Goal: Communication & Community: Answer question/provide support

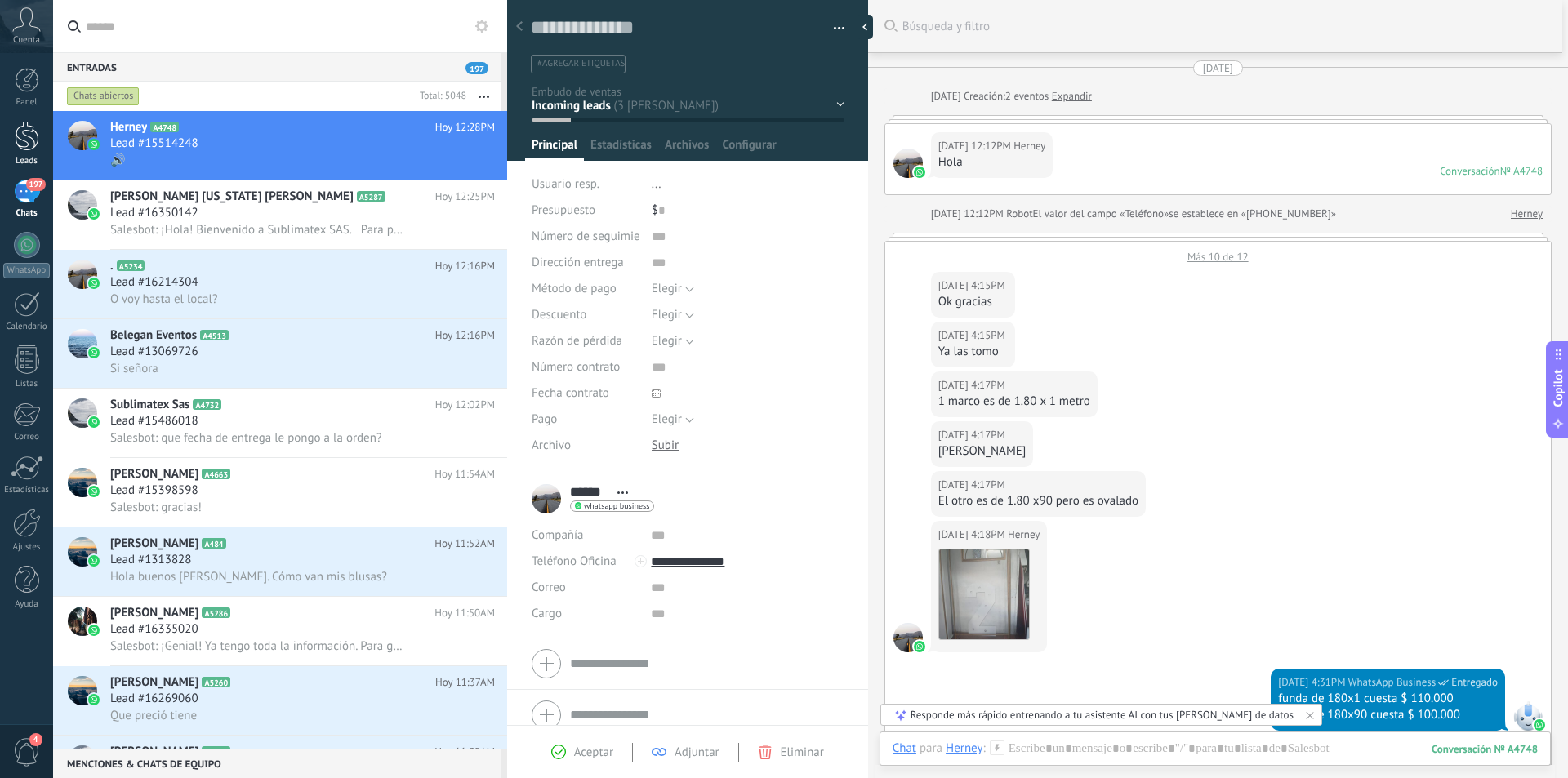
click at [13, 144] on link "Leads" at bounding box center [26, 144] width 53 height 46
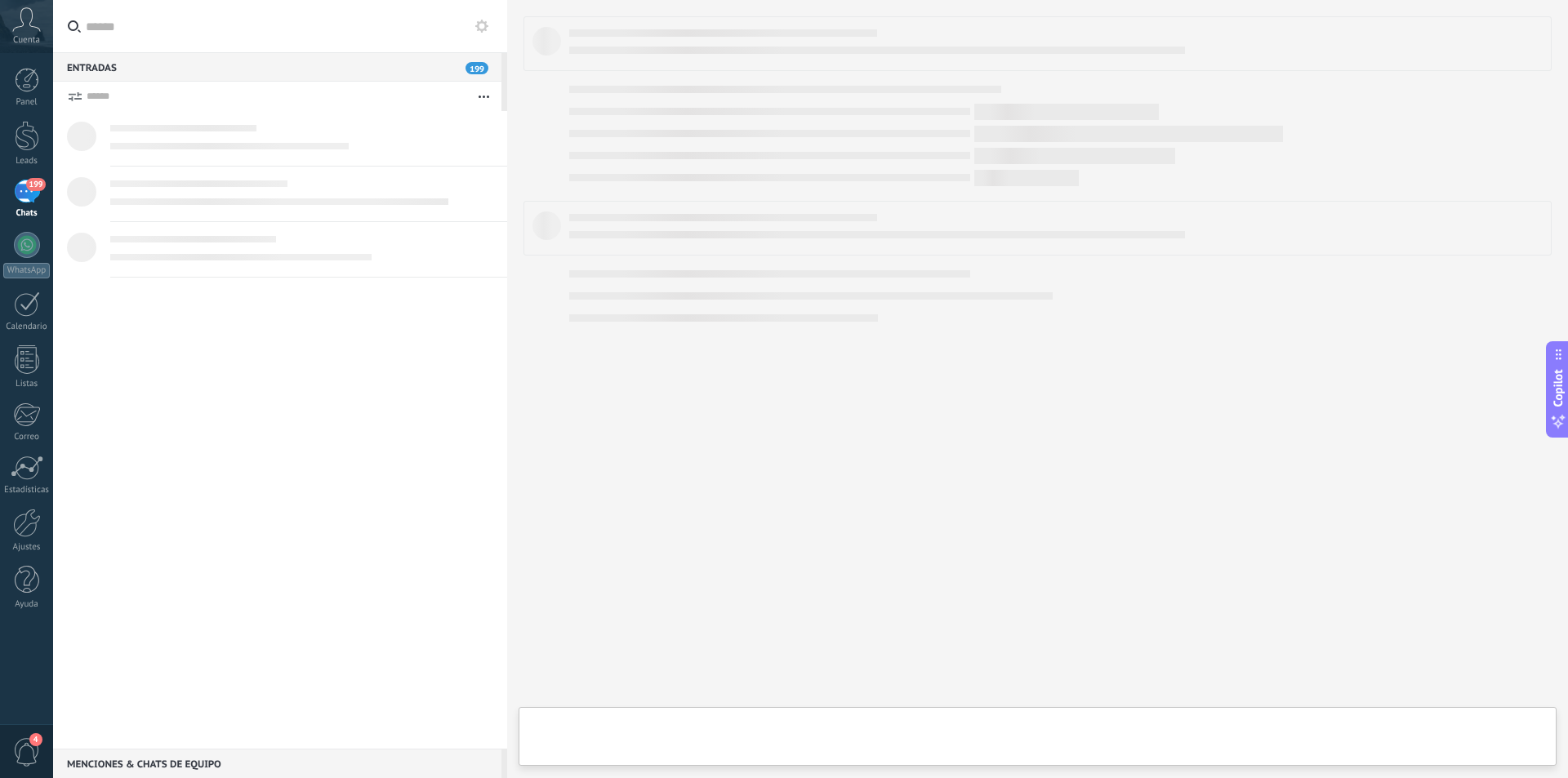
type textarea "**********"
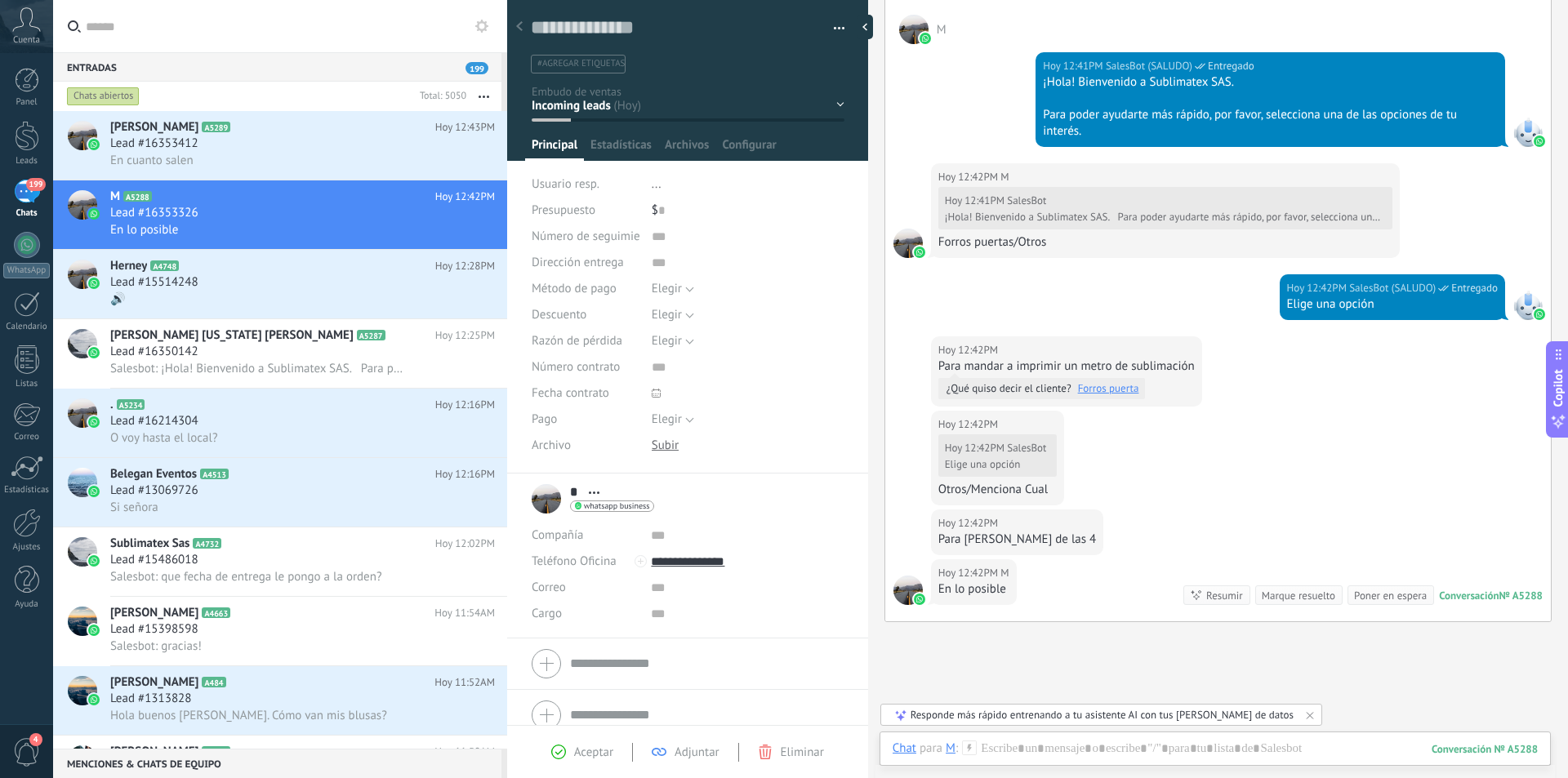
scroll to position [374, 0]
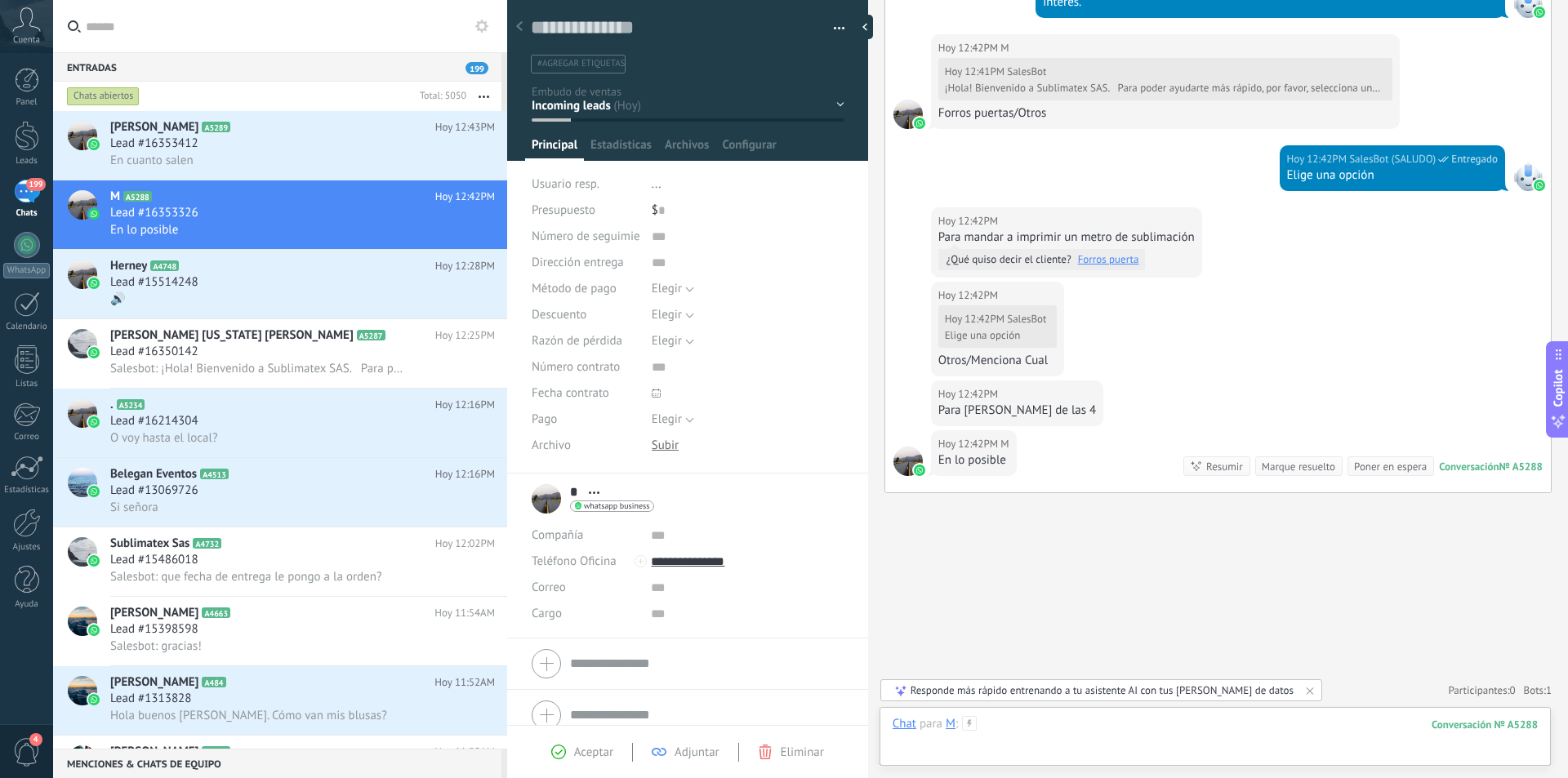
click at [1055, 731] on div at bounding box center [1215, 741] width 645 height 49
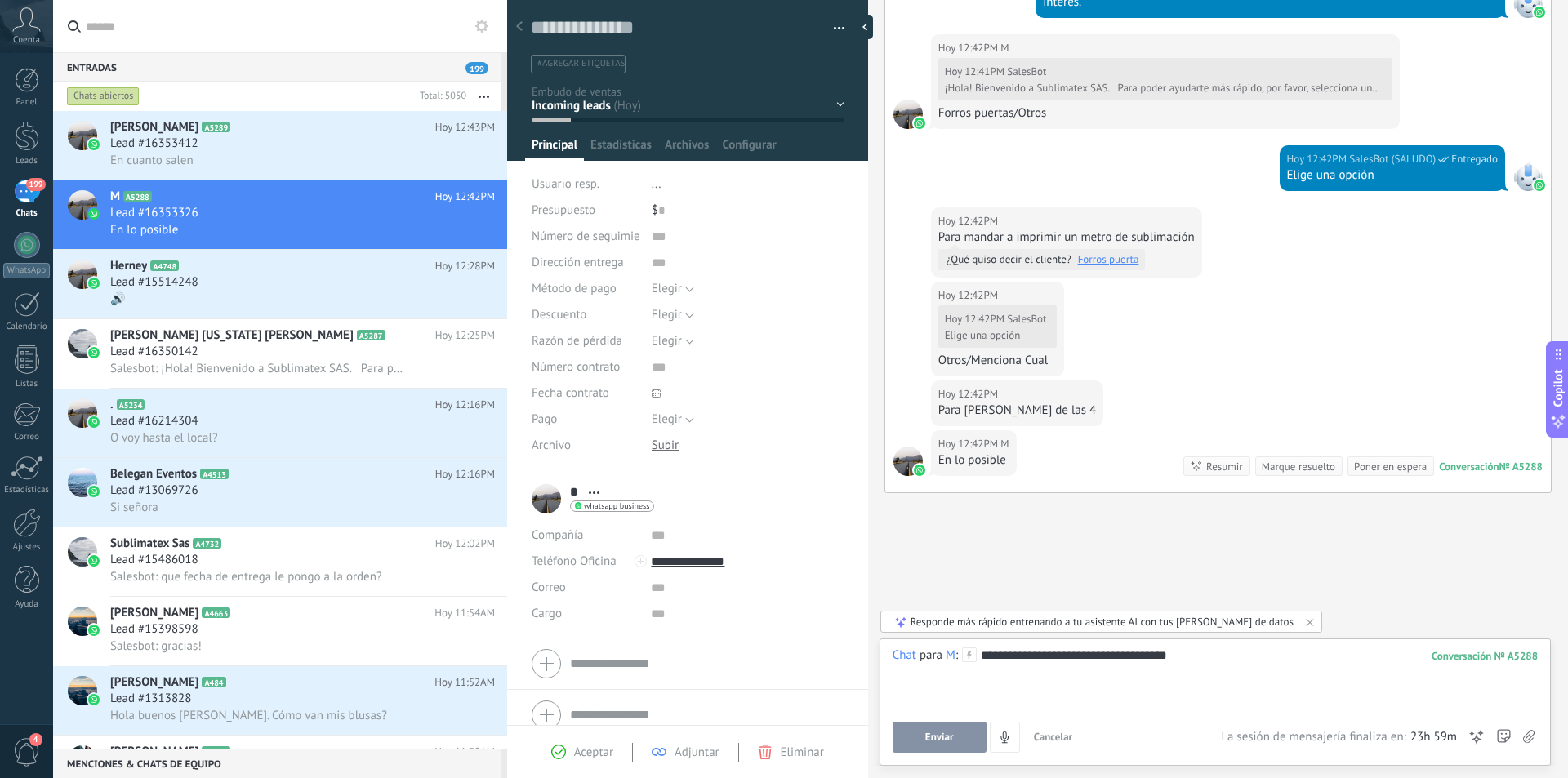
click at [953, 733] on span "Enviar" at bounding box center [939, 737] width 29 height 11
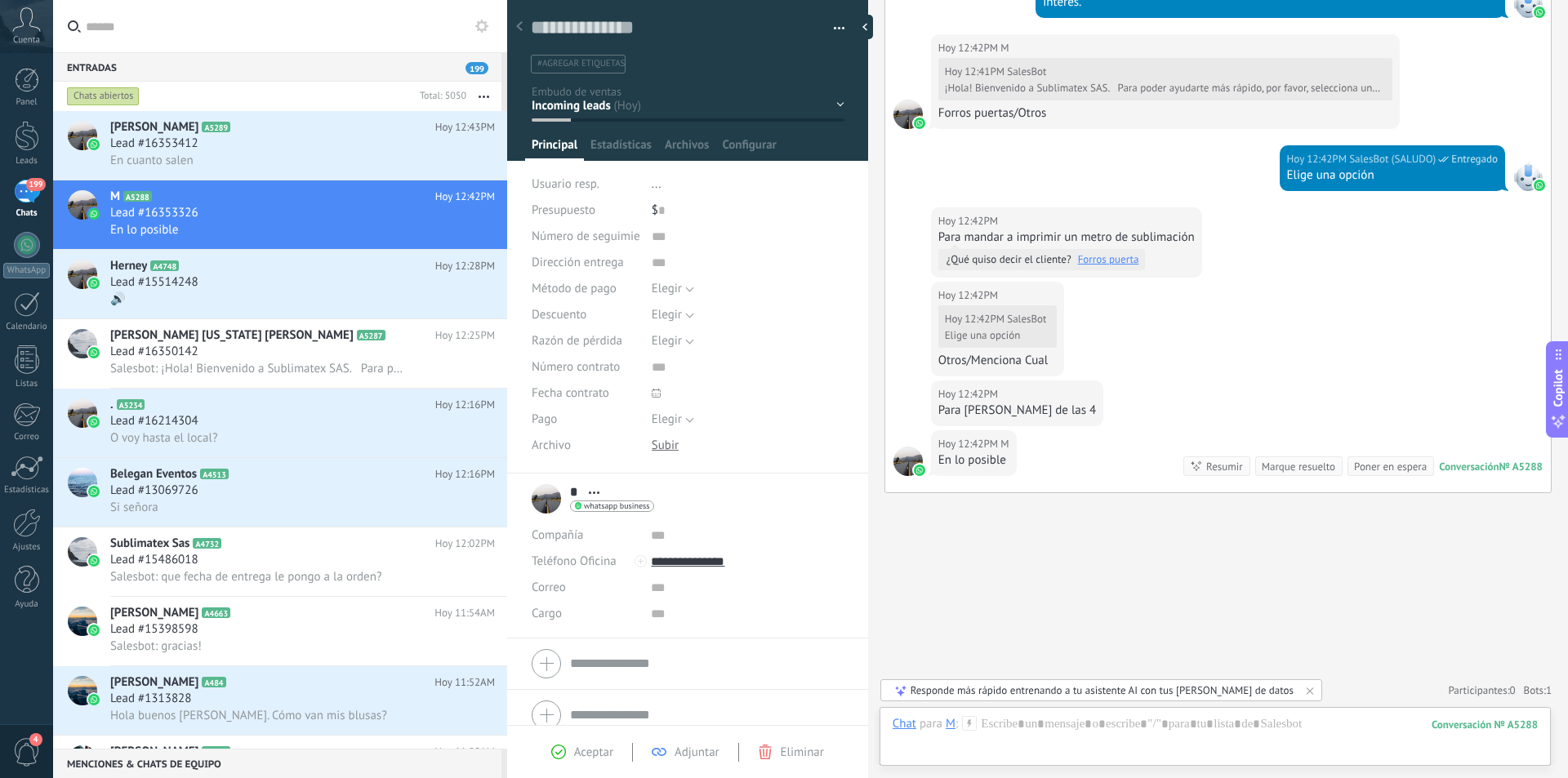
scroll to position [466, 0]
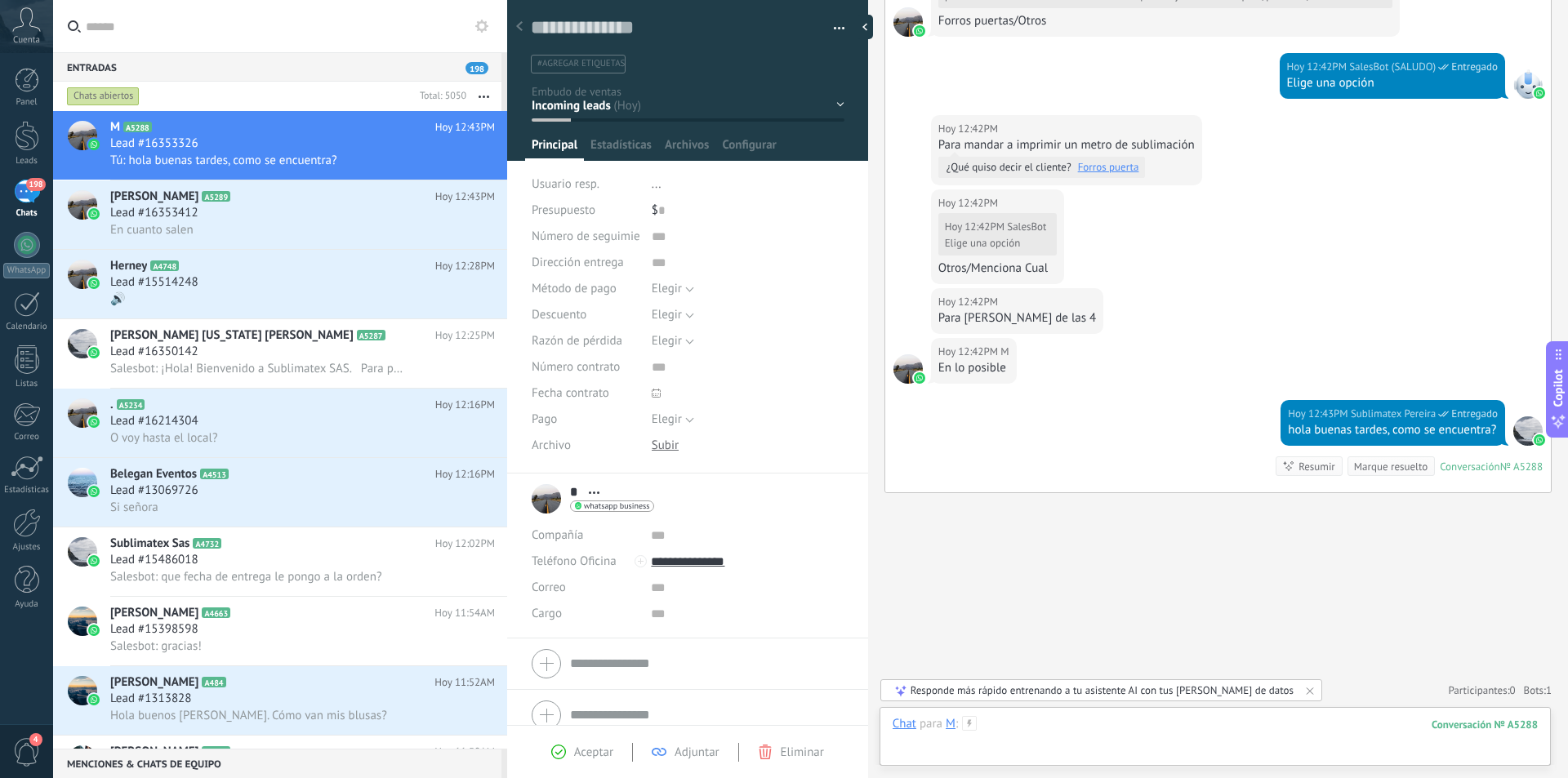
click at [1040, 733] on div at bounding box center [1215, 741] width 645 height 49
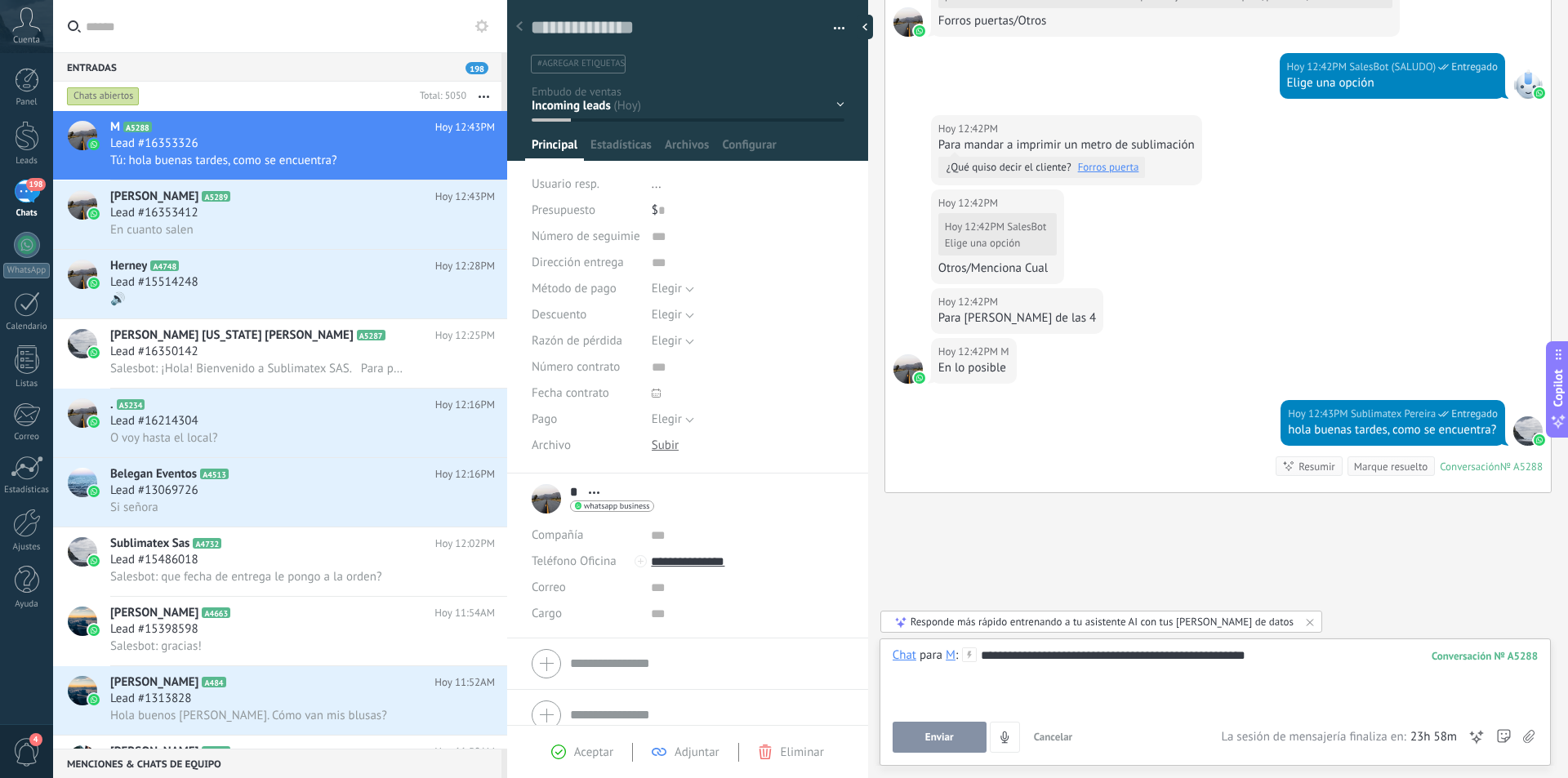
click at [941, 735] on span "Enviar" at bounding box center [939, 737] width 29 height 11
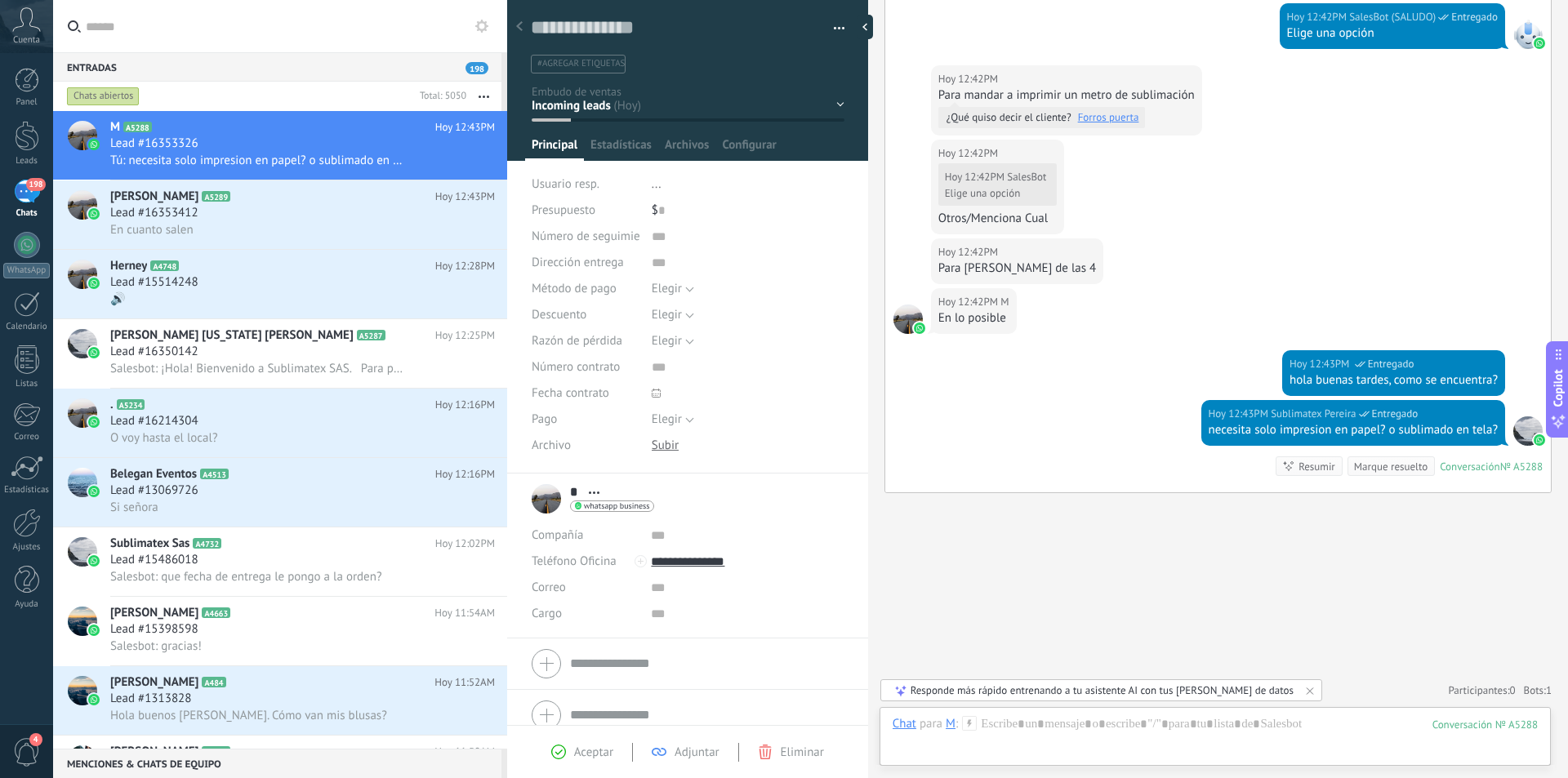
scroll to position [633, 0]
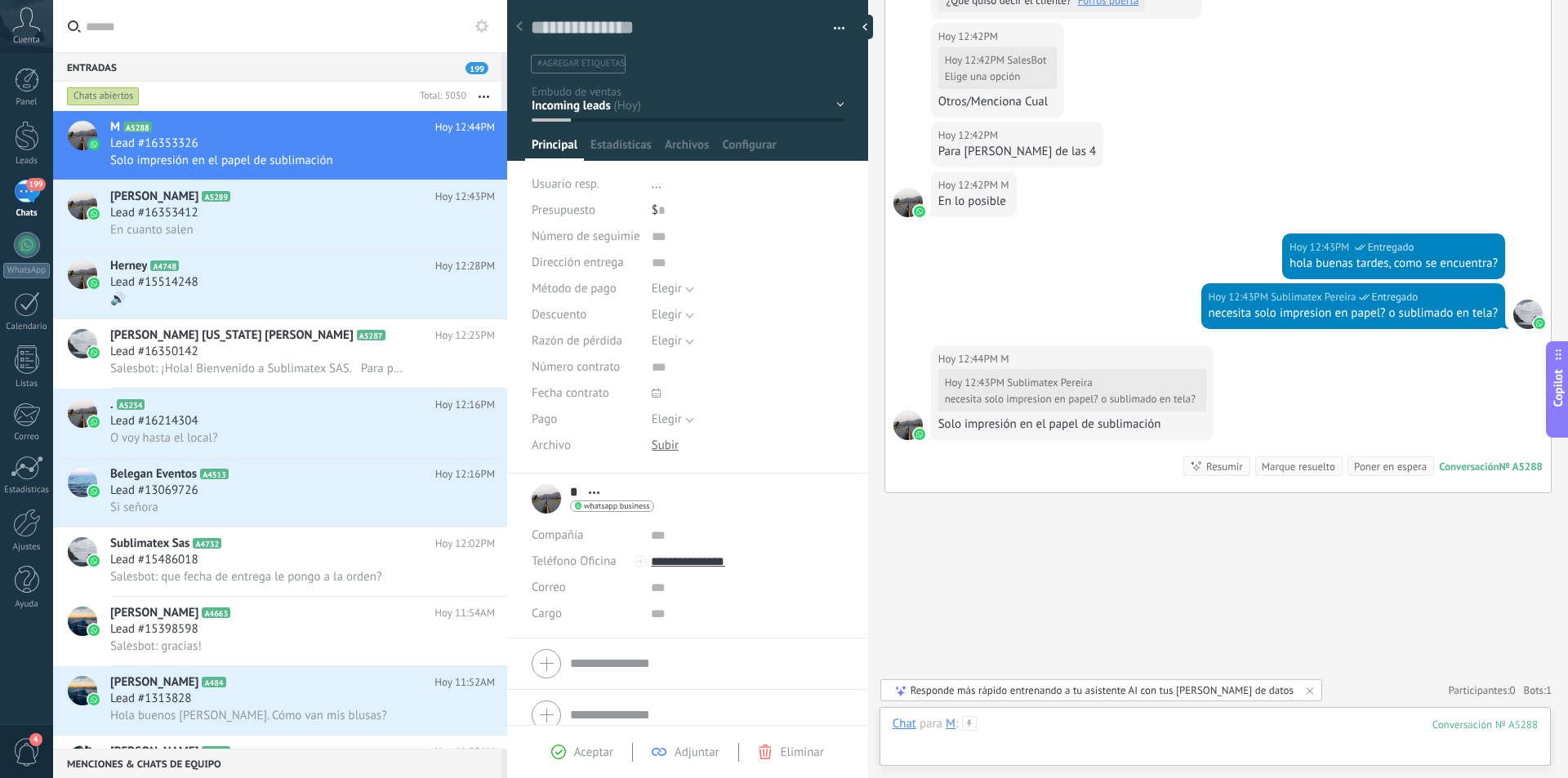
click at [1040, 733] on div at bounding box center [1215, 741] width 645 height 49
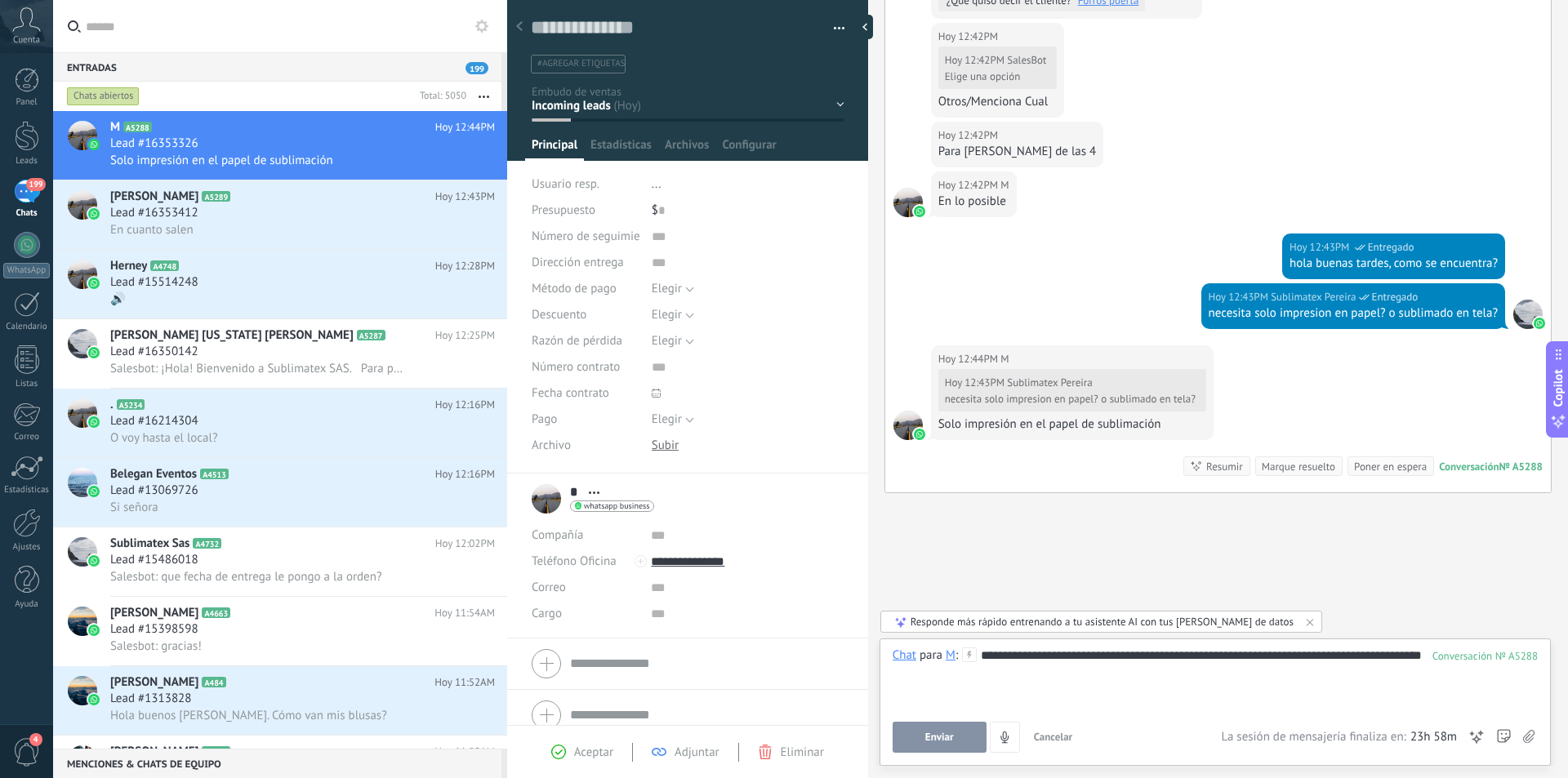
click at [946, 734] on span "Enviar" at bounding box center [939, 737] width 29 height 11
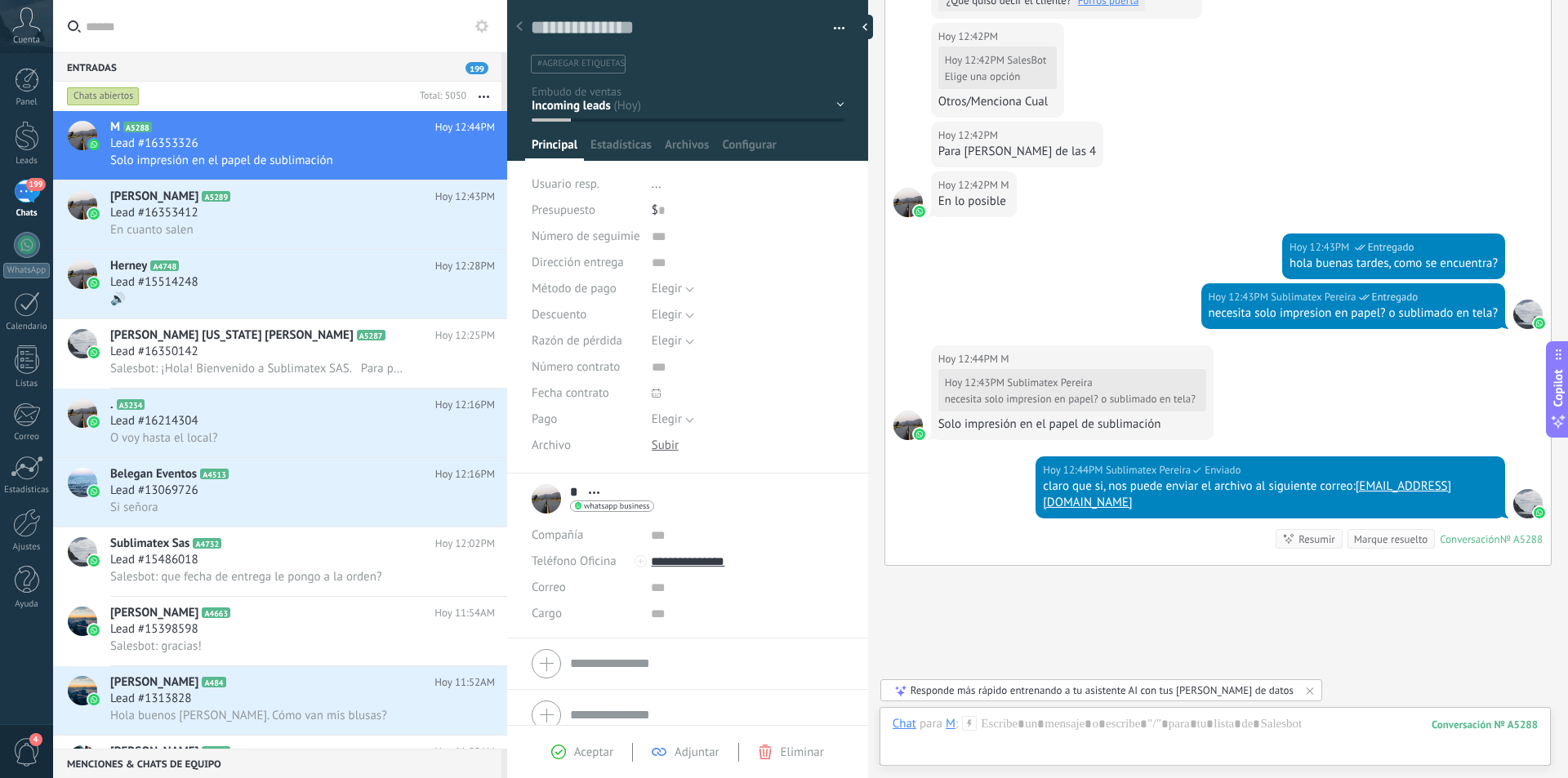
scroll to position [706, 0]
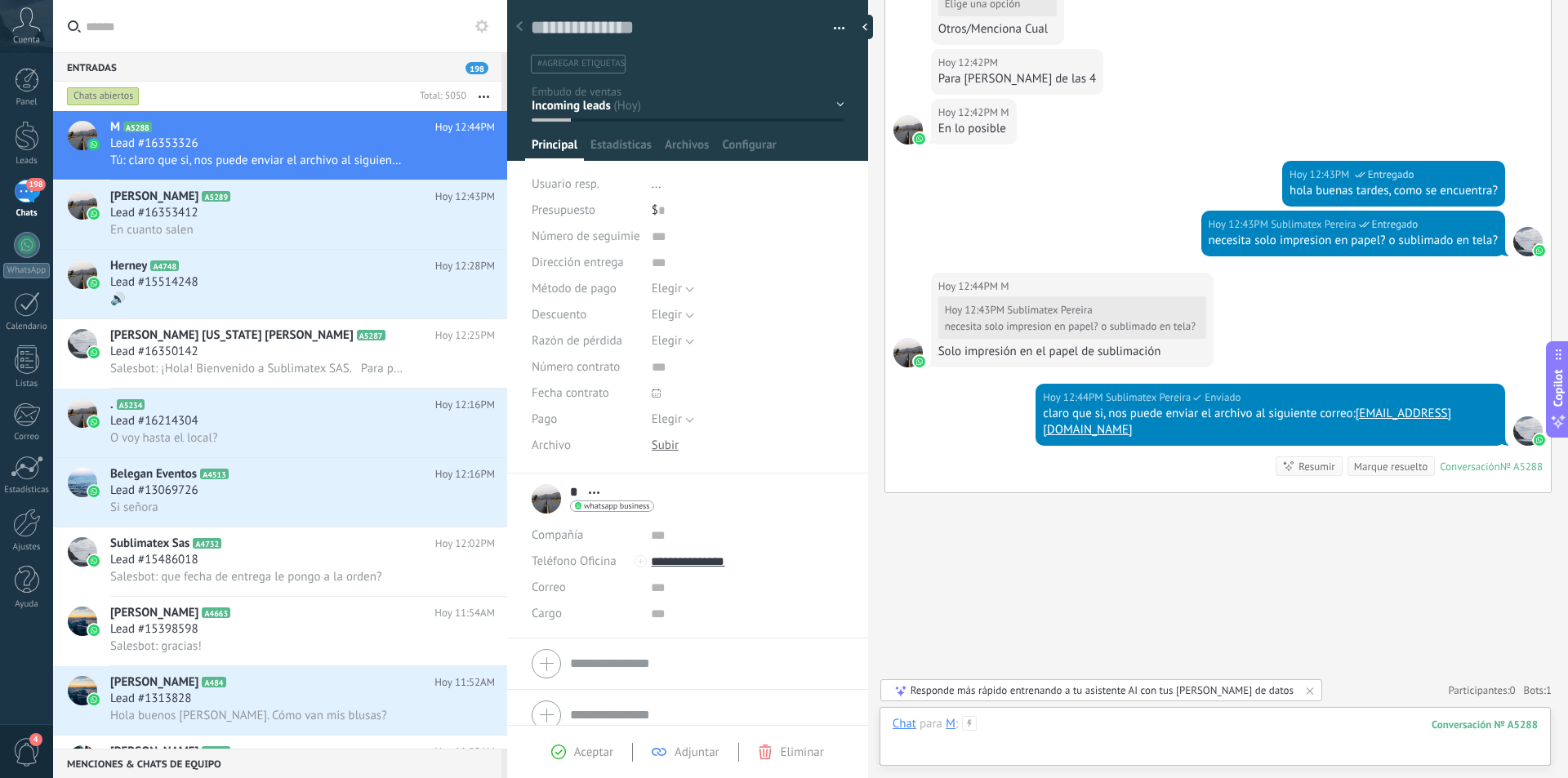
click at [1128, 726] on div at bounding box center [1215, 741] width 645 height 49
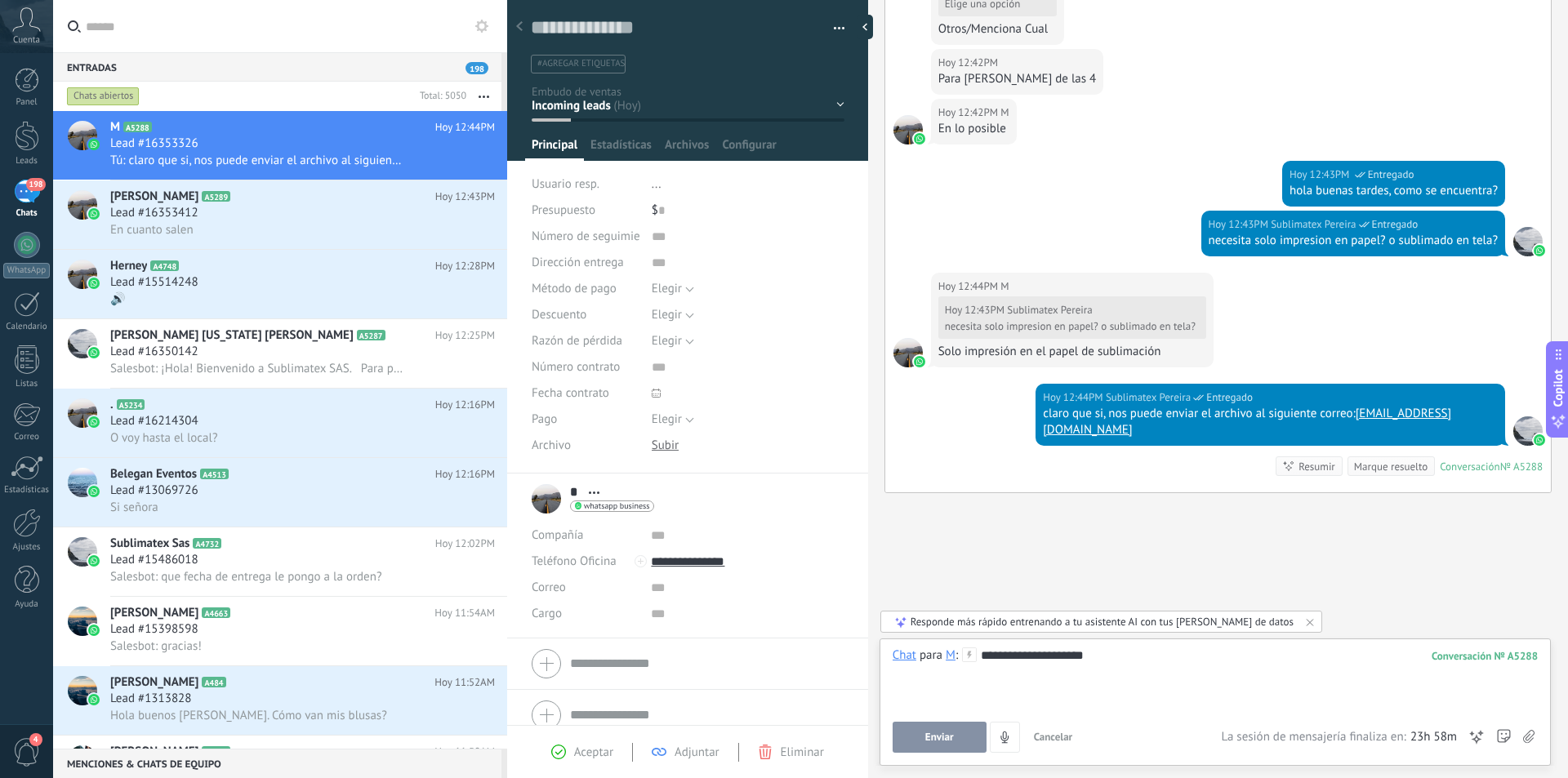
click at [935, 732] on span "Enviar" at bounding box center [939, 737] width 29 height 11
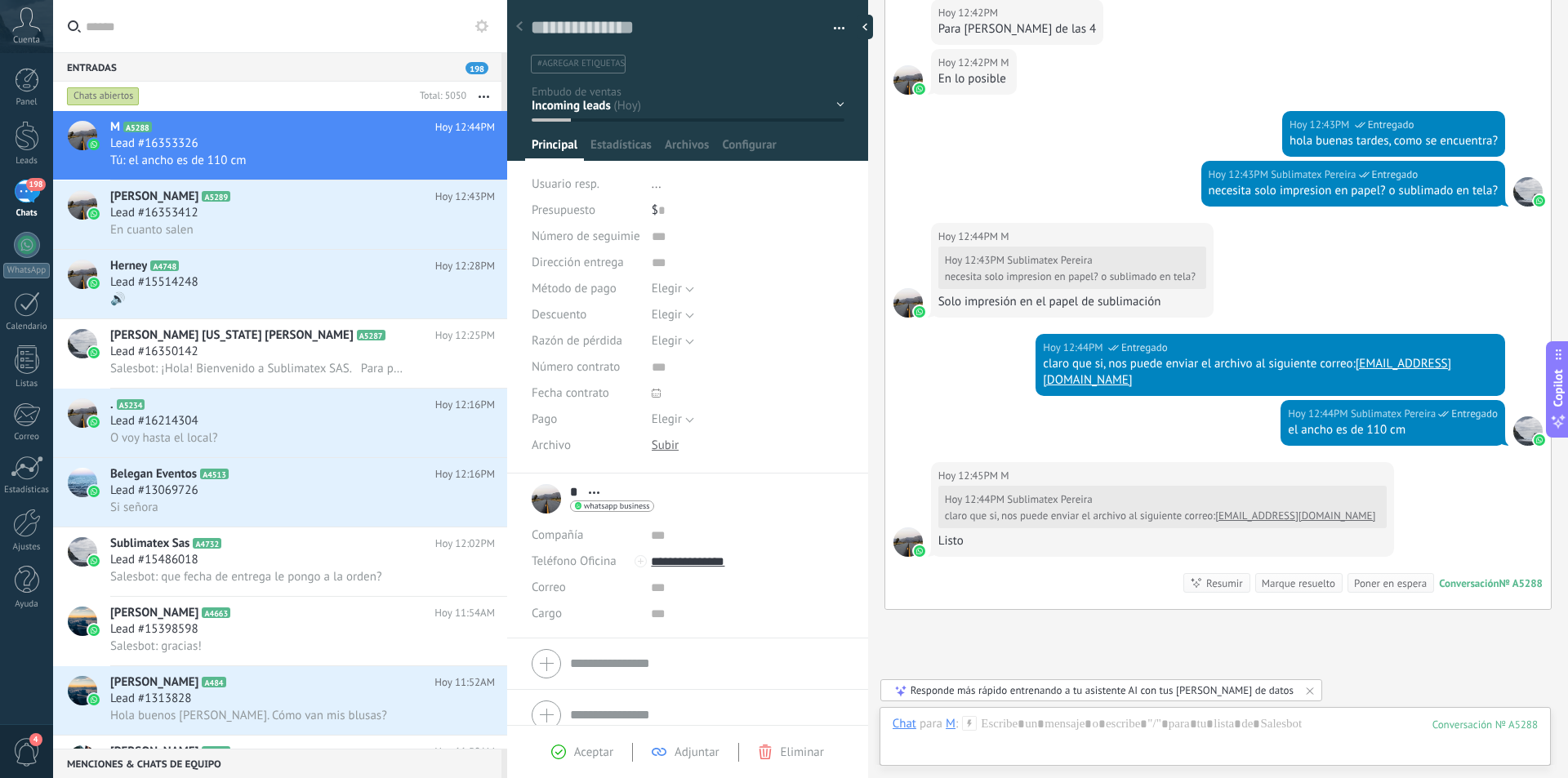
scroll to position [872, 0]
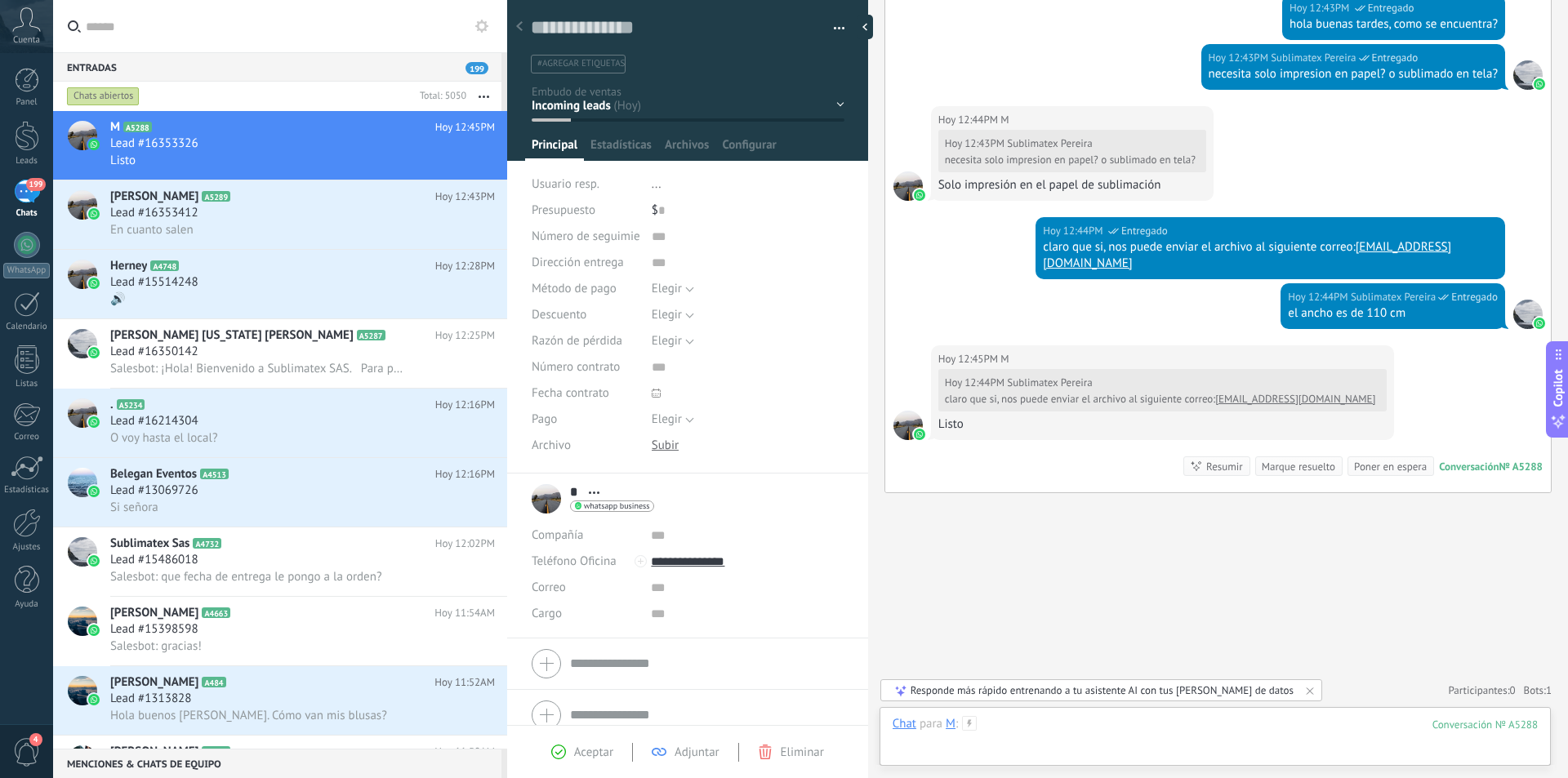
click at [1062, 733] on div at bounding box center [1215, 741] width 645 height 49
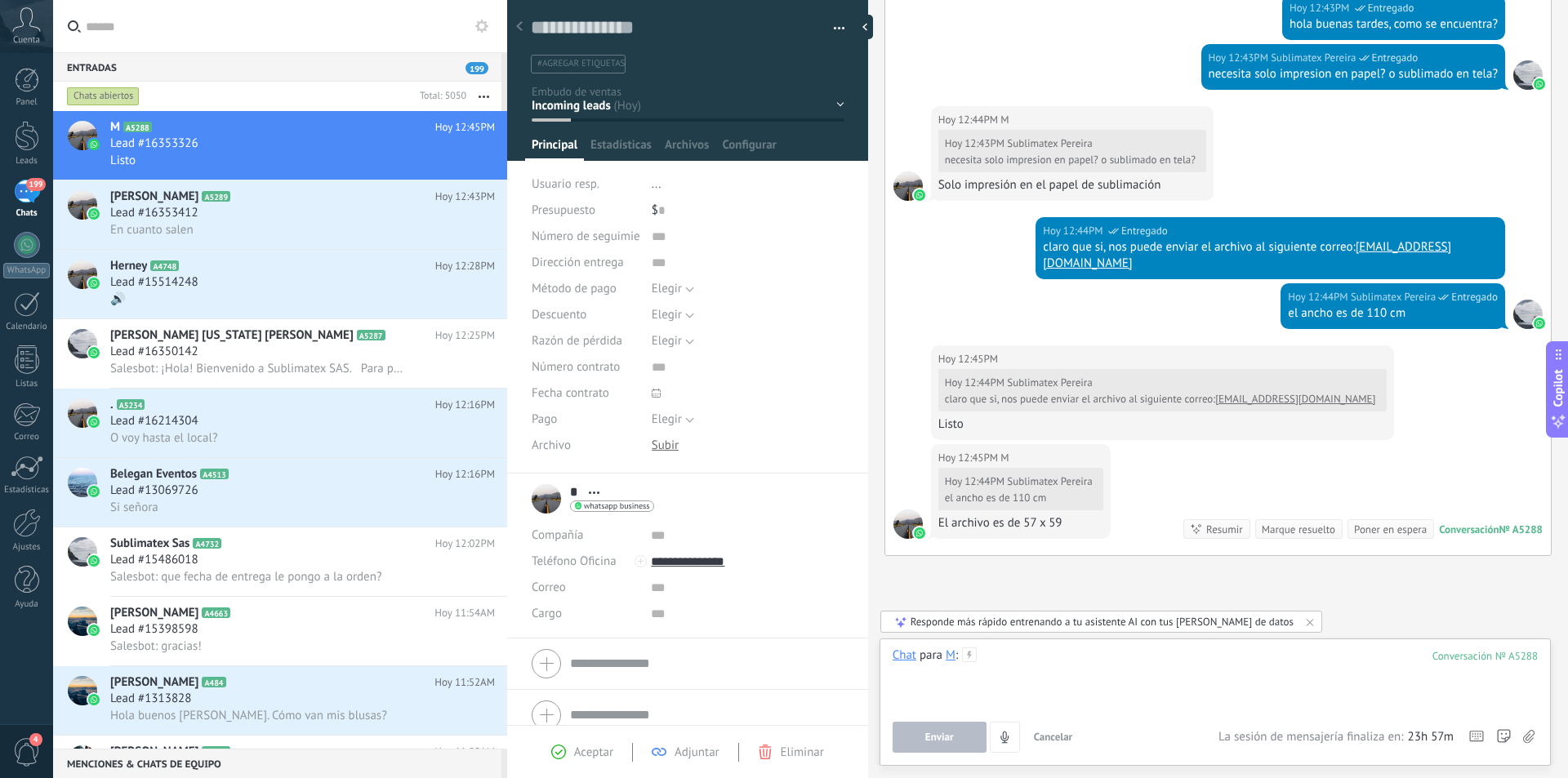
scroll to position [935, 0]
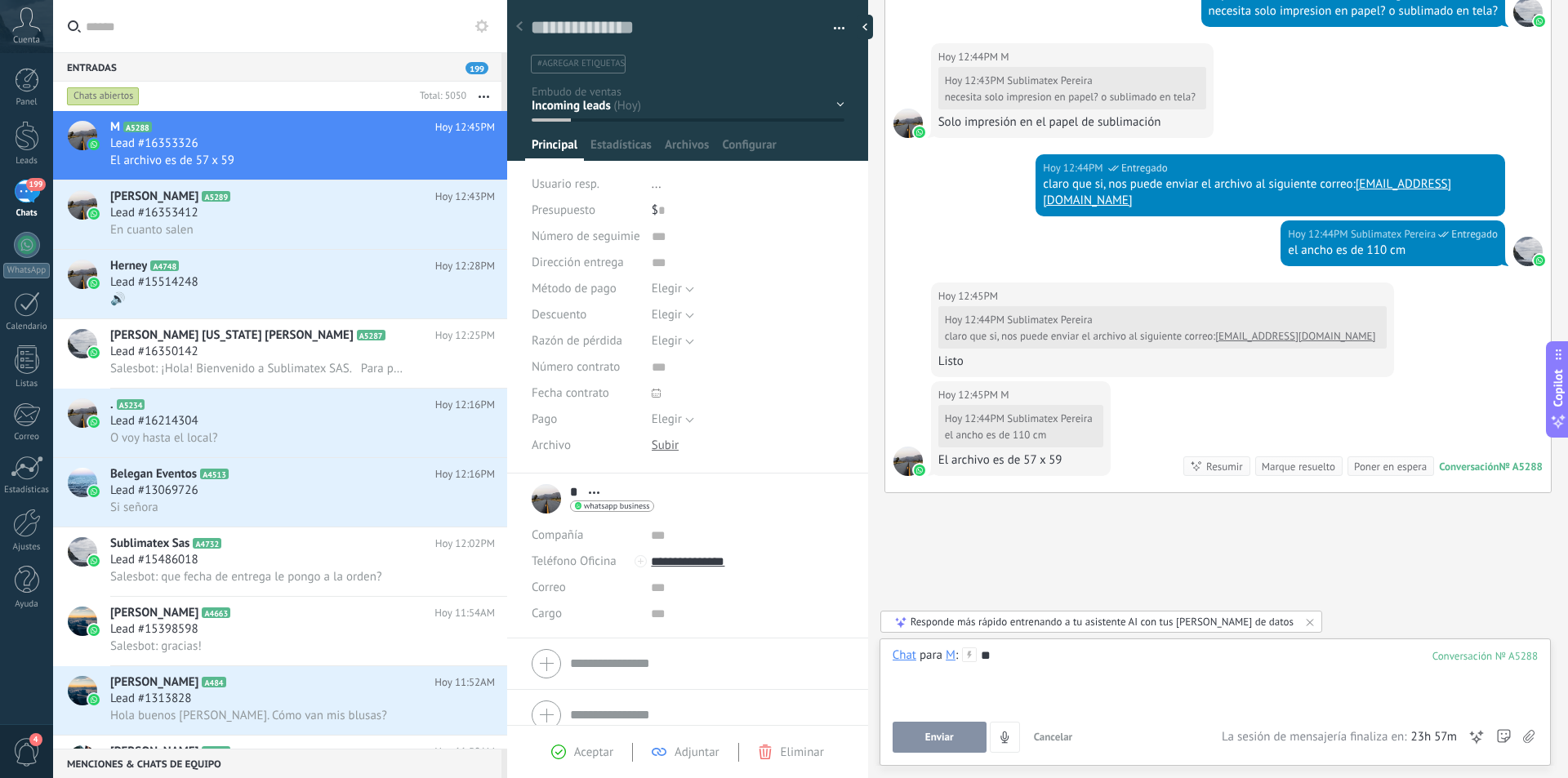
click at [937, 746] on button "Enviar" at bounding box center [940, 737] width 94 height 31
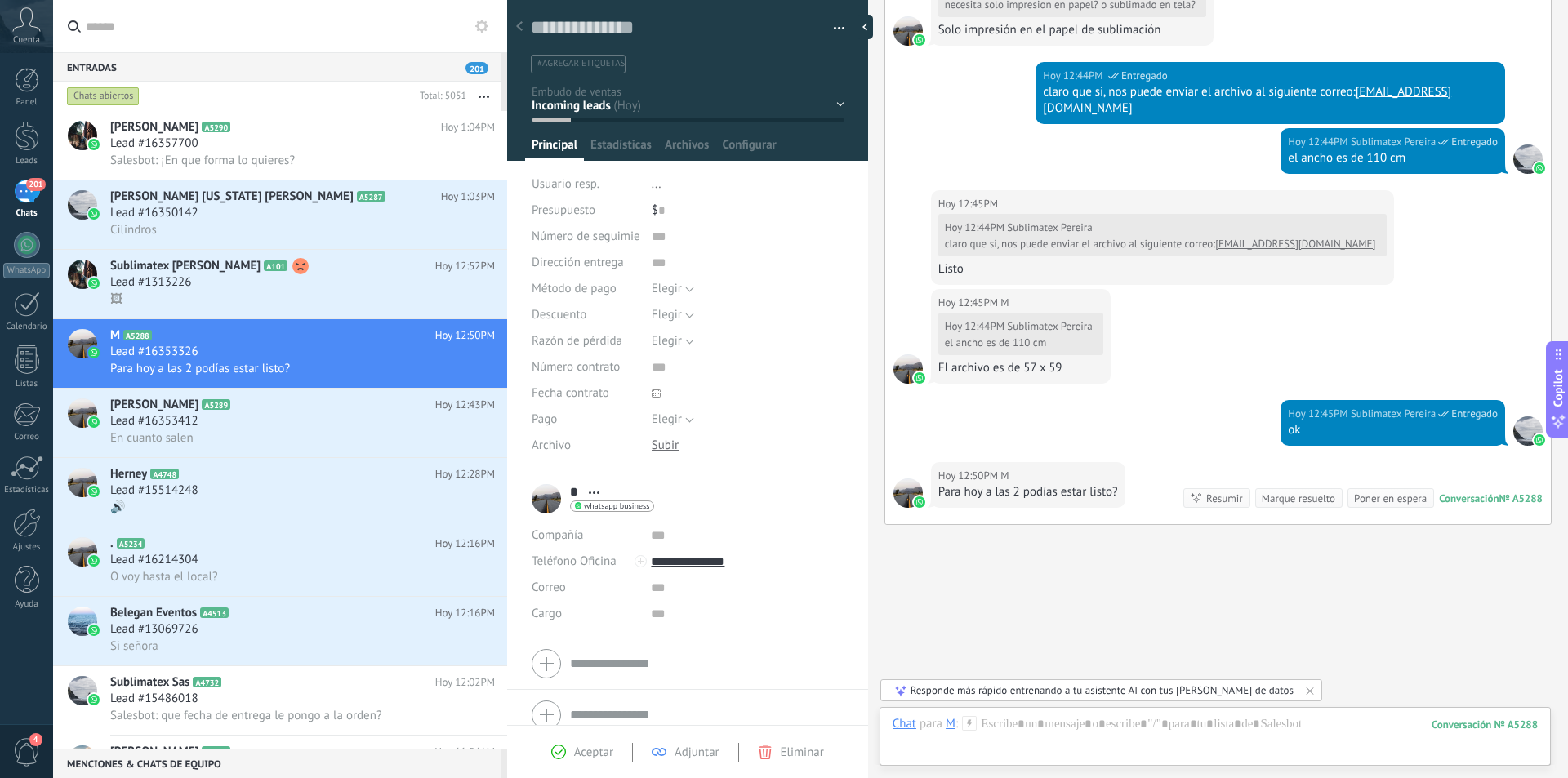
scroll to position [1059, 0]
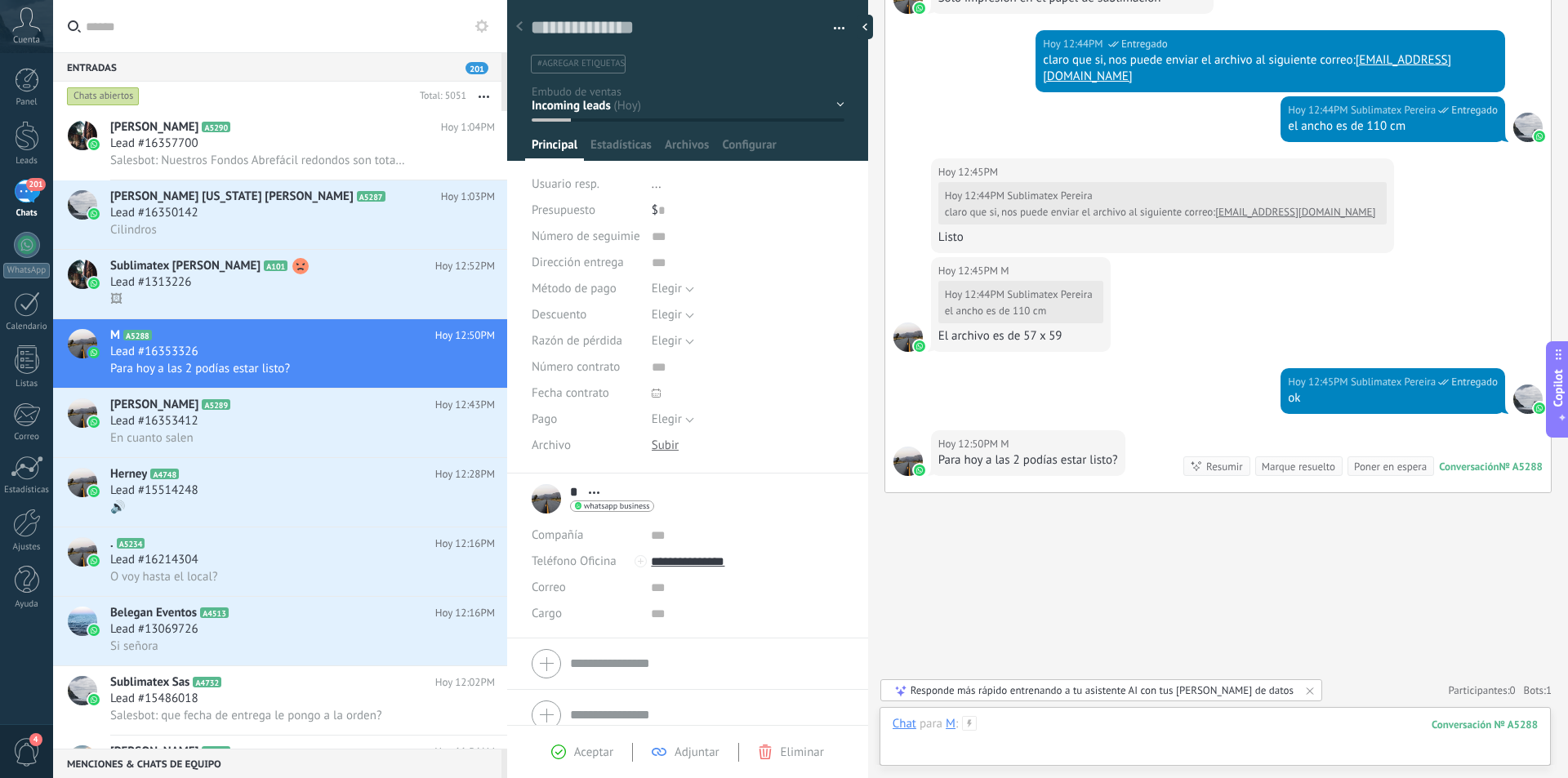
click at [1040, 732] on div at bounding box center [1215, 741] width 645 height 49
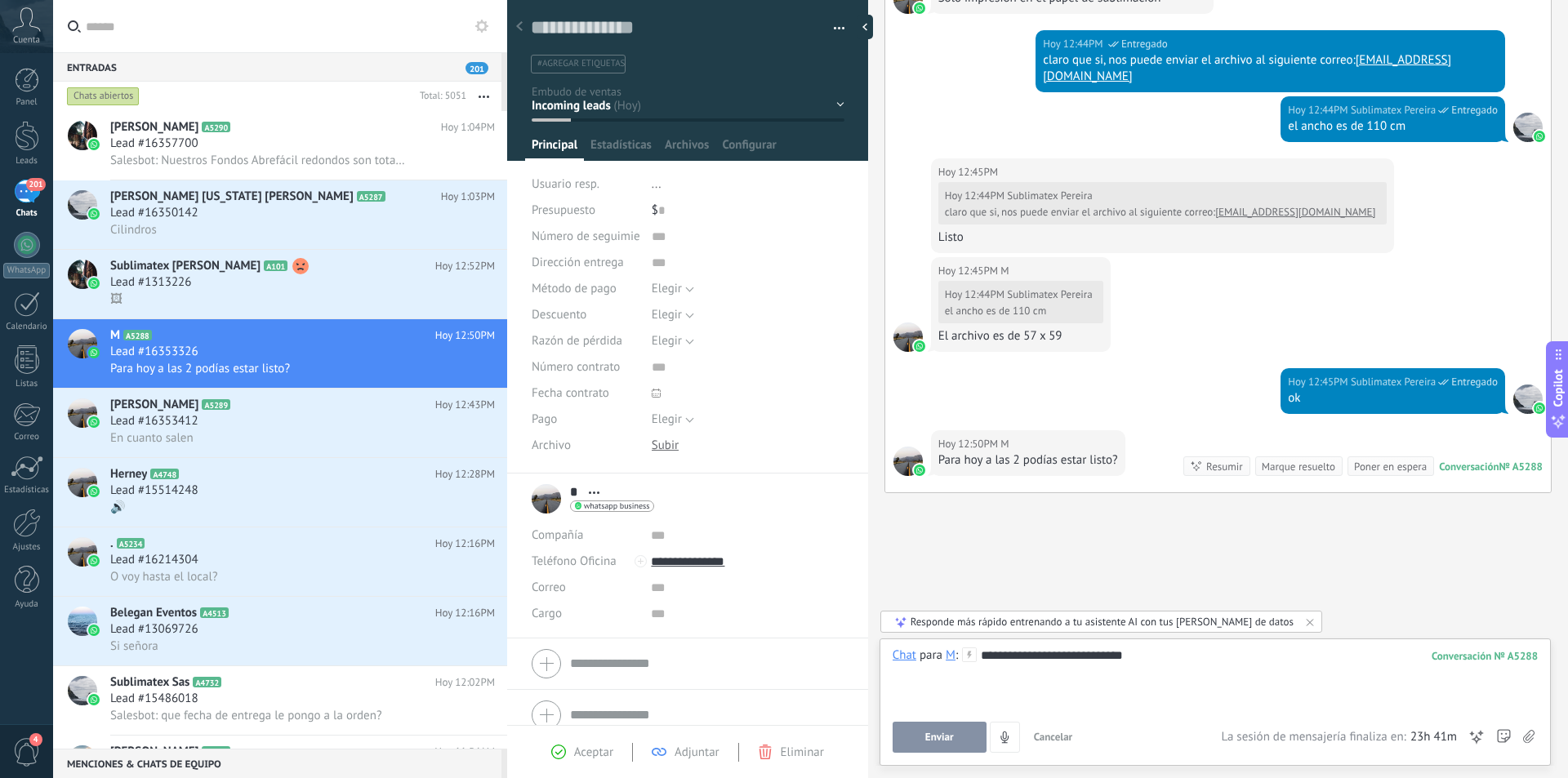
click at [938, 730] on button "Enviar" at bounding box center [940, 737] width 94 height 31
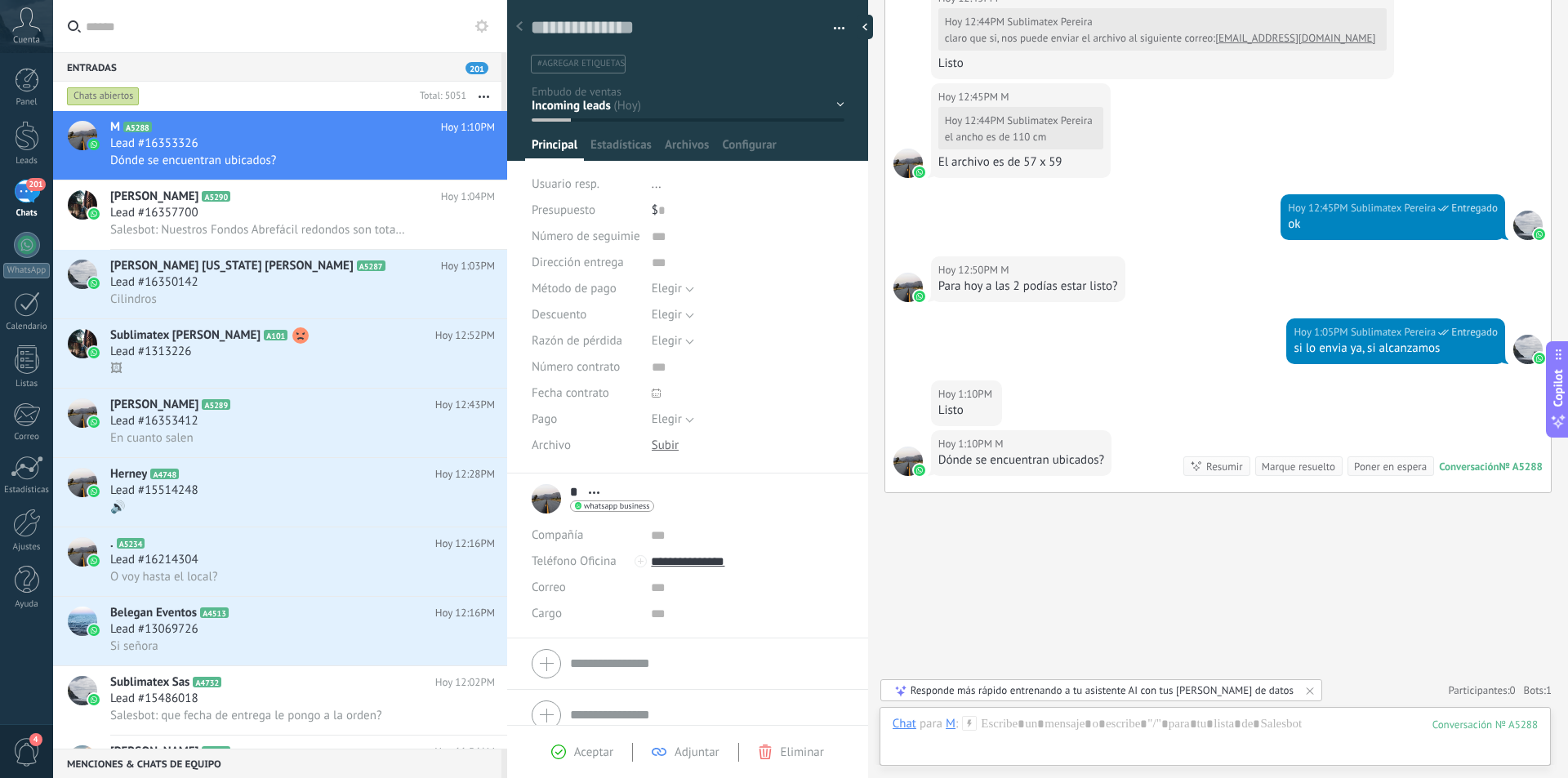
scroll to position [1283, 0]
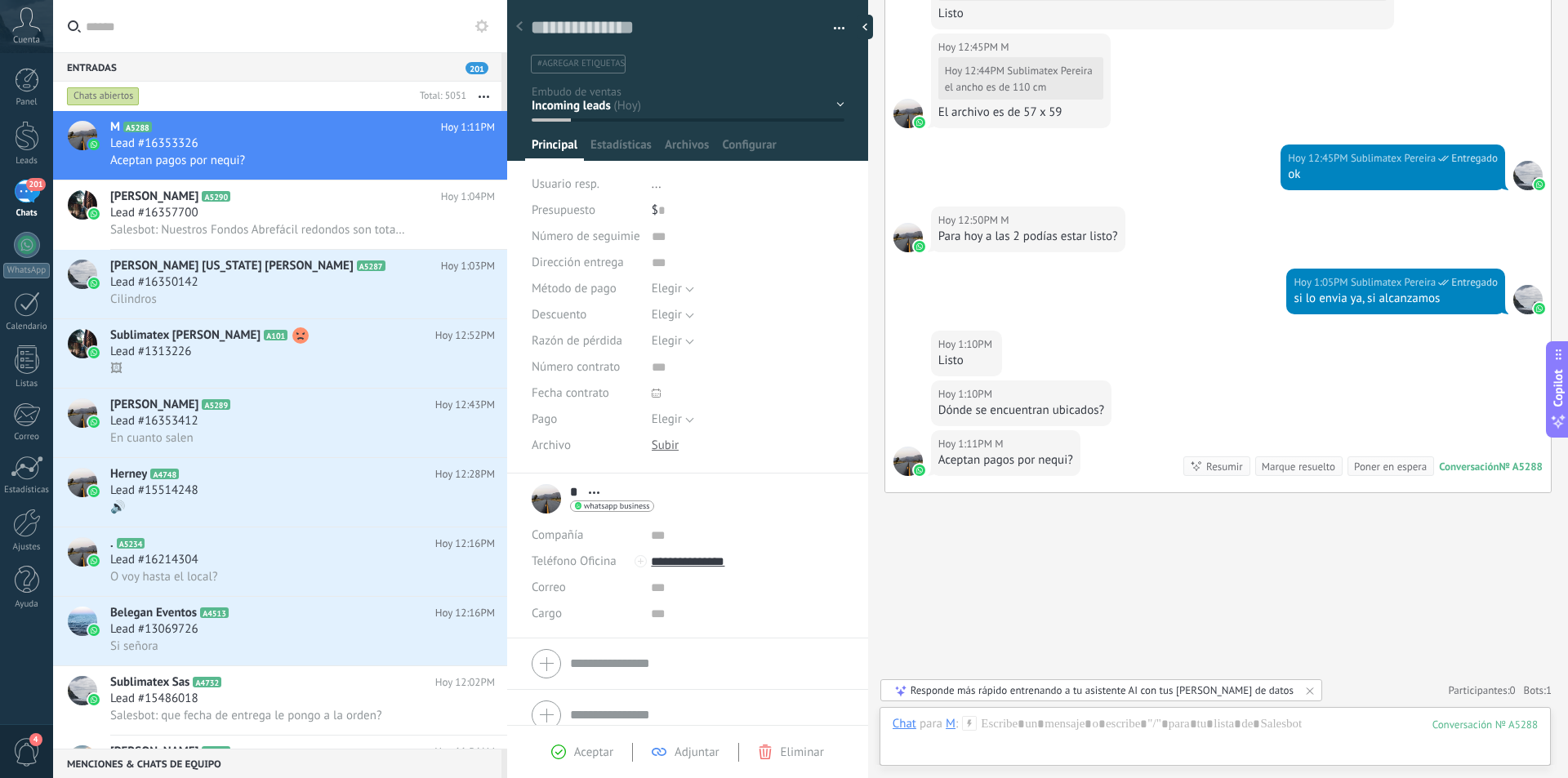
click at [1084, 397] on div "Hoy 1:10PM M" at bounding box center [1021, 394] width 165 height 17
drag, startPoint x: 1097, startPoint y: 402, endPoint x: 1075, endPoint y: 394, distance: 23.4
click at [1075, 394] on div "Hoy 1:10PM M" at bounding box center [1021, 394] width 165 height 17
click at [1049, 728] on div at bounding box center [1215, 741] width 645 height 49
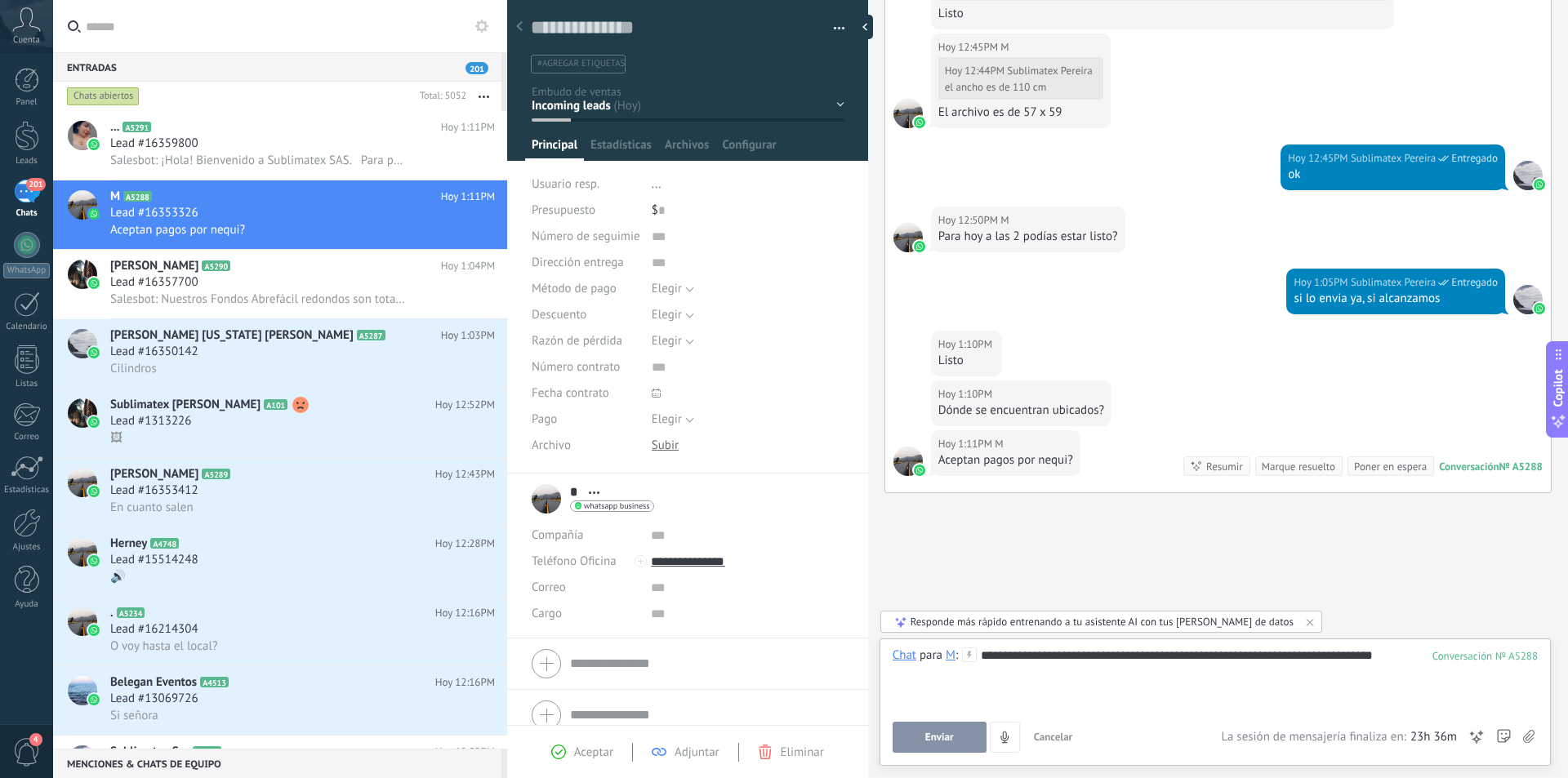
click at [915, 732] on button "Enviar" at bounding box center [940, 737] width 94 height 31
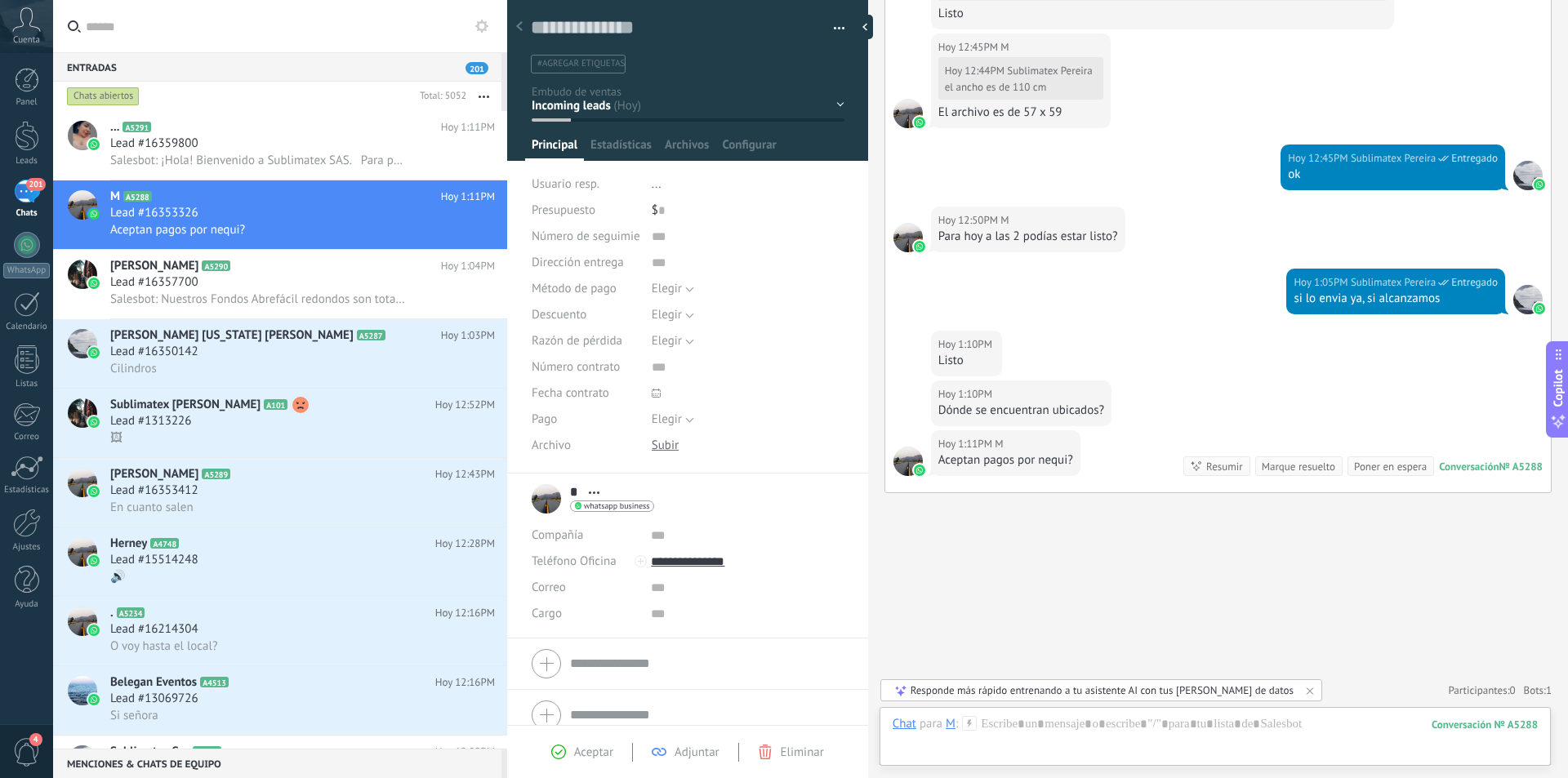
scroll to position [1375, 0]
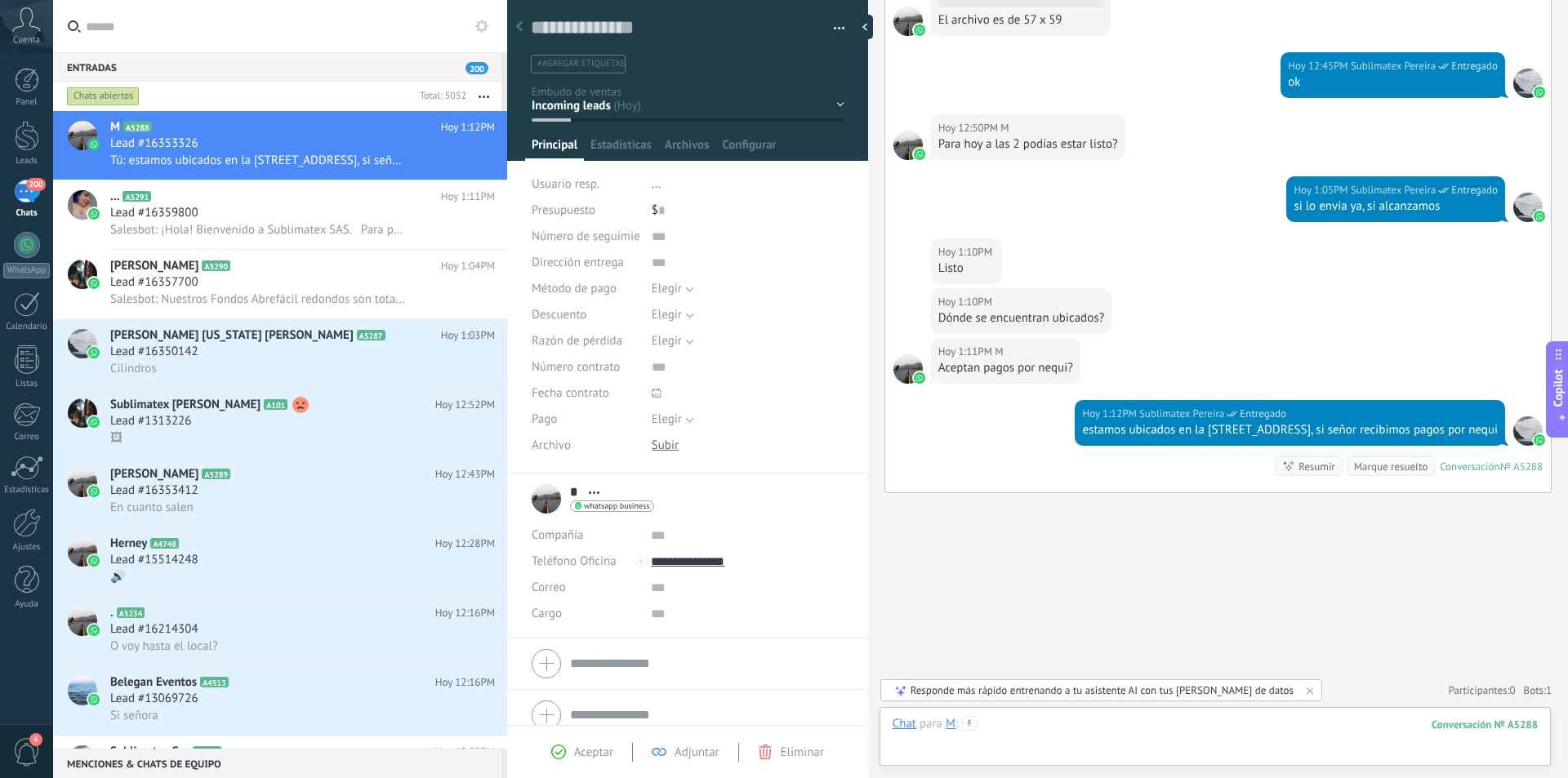
click at [1093, 729] on div at bounding box center [1215, 741] width 645 height 49
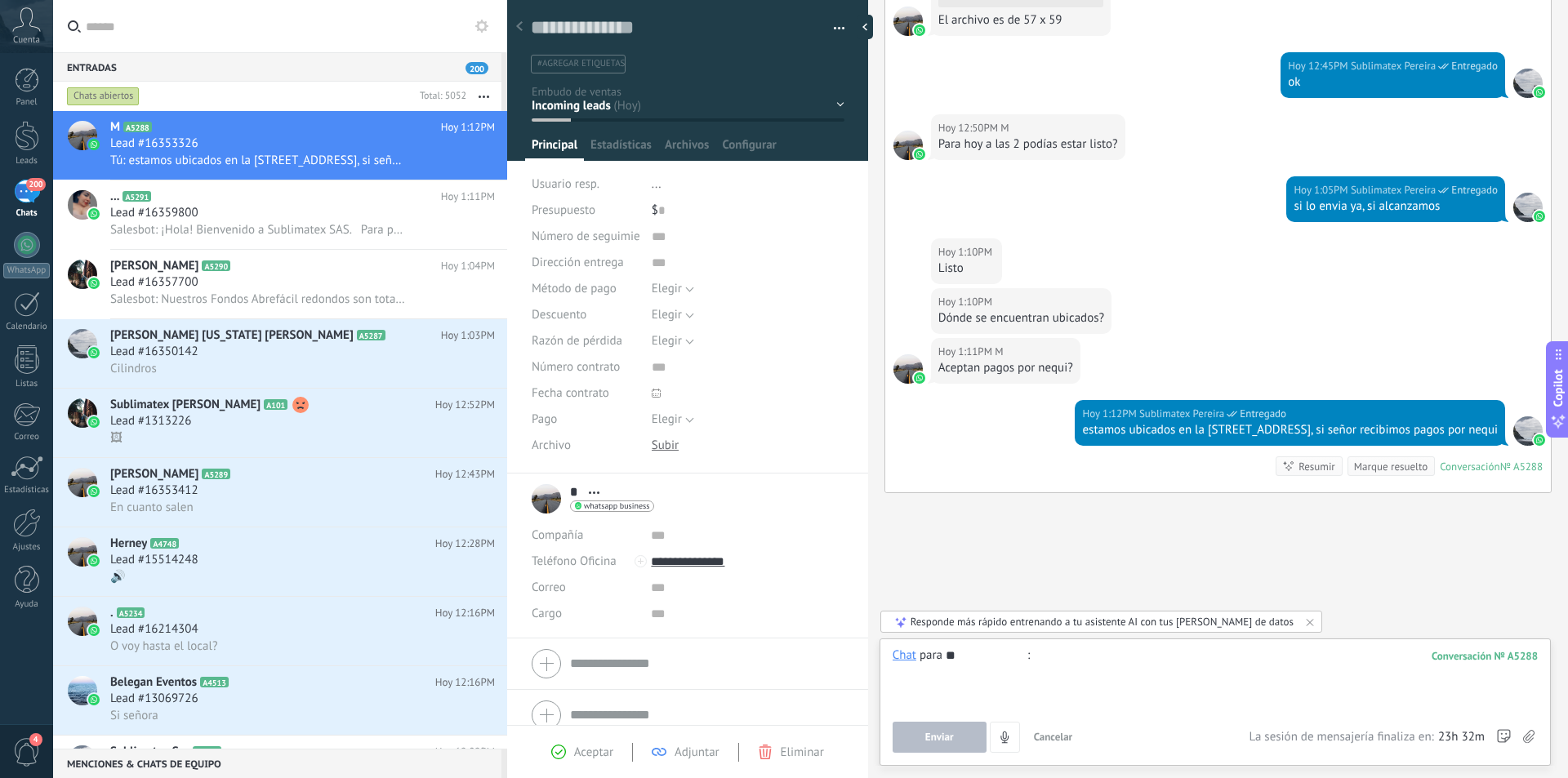
type input "*"
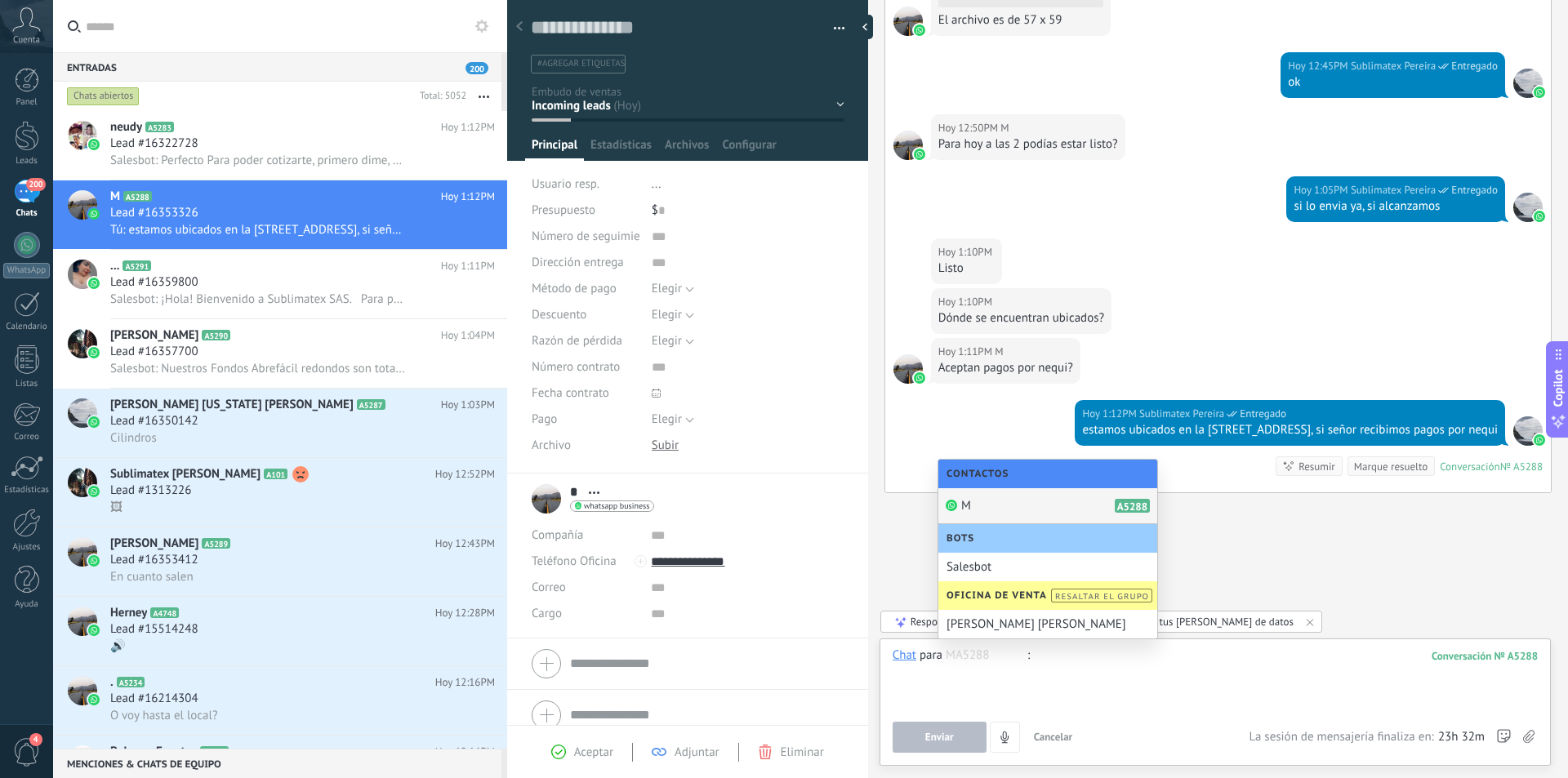
drag, startPoint x: 1127, startPoint y: 677, endPoint x: 1143, endPoint y: 672, distance: 16.8
click at [1127, 677] on div at bounding box center [1215, 678] width 645 height 62
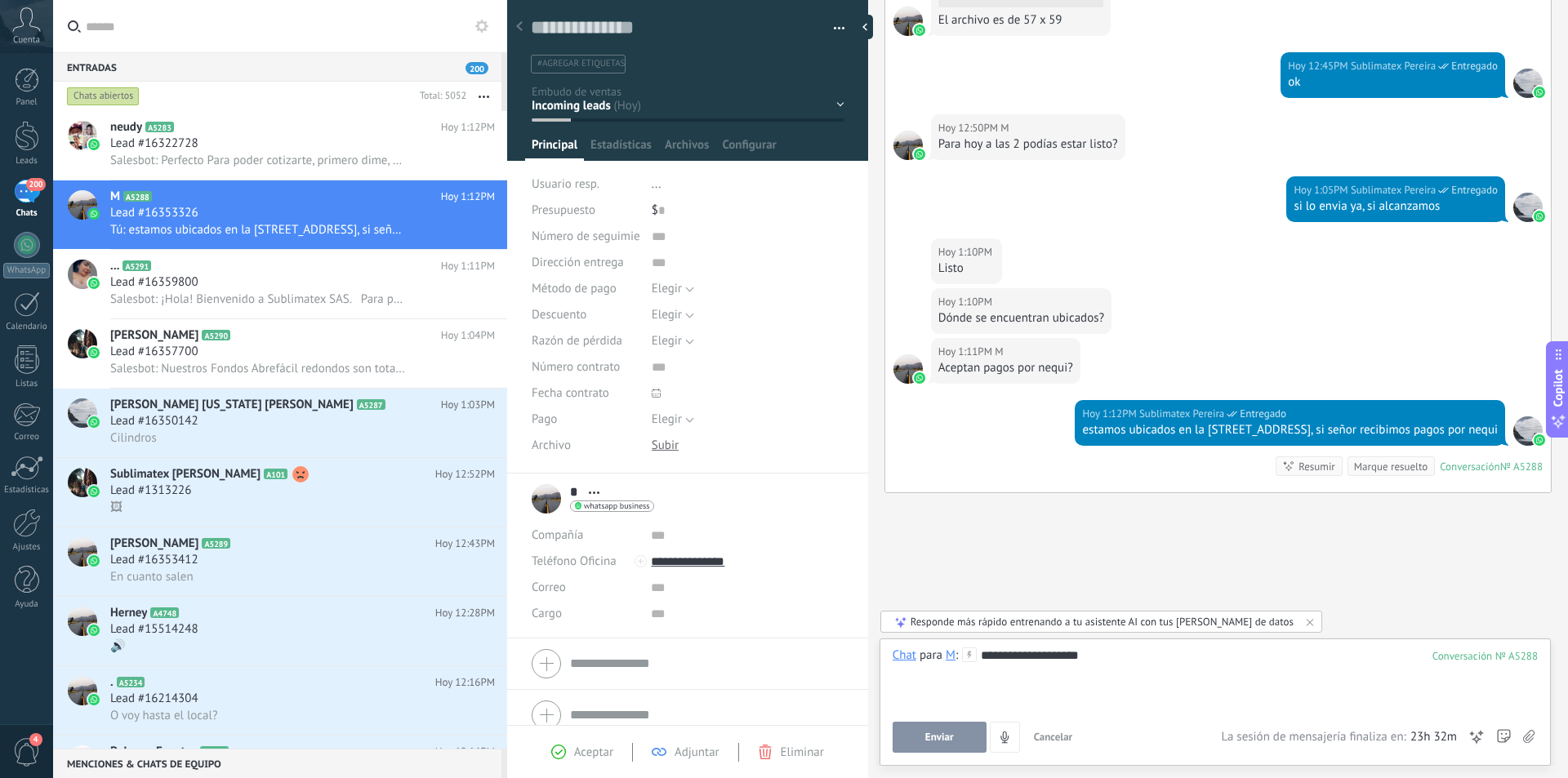
click at [959, 726] on button "Enviar" at bounding box center [940, 737] width 94 height 31
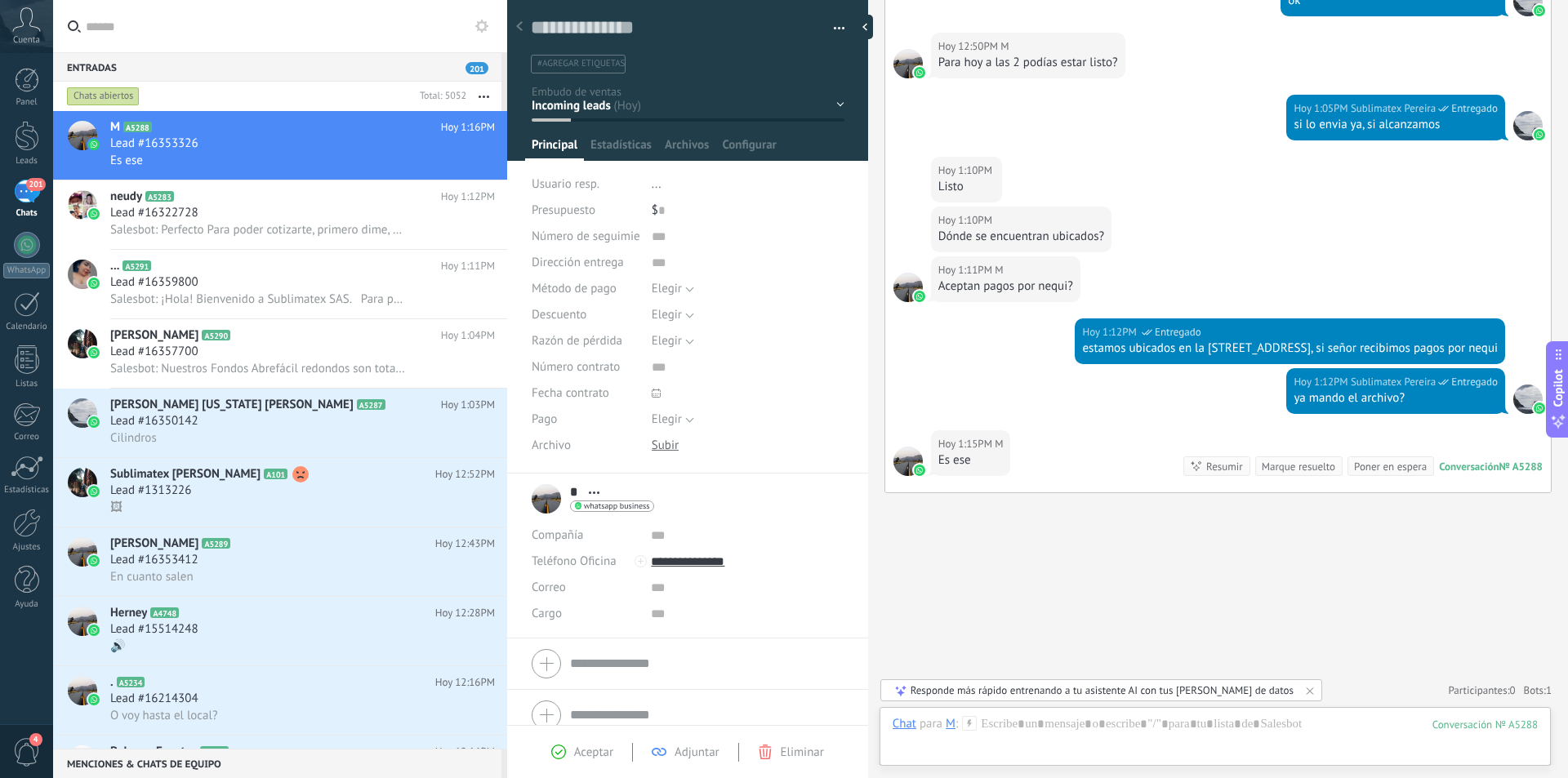
scroll to position [1549, 0]
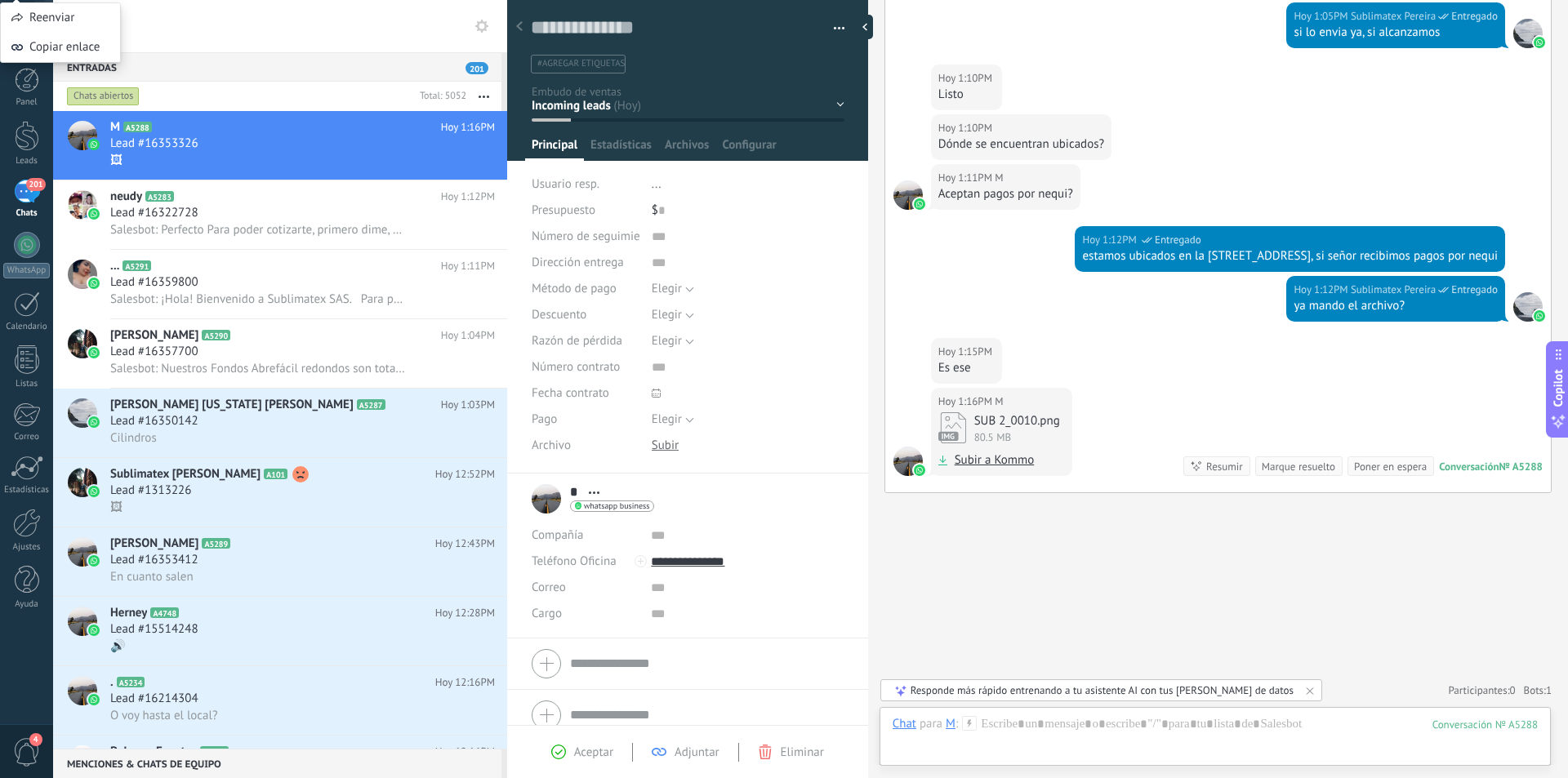
click at [976, 456] on link "Subir a Kommo" at bounding box center [995, 460] width 80 height 17
click at [972, 430] on div "SUB 2_0010.png 80.5 MB" at bounding box center [1001, 428] width 126 height 31
drag, startPoint x: 1026, startPoint y: 425, endPoint x: 981, endPoint y: 418, distance: 45.5
click at [981, 418] on div "SUB 2_0010.png" at bounding box center [1019, 421] width 90 height 16
click at [952, 415] on icon at bounding box center [952, 428] width 28 height 31
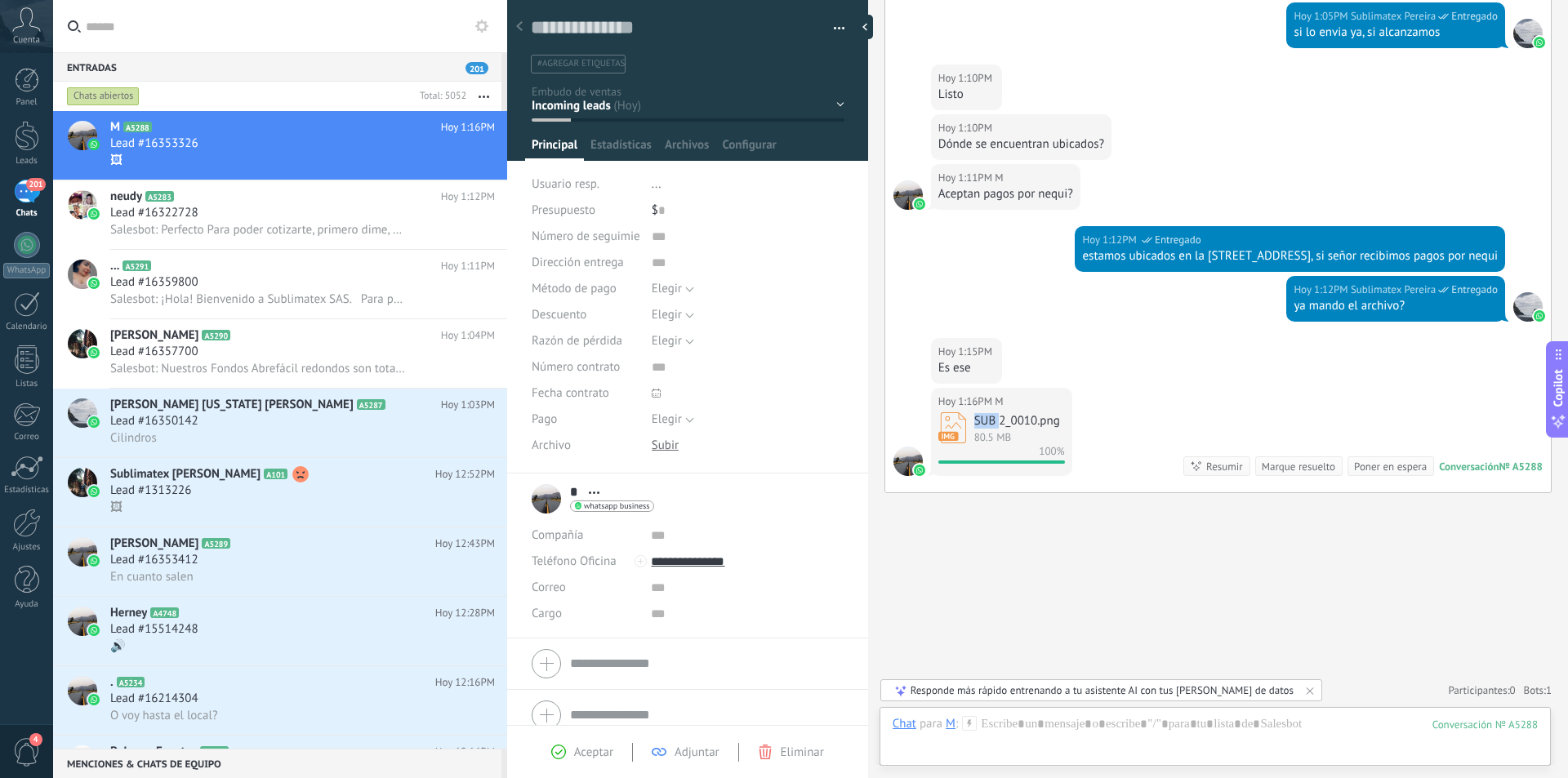
click at [952, 415] on icon at bounding box center [952, 428] width 28 height 31
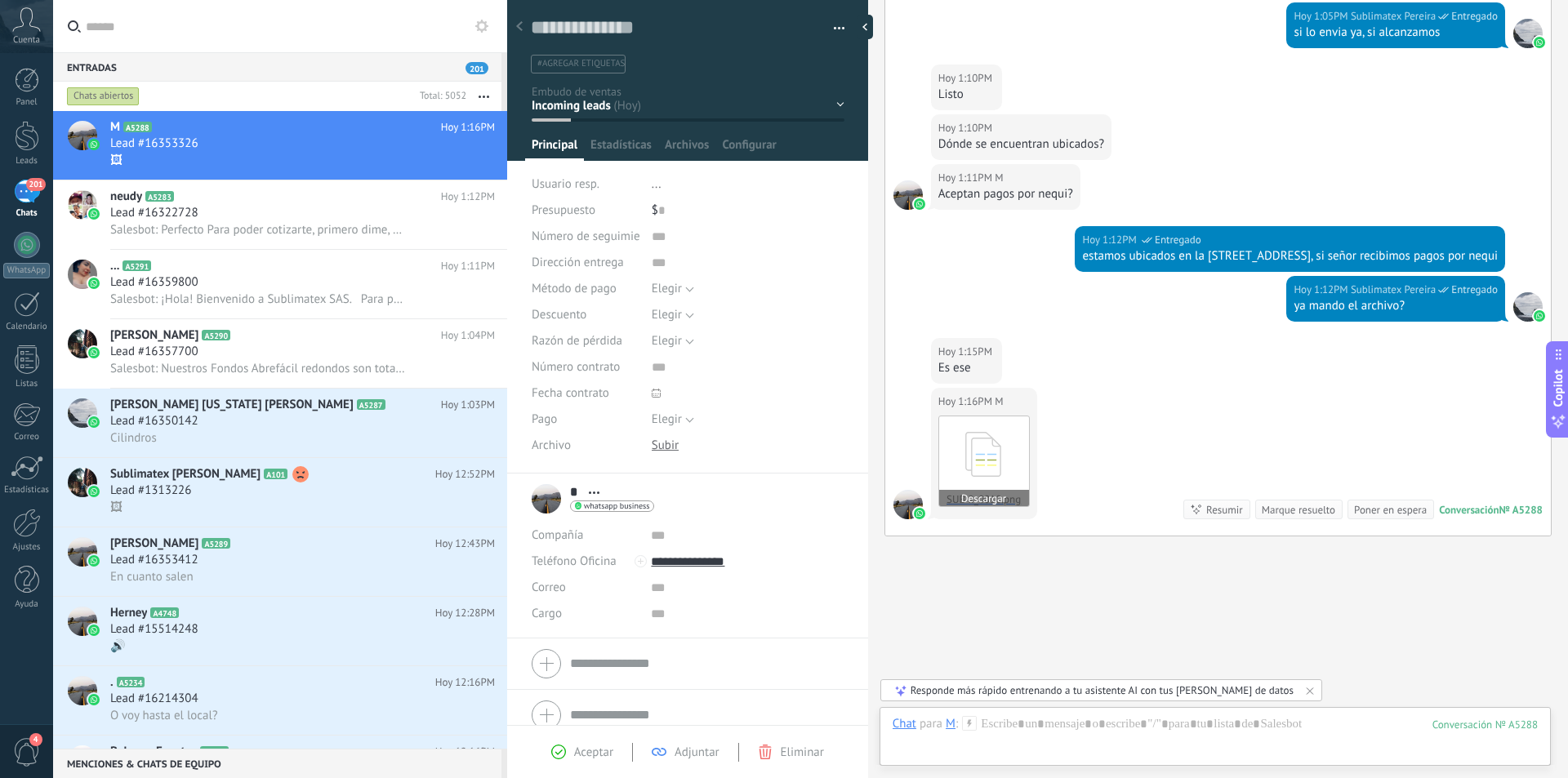
click at [947, 429] on link "SUB 2_0010.png Descargar" at bounding box center [983, 461] width 91 height 91
click at [985, 493] on button "Descargar" at bounding box center [983, 498] width 90 height 17
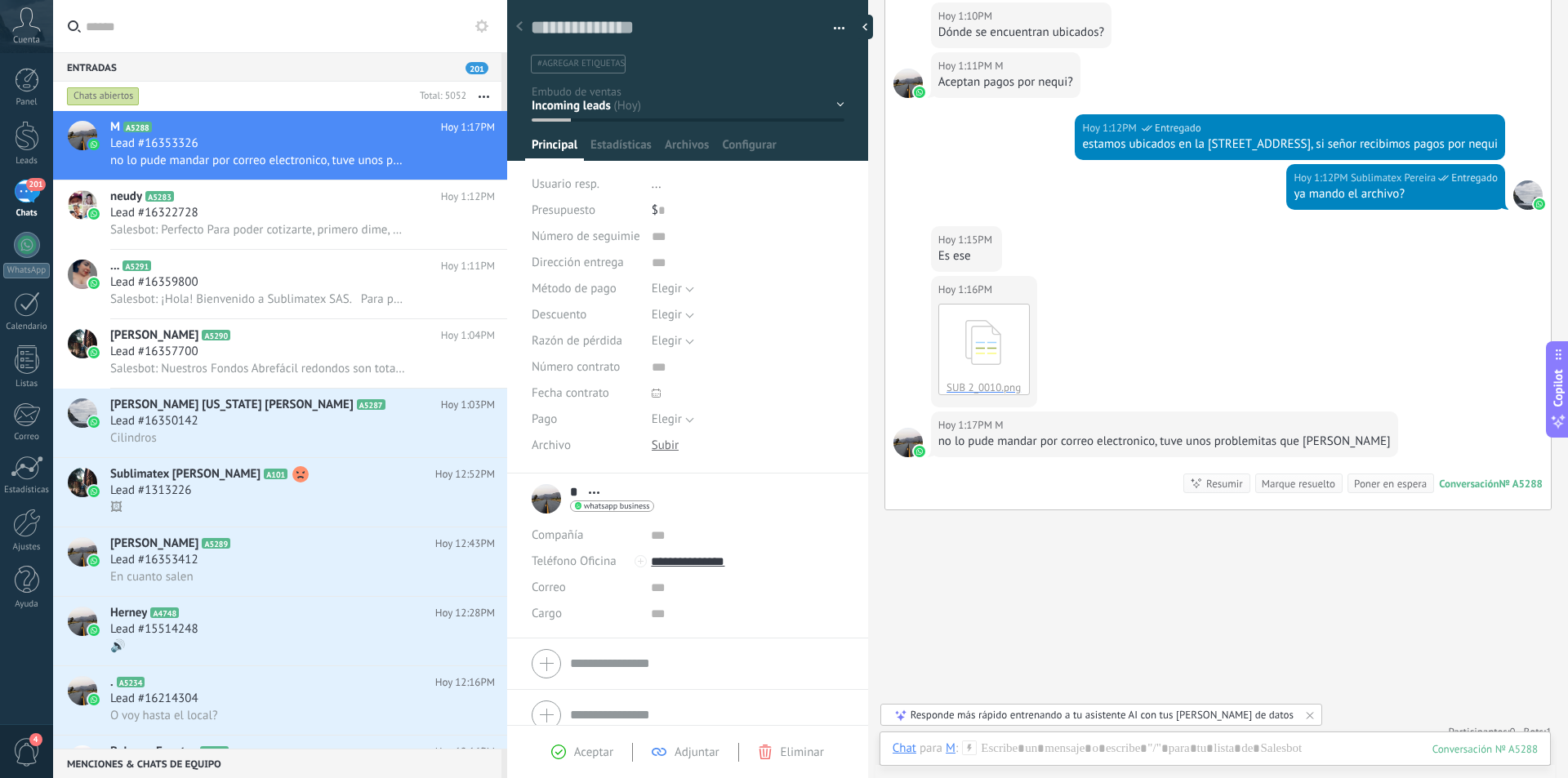
scroll to position [1678, 0]
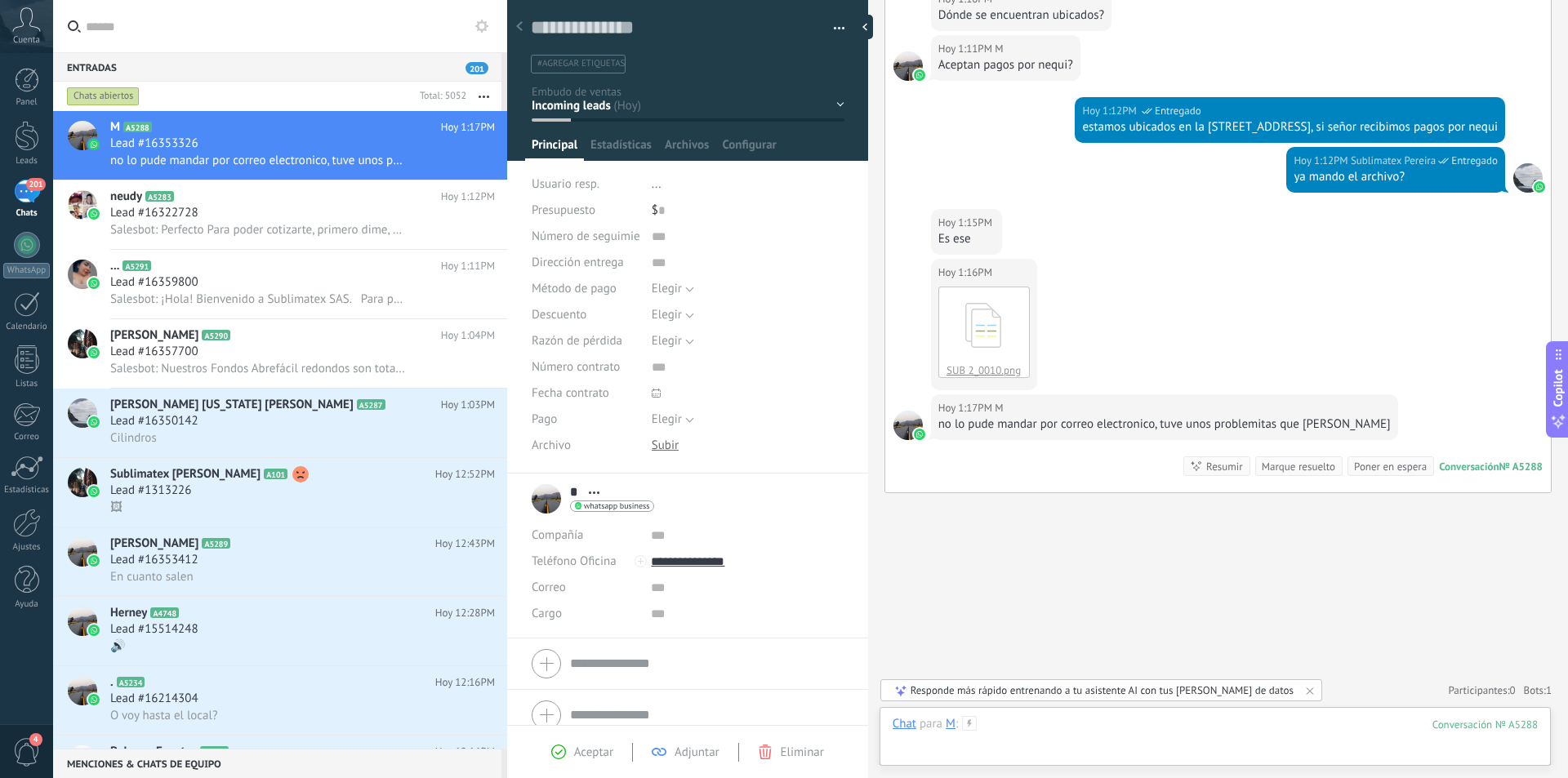
click at [1052, 736] on div at bounding box center [1215, 741] width 645 height 49
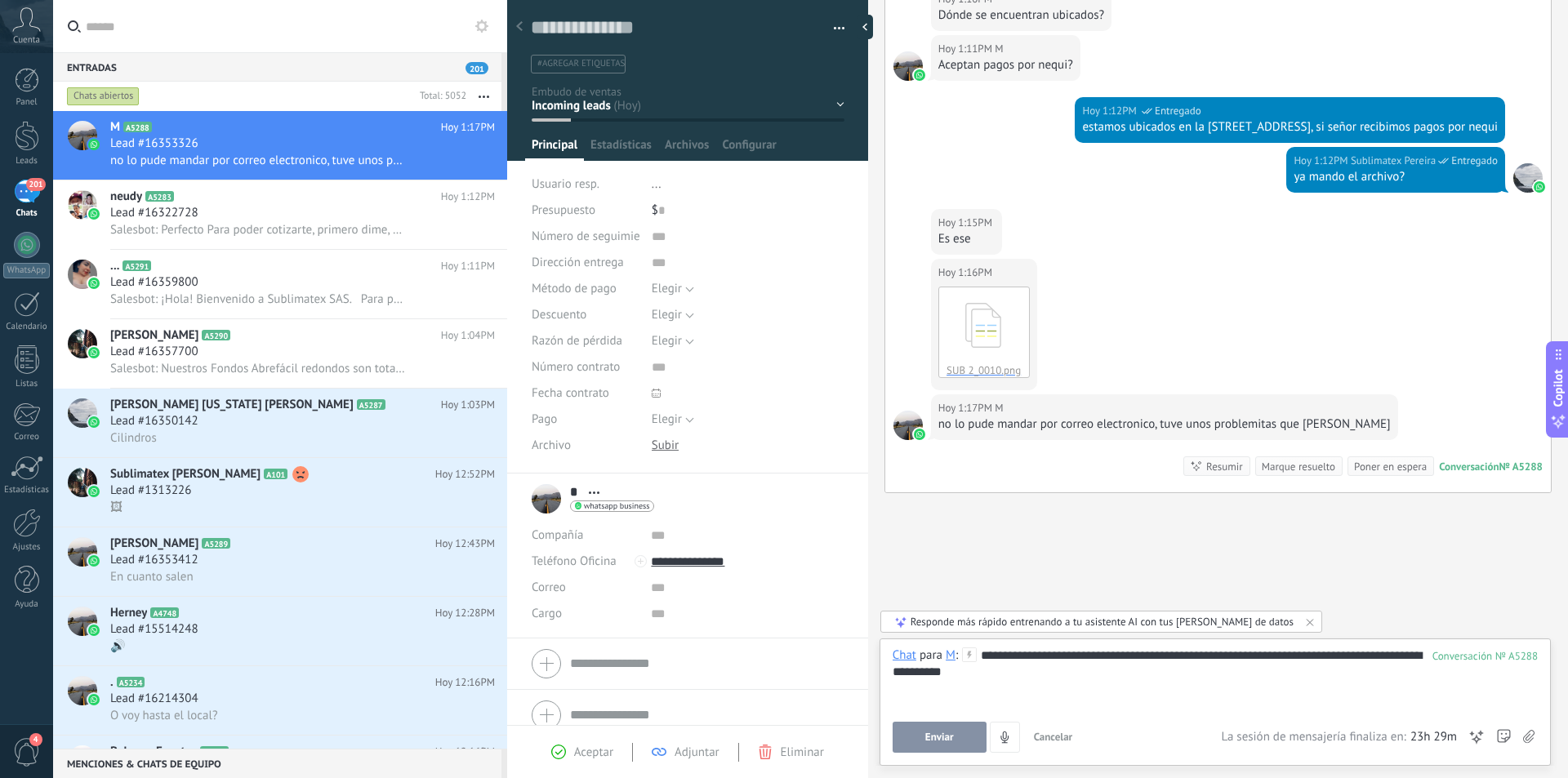
click at [941, 735] on span "Enviar" at bounding box center [939, 737] width 29 height 11
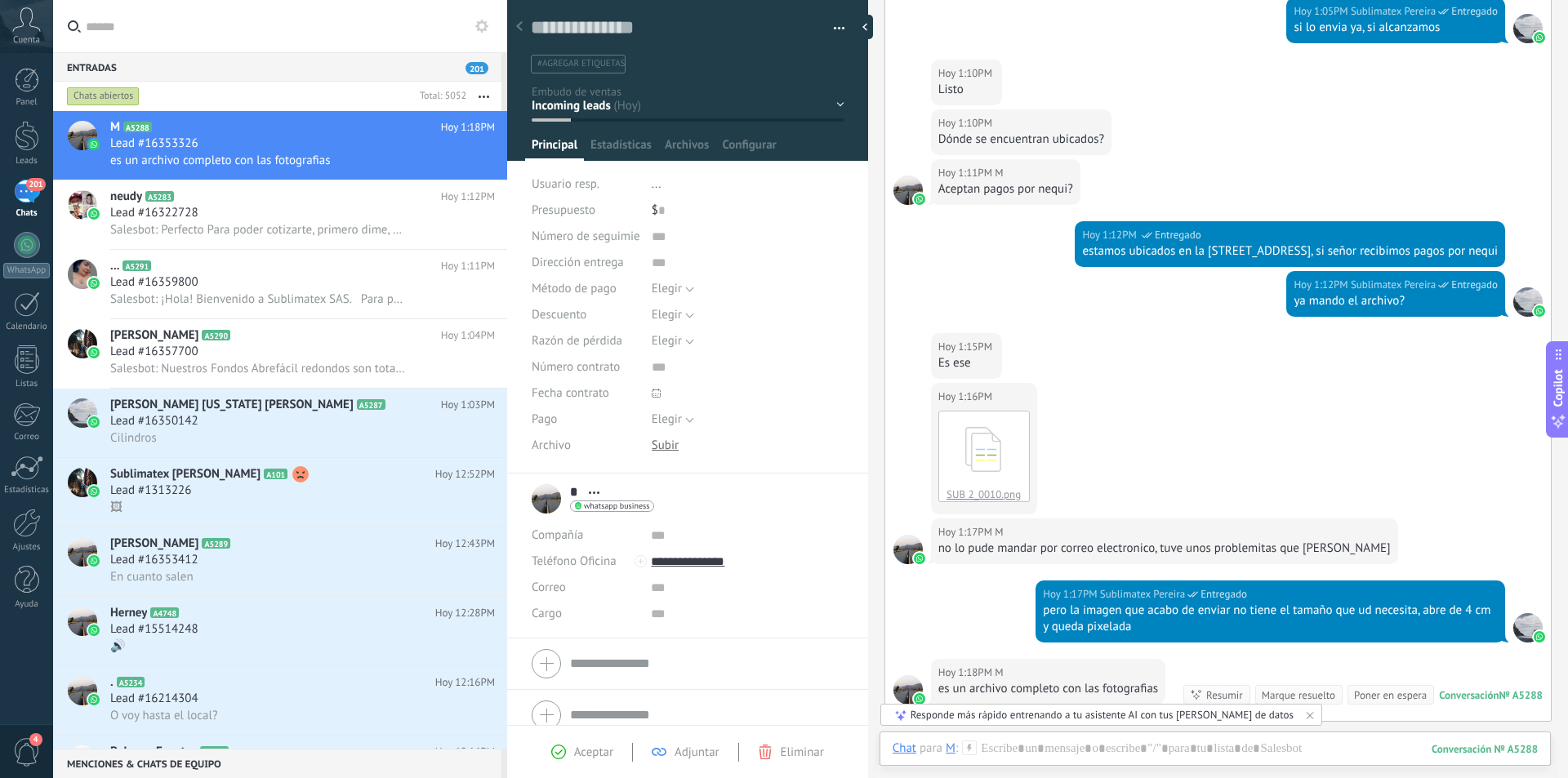
scroll to position [1782, 0]
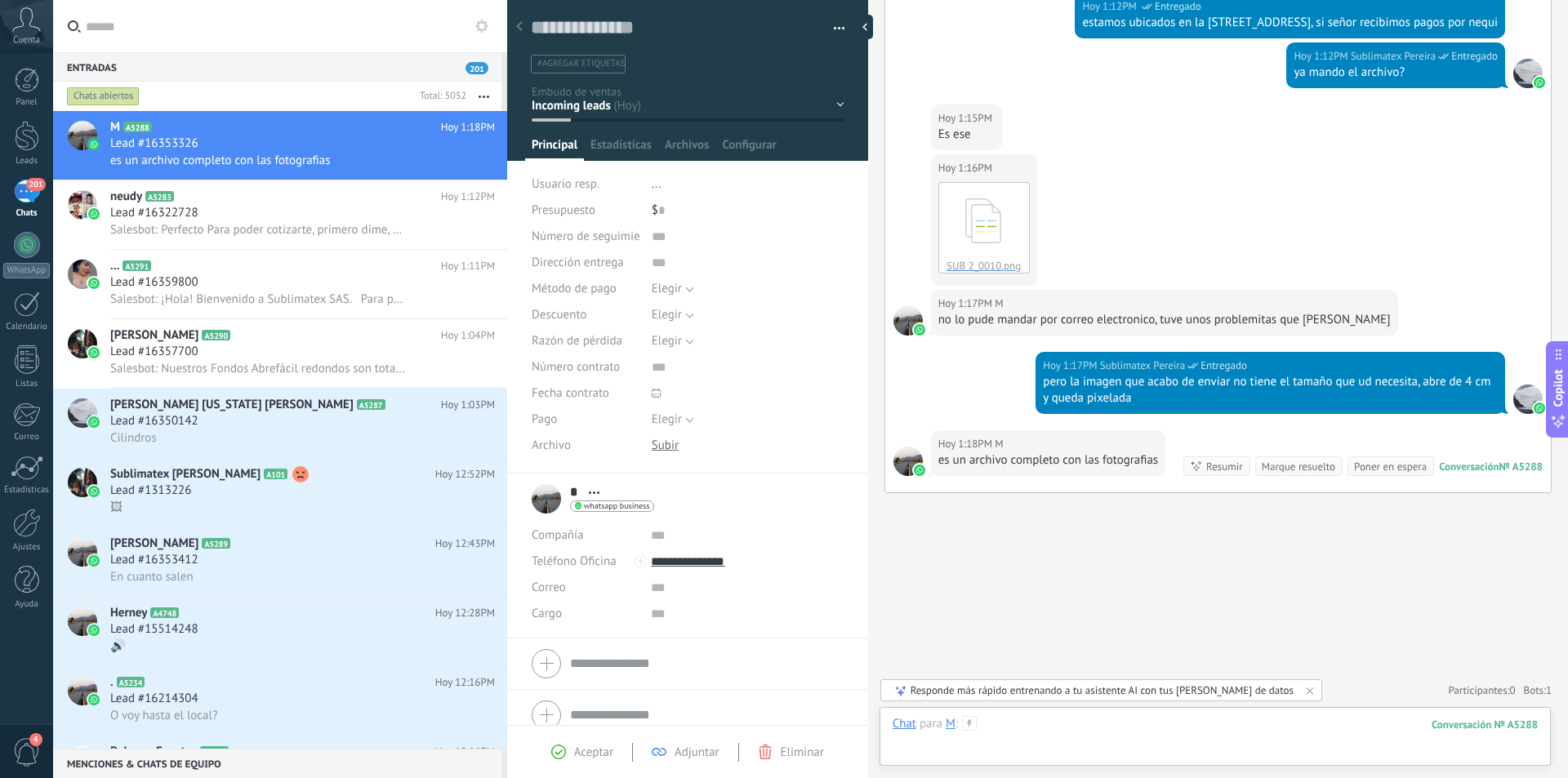
click at [1043, 728] on div at bounding box center [1215, 741] width 645 height 49
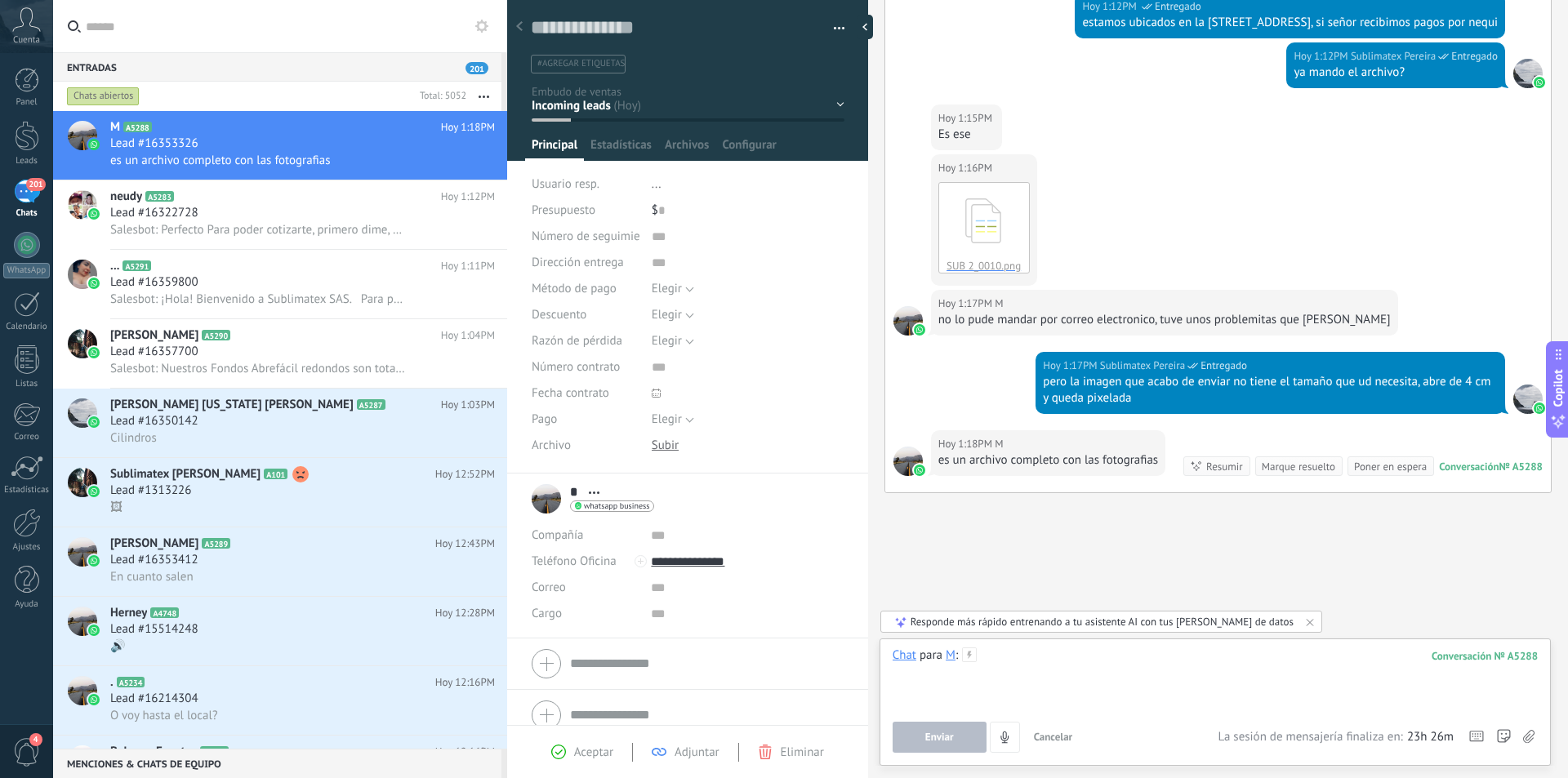
click at [1043, 661] on div at bounding box center [1215, 678] width 645 height 62
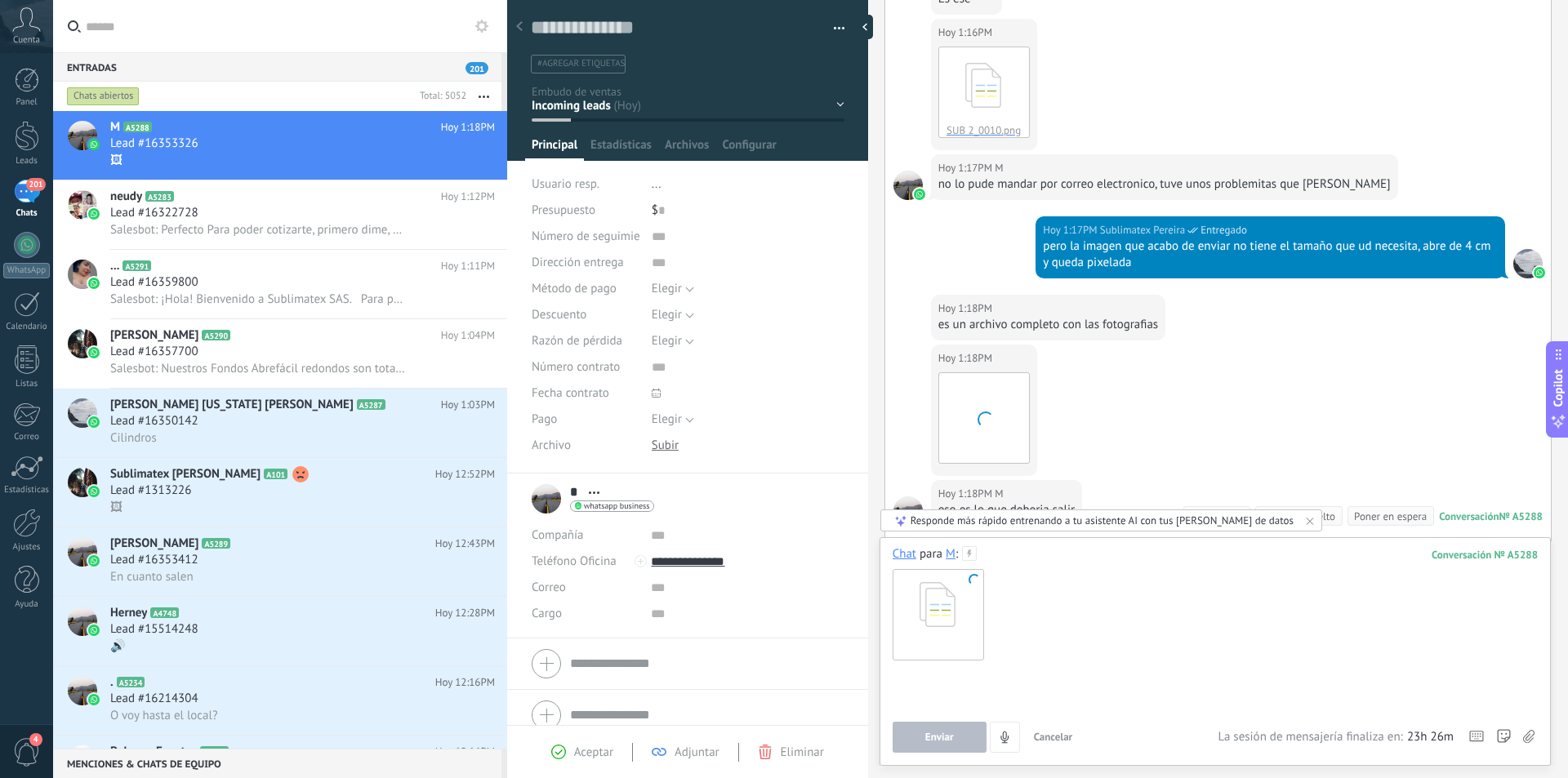
scroll to position [1968, 0]
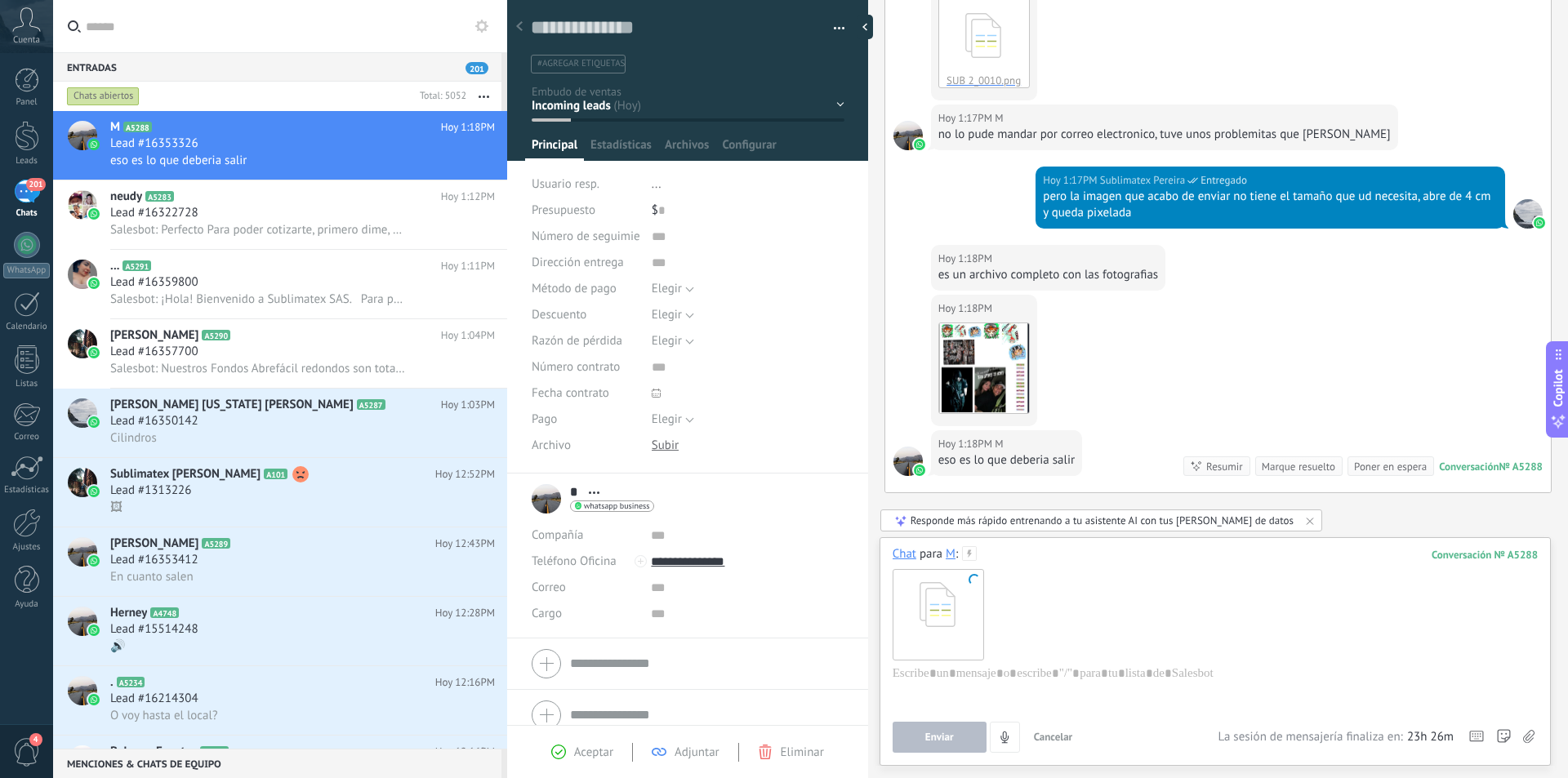
drag, startPoint x: 942, startPoint y: 605, endPoint x: 1133, endPoint y: 647, distance: 195.6
click at [1134, 648] on div at bounding box center [1215, 614] width 645 height 103
click at [1062, 600] on div at bounding box center [1215, 614] width 645 height 103
click at [1055, 736] on span "Cancelar" at bounding box center [1053, 737] width 39 height 14
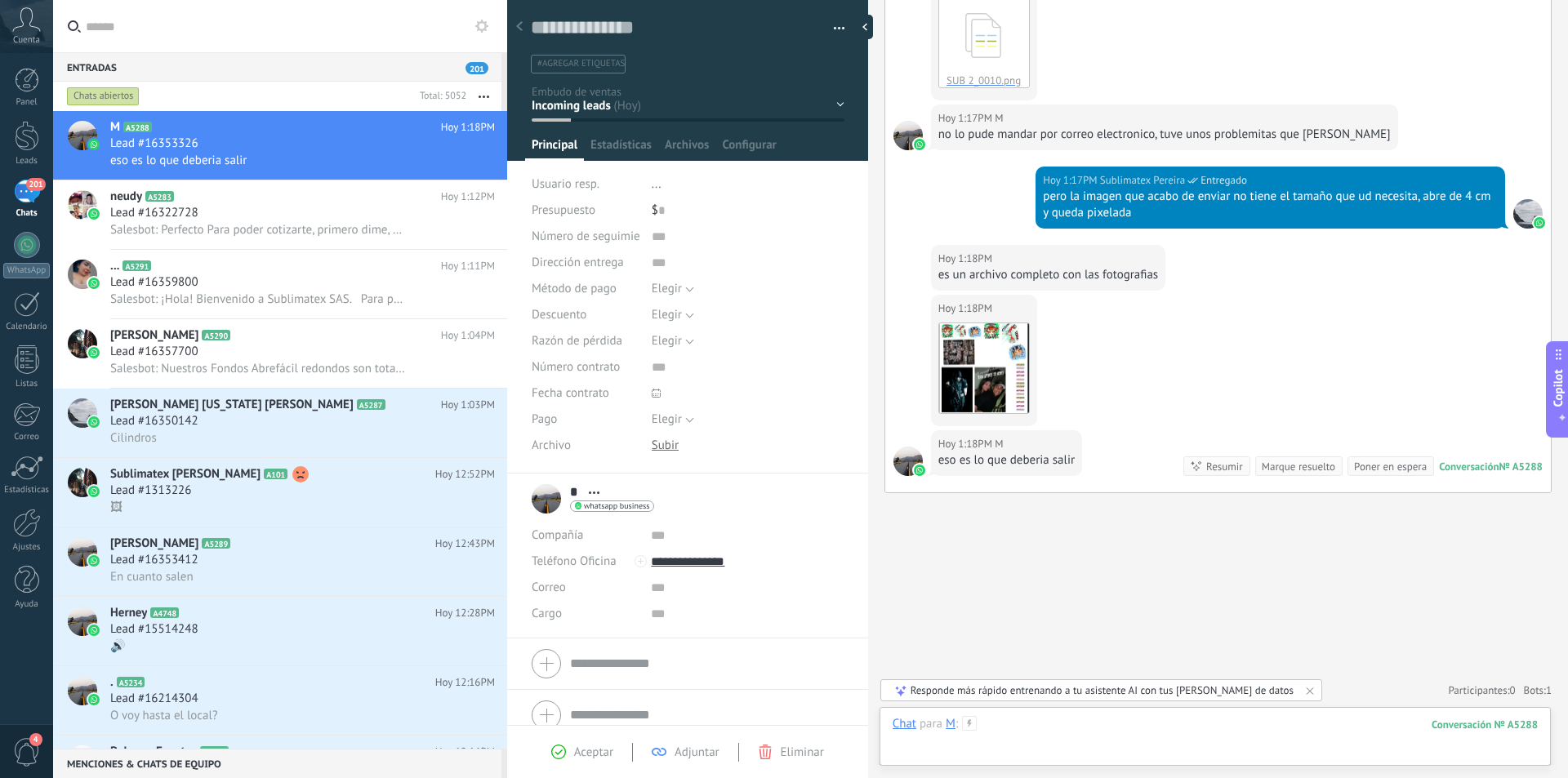
click at [1041, 732] on div at bounding box center [1215, 741] width 645 height 49
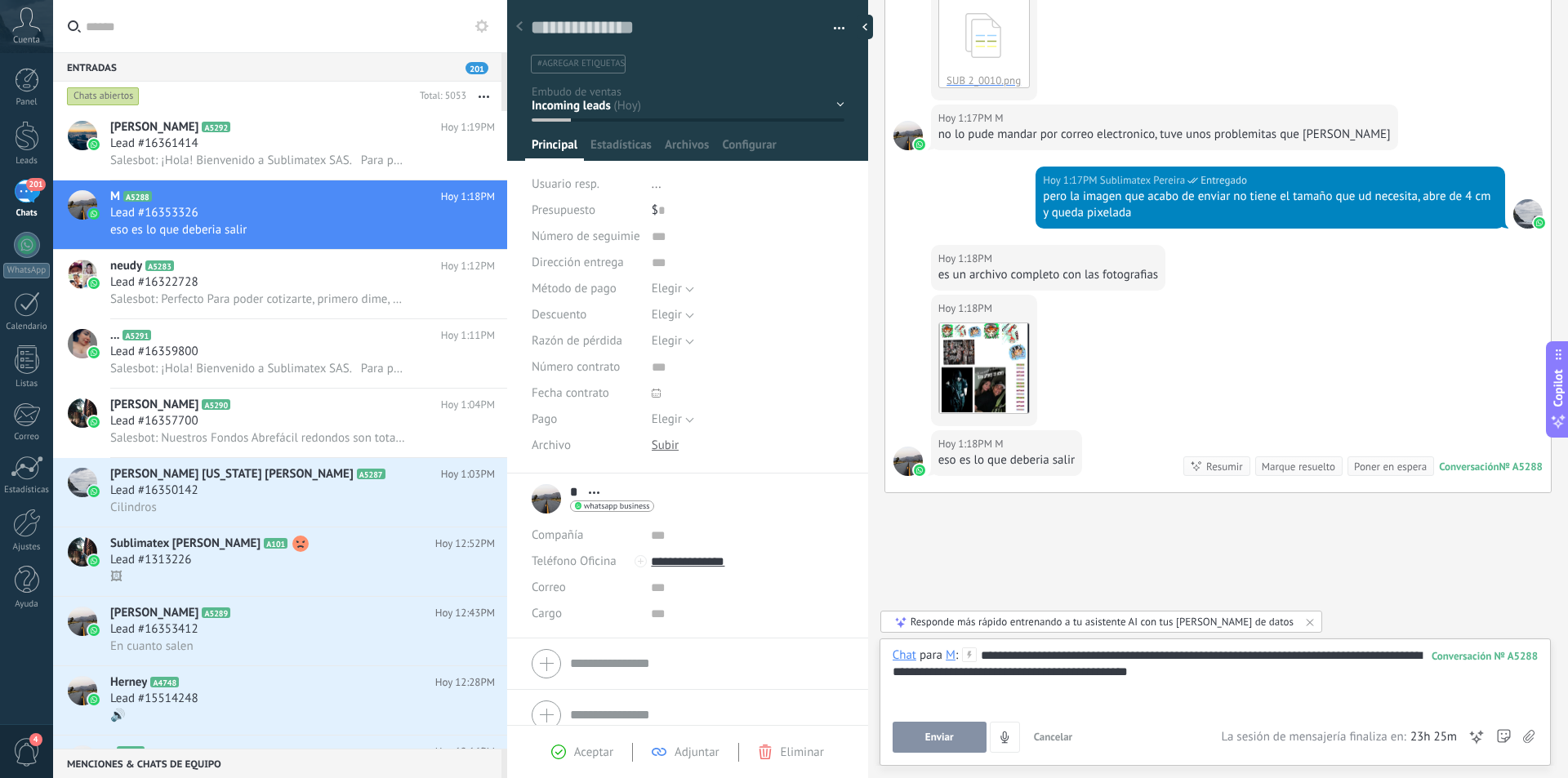
click at [954, 728] on button "Enviar" at bounding box center [940, 737] width 94 height 31
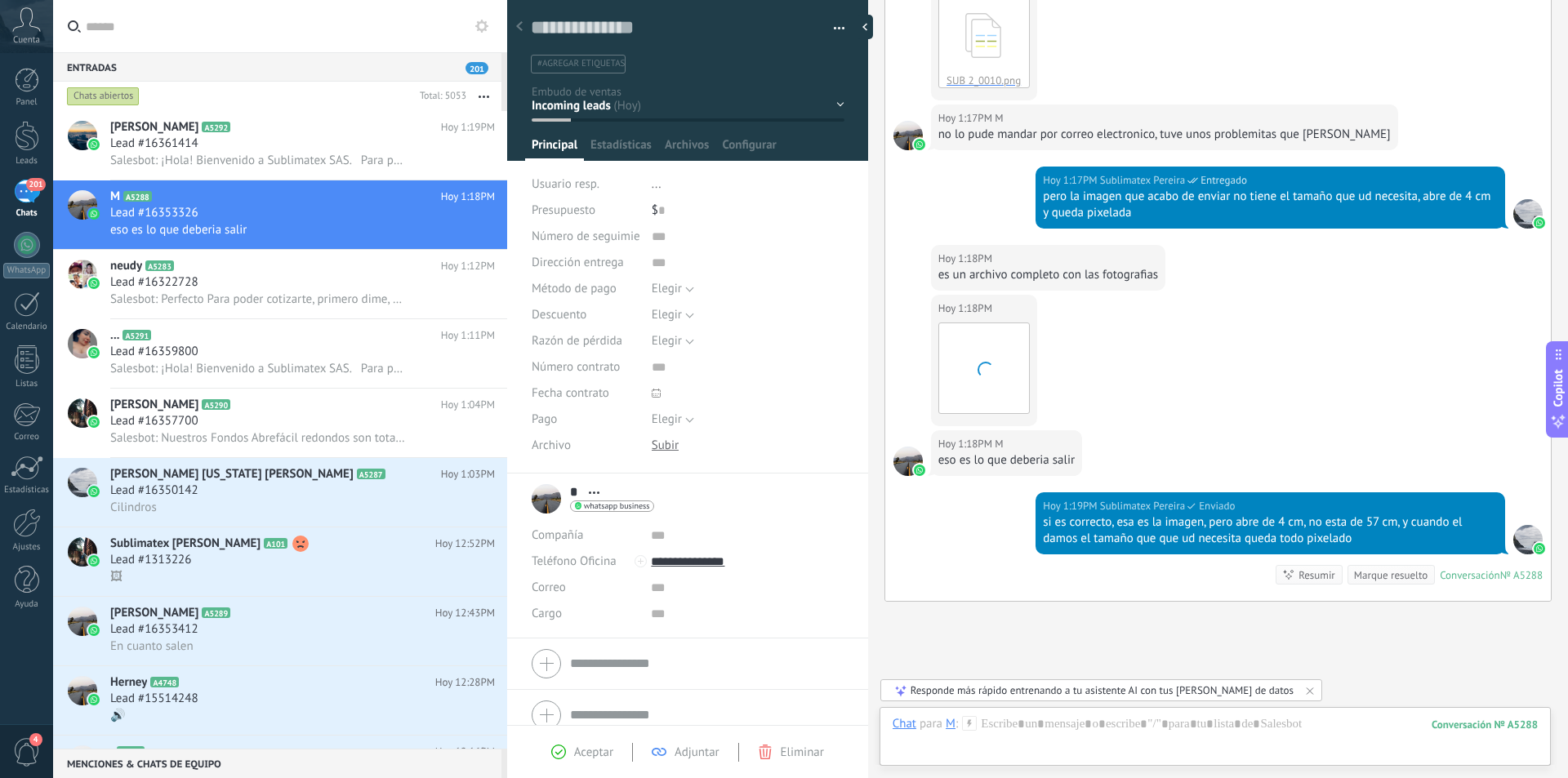
scroll to position [2076, 0]
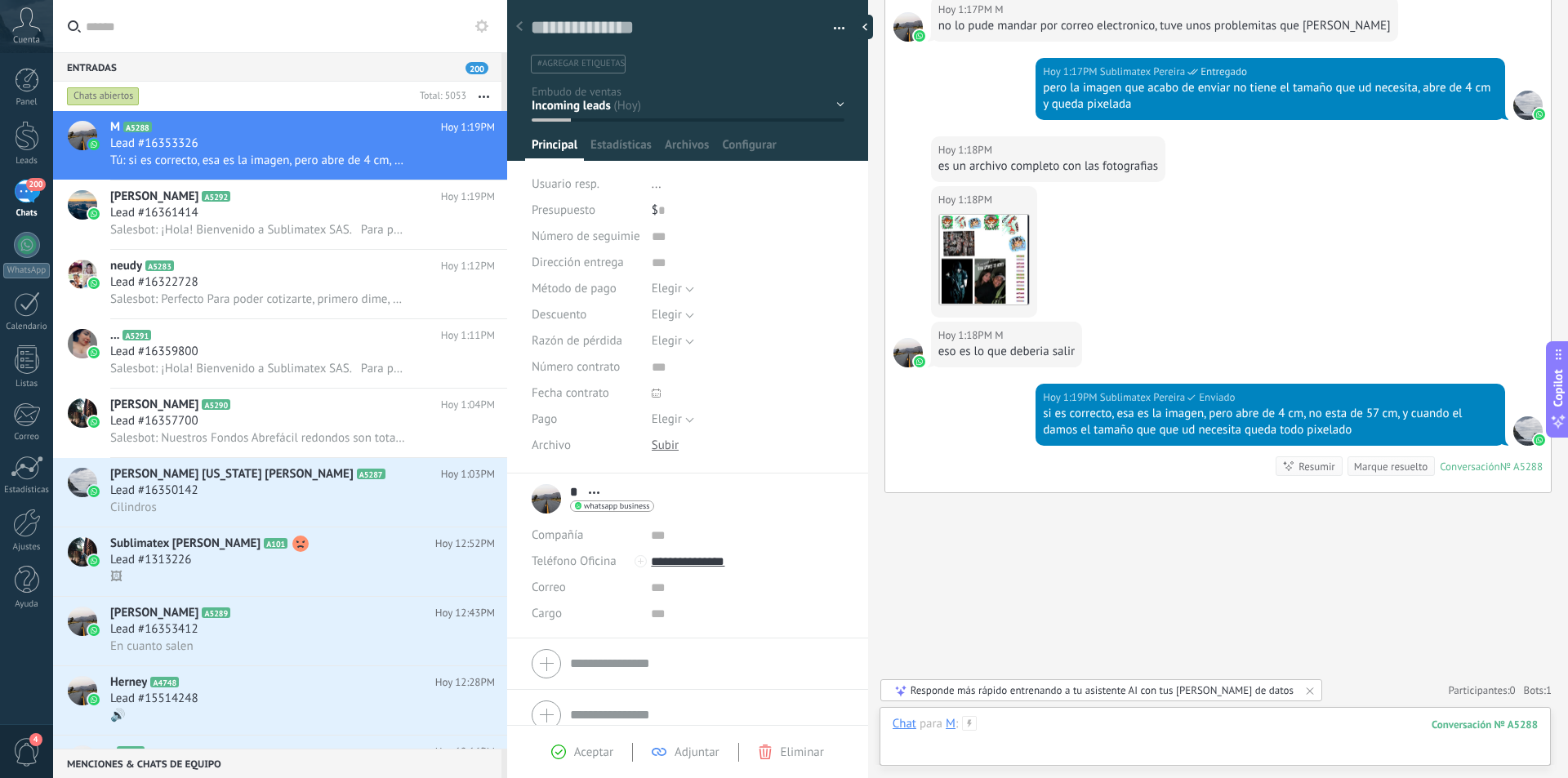
click at [1005, 726] on div at bounding box center [1215, 741] width 645 height 49
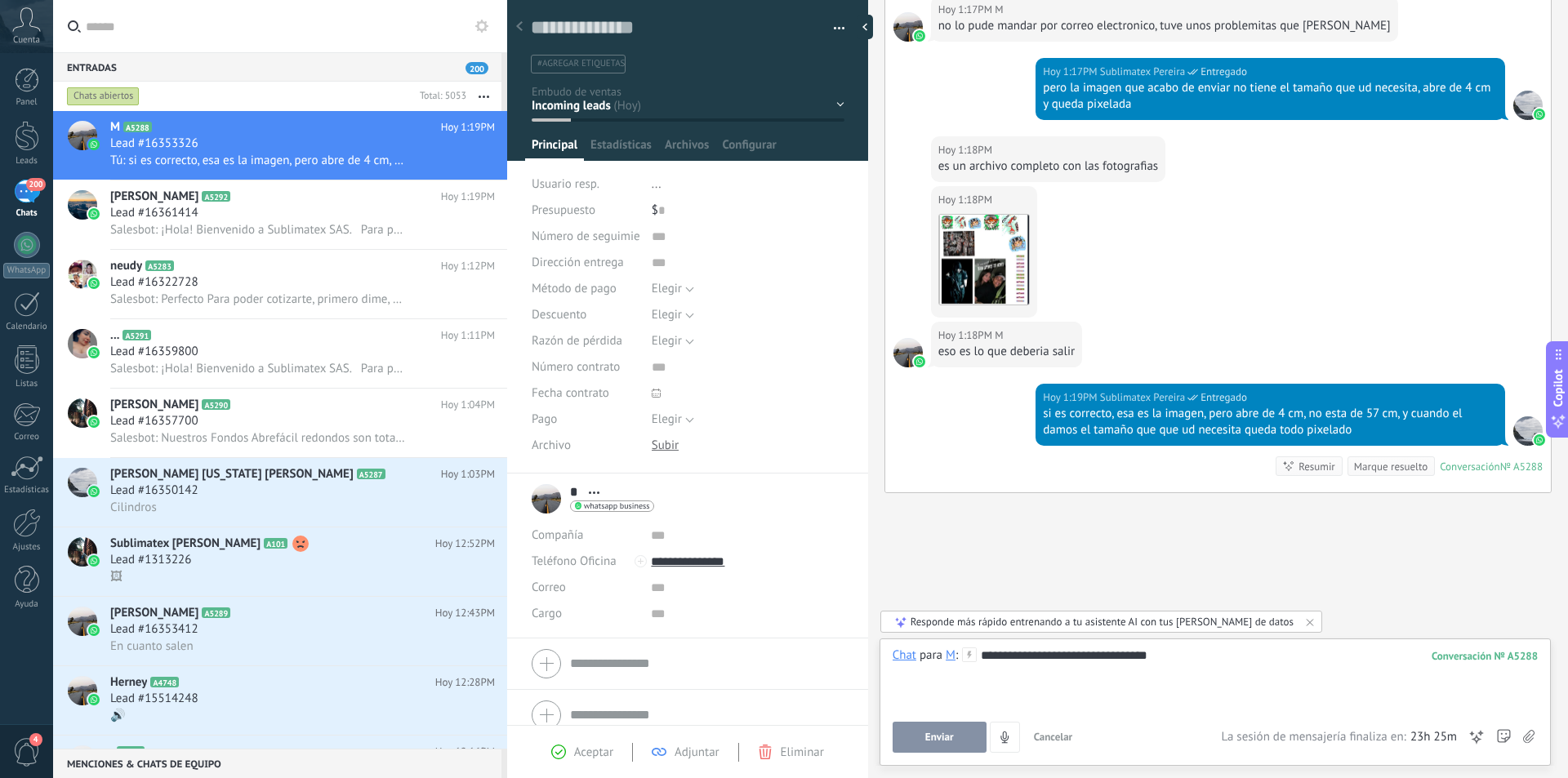
click at [938, 741] on span "Enviar" at bounding box center [939, 737] width 29 height 11
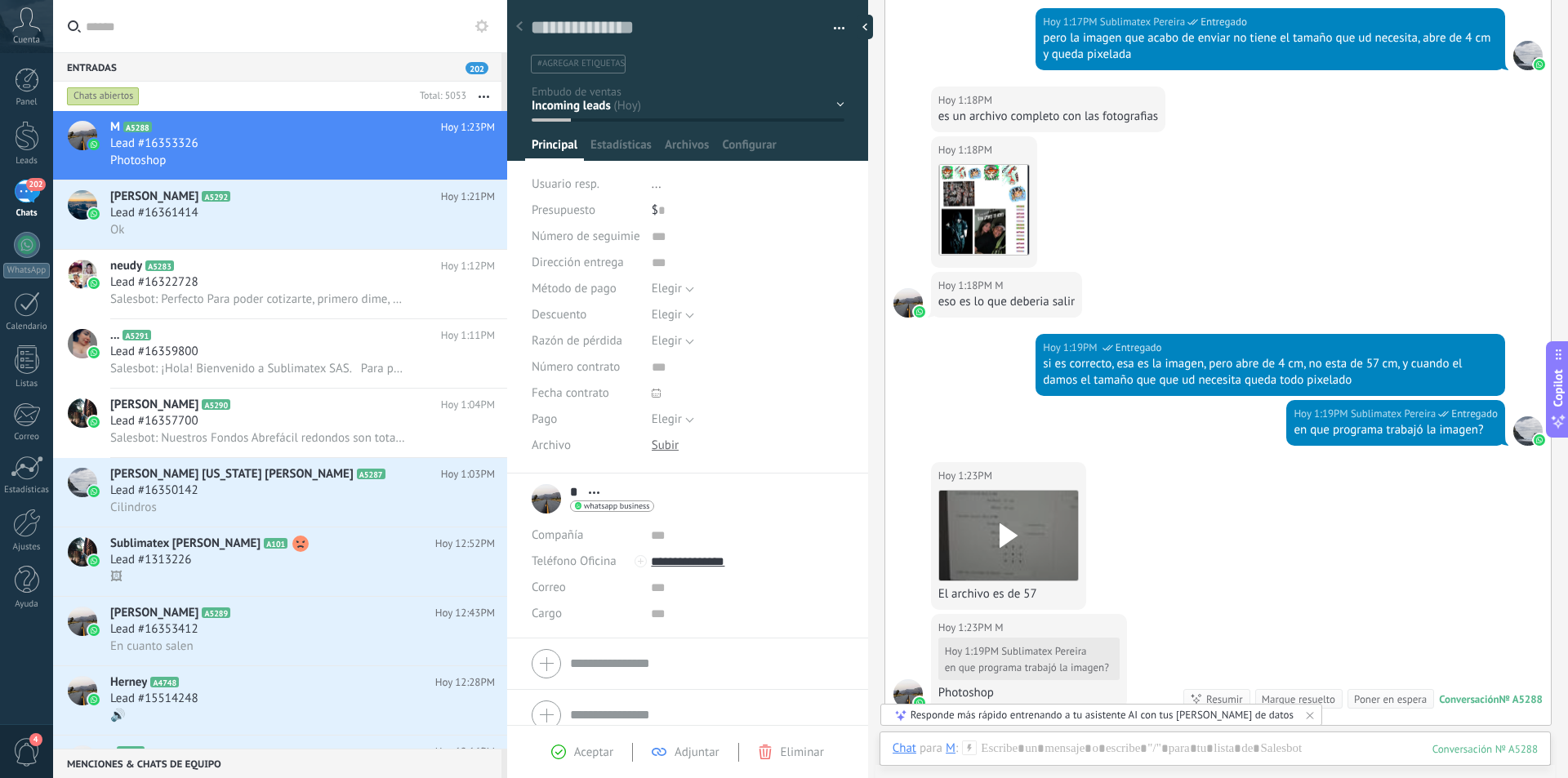
scroll to position [2359, 0]
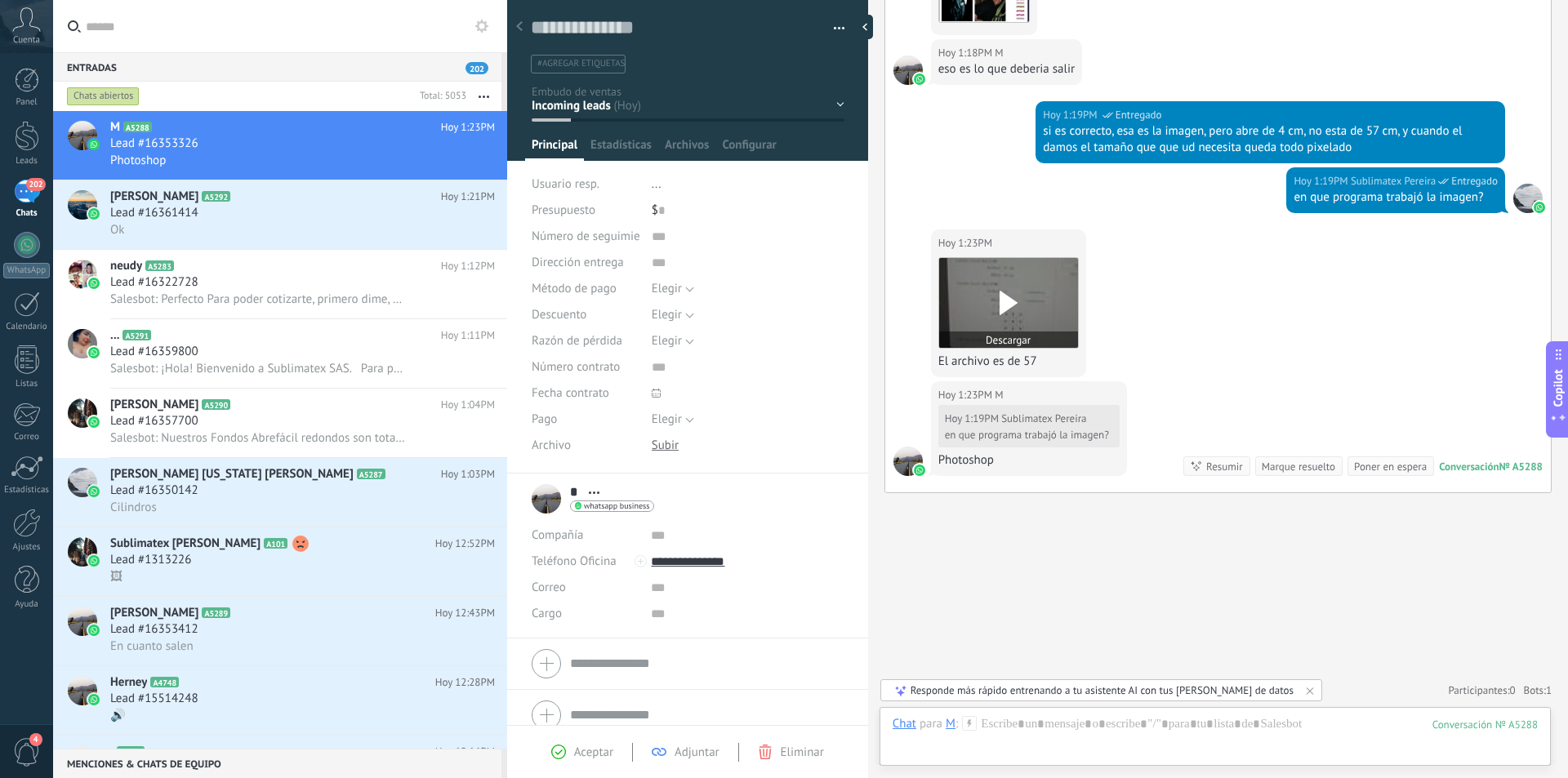
click at [1013, 301] on use at bounding box center [1008, 303] width 18 height 24
click at [1042, 735] on div at bounding box center [1215, 741] width 645 height 49
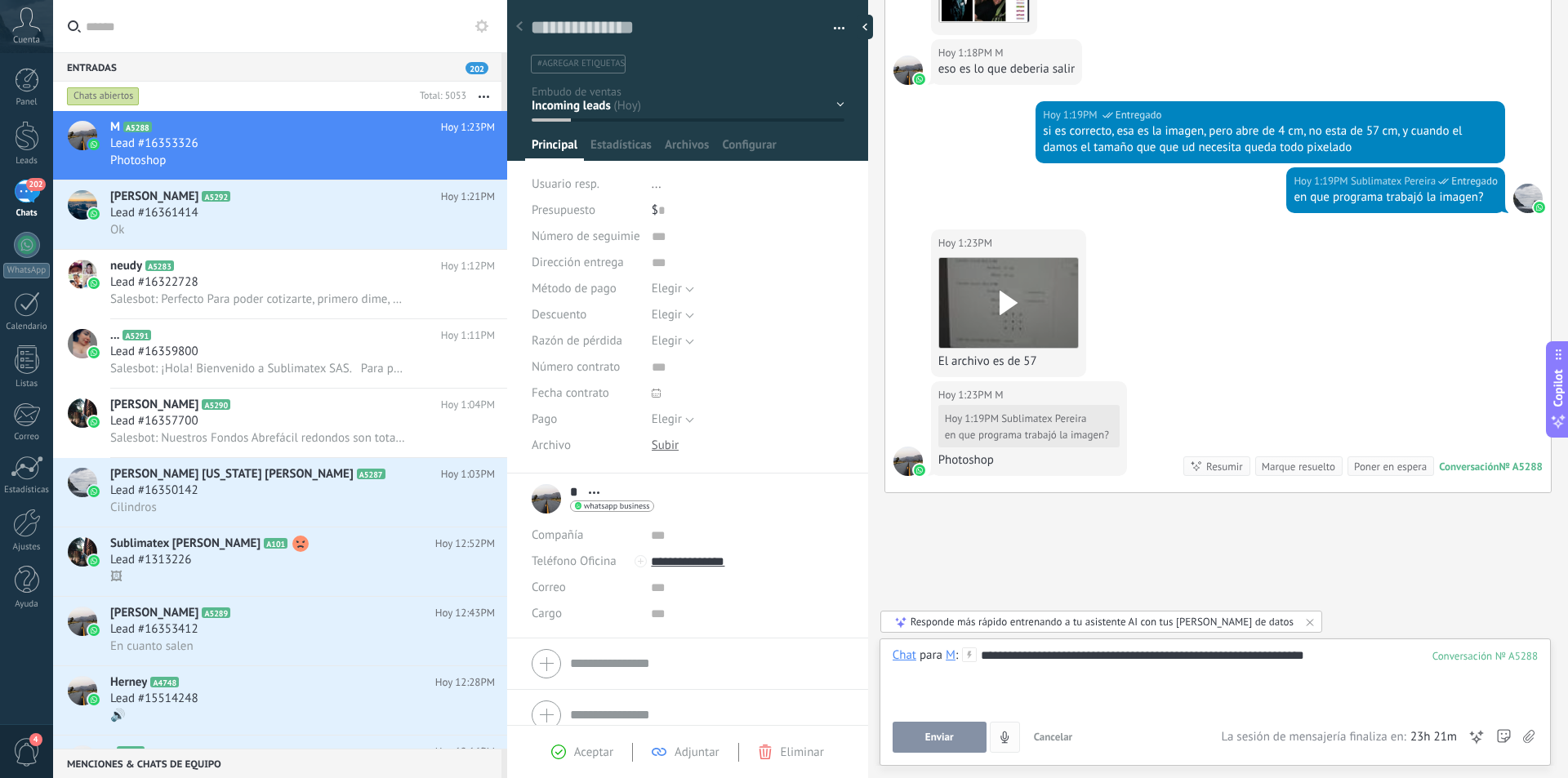
drag, startPoint x: 949, startPoint y: 736, endPoint x: 962, endPoint y: 728, distance: 15.3
click at [962, 728] on button "Enviar" at bounding box center [940, 737] width 94 height 31
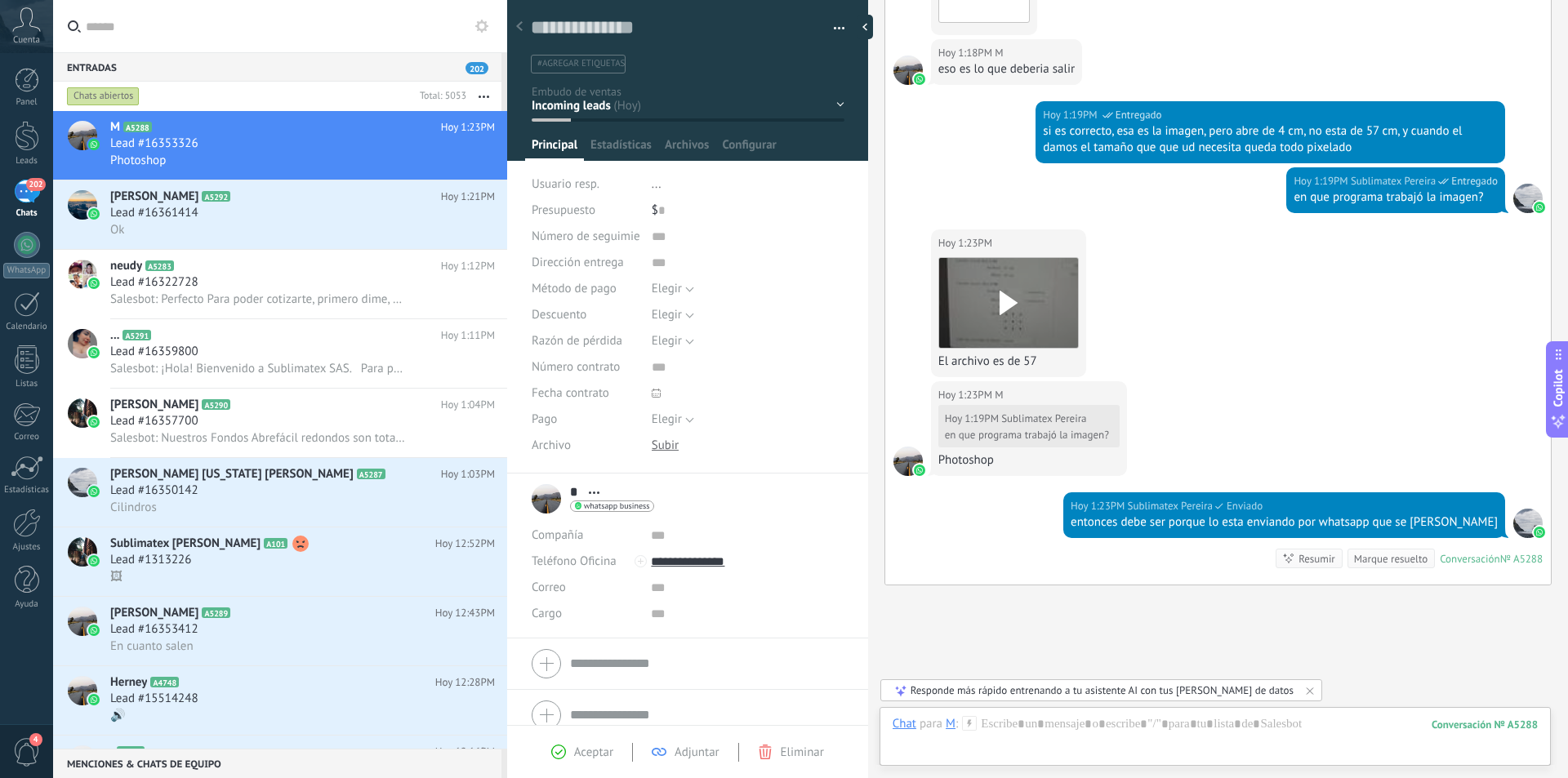
scroll to position [2451, 0]
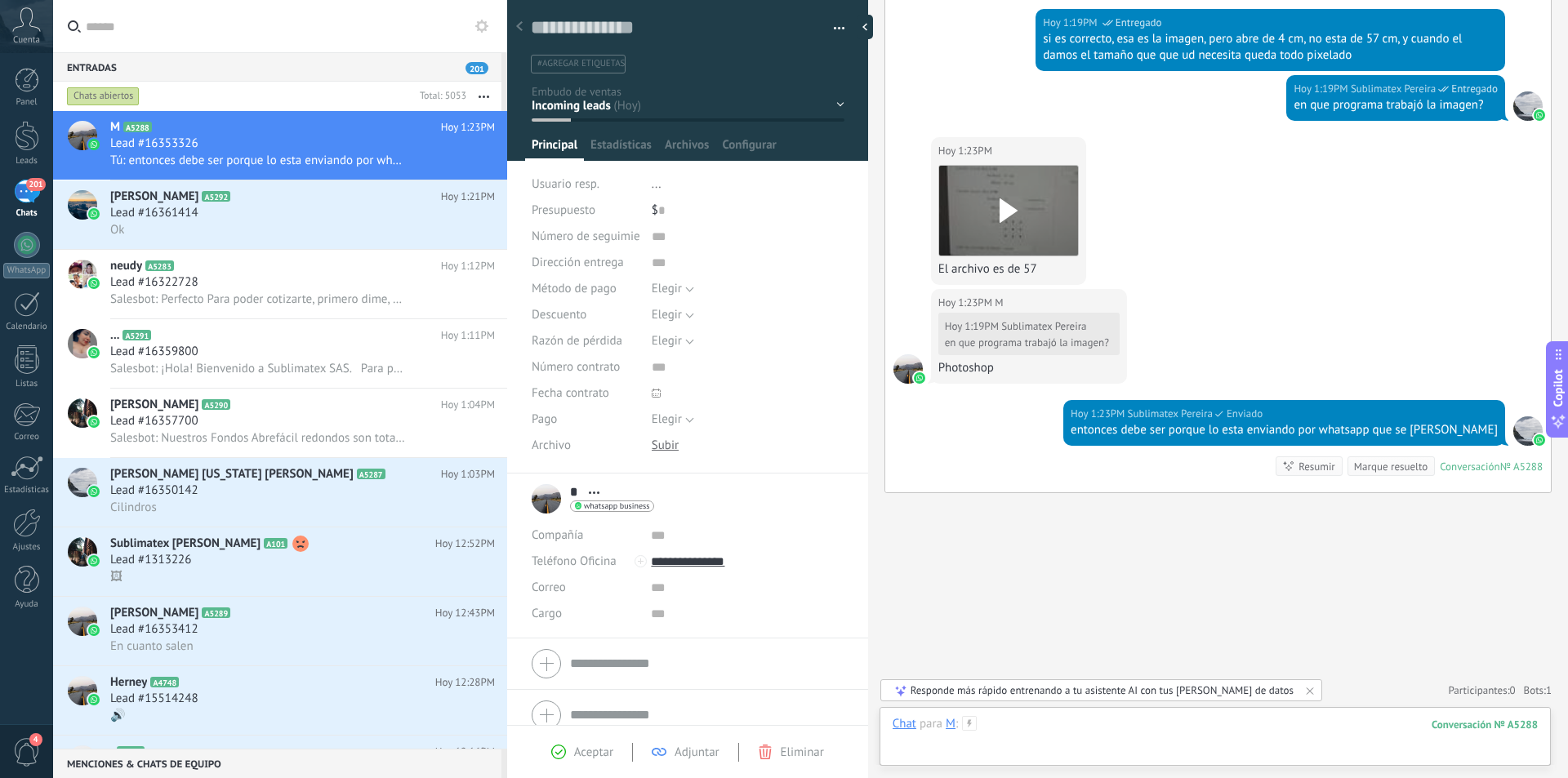
click at [1096, 721] on div at bounding box center [1215, 741] width 645 height 49
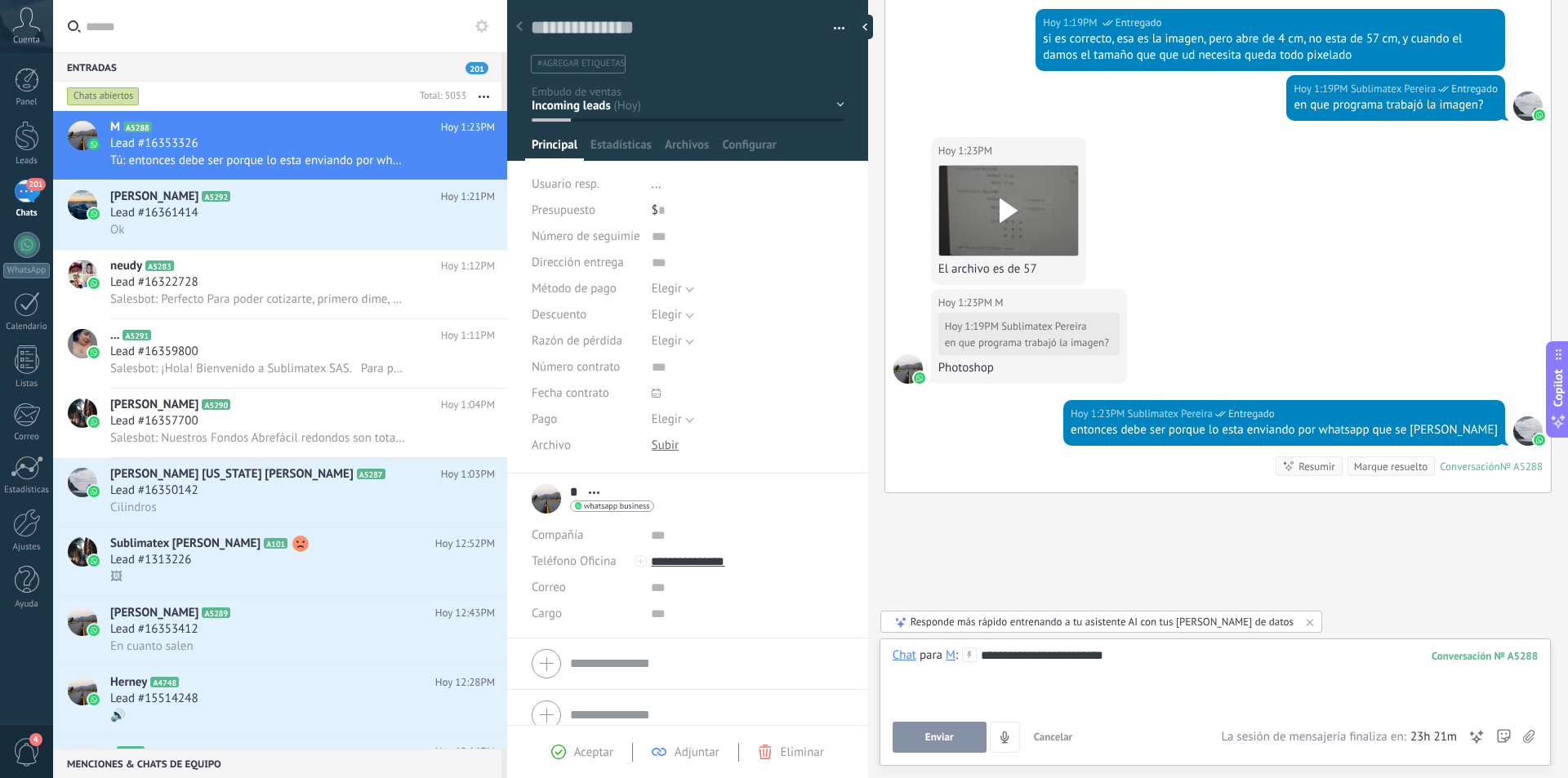
click at [956, 731] on button "Enviar" at bounding box center [940, 737] width 94 height 31
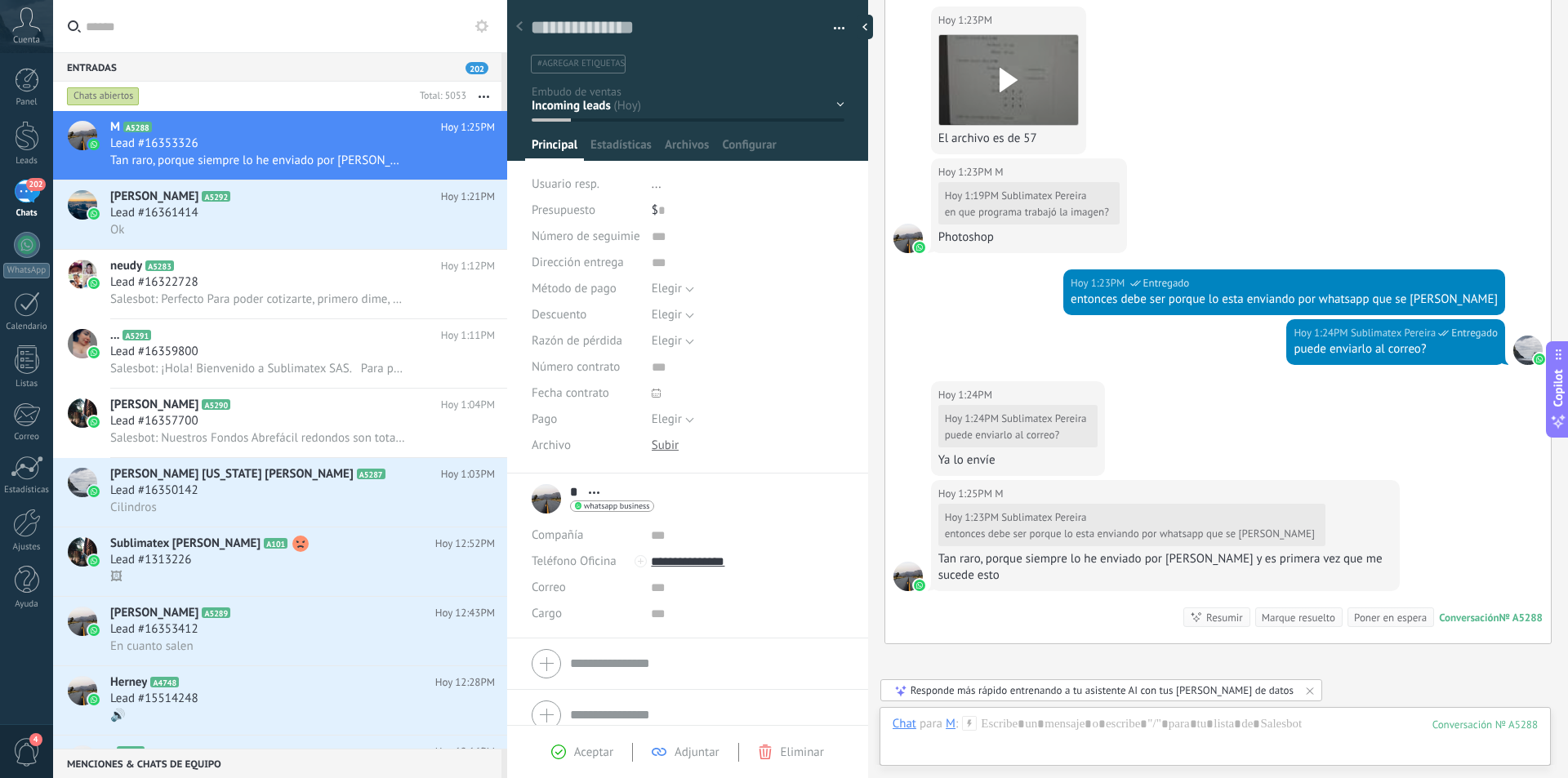
scroll to position [2733, 0]
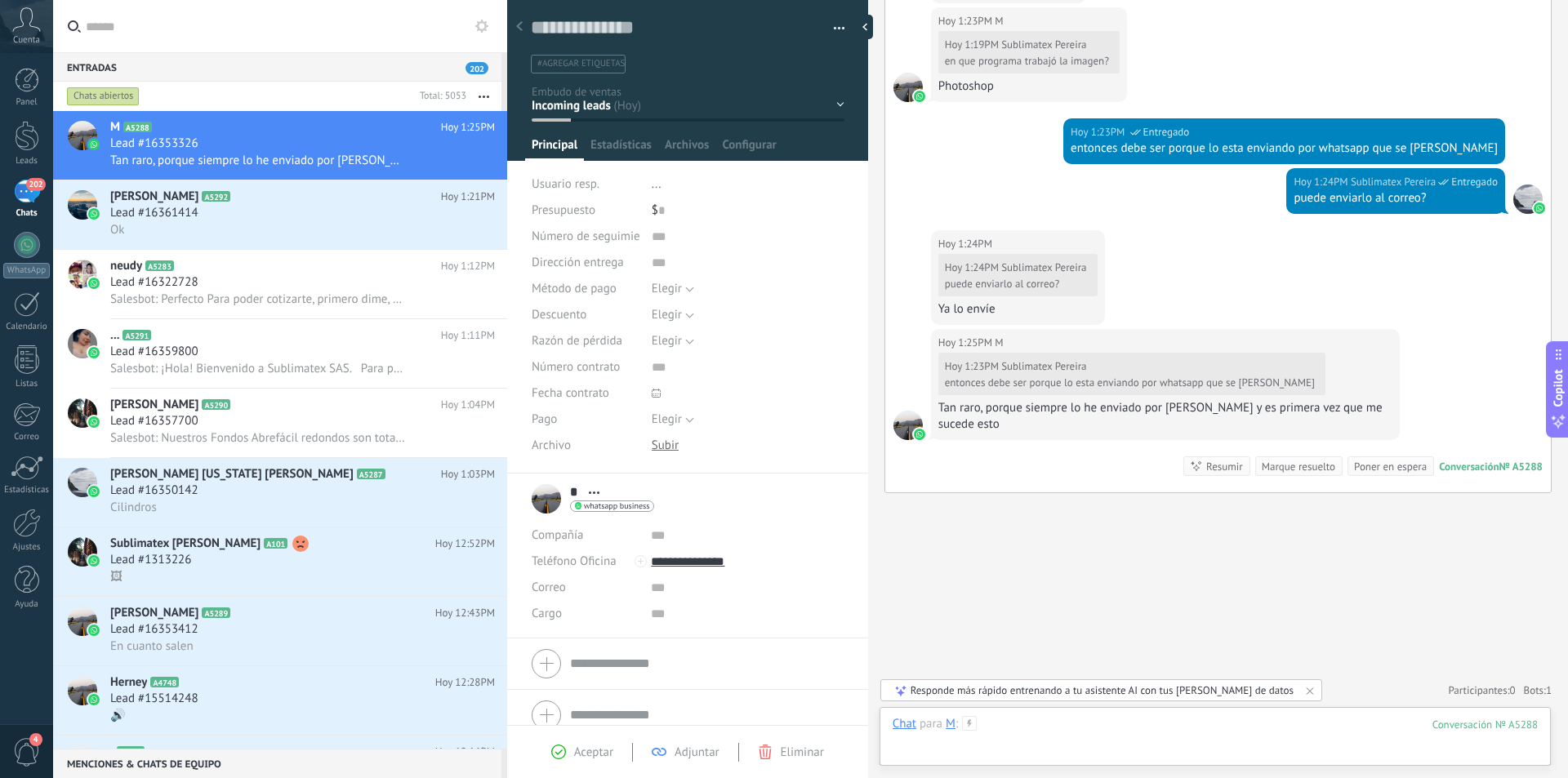
click at [1139, 717] on div at bounding box center [1215, 741] width 645 height 49
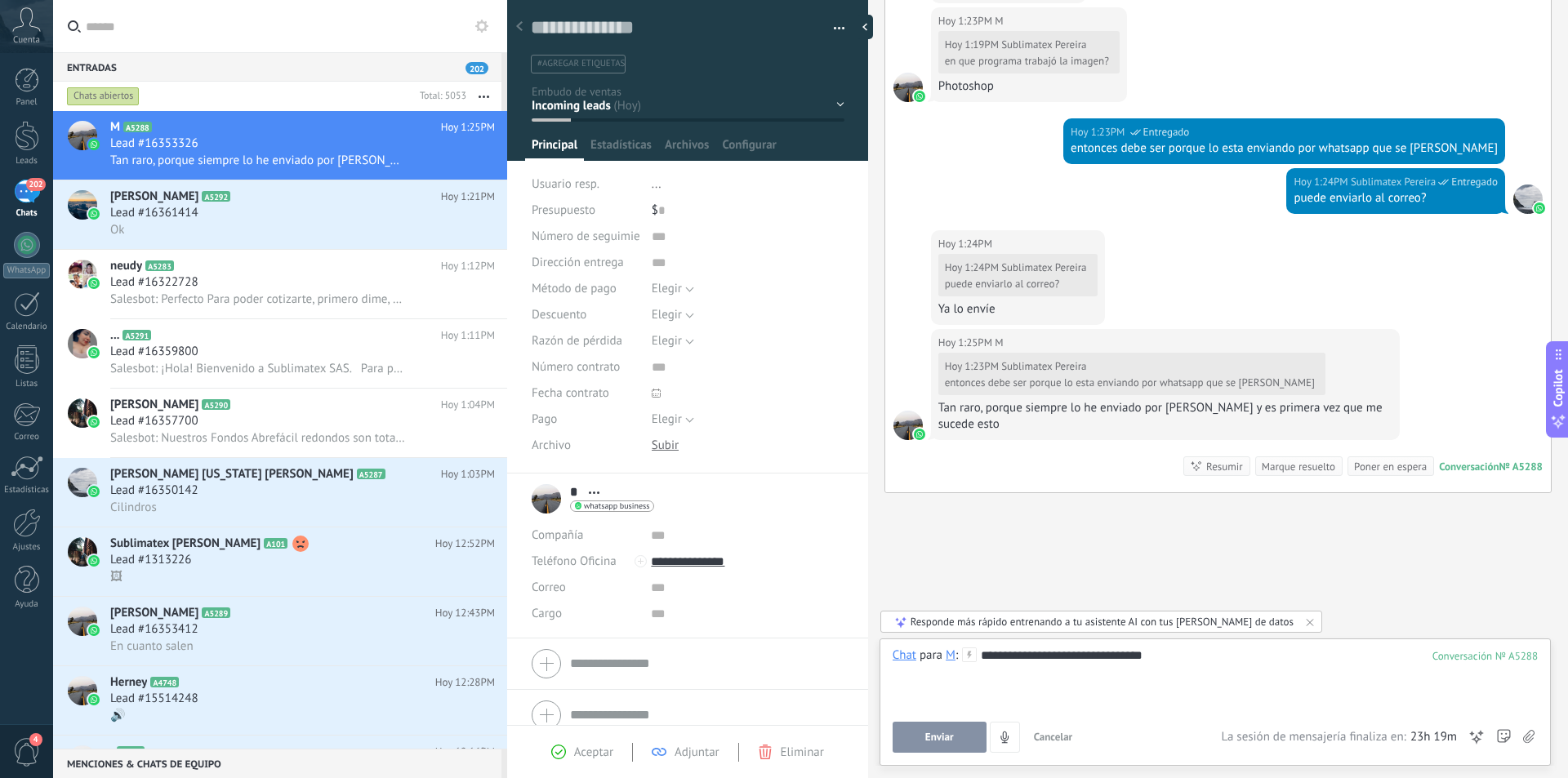
click at [953, 734] on span "Enviar" at bounding box center [939, 737] width 29 height 11
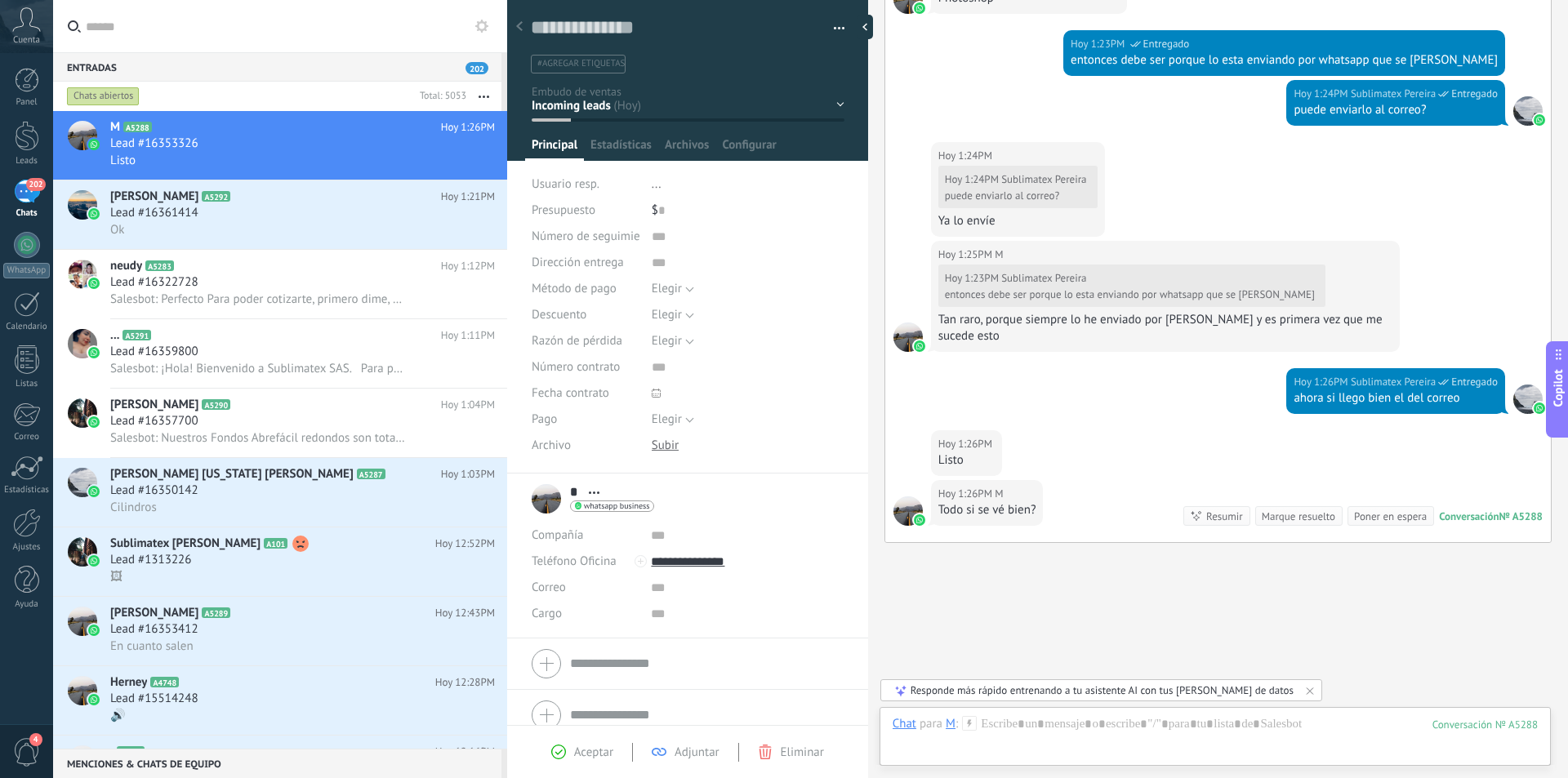
scroll to position [2871, 0]
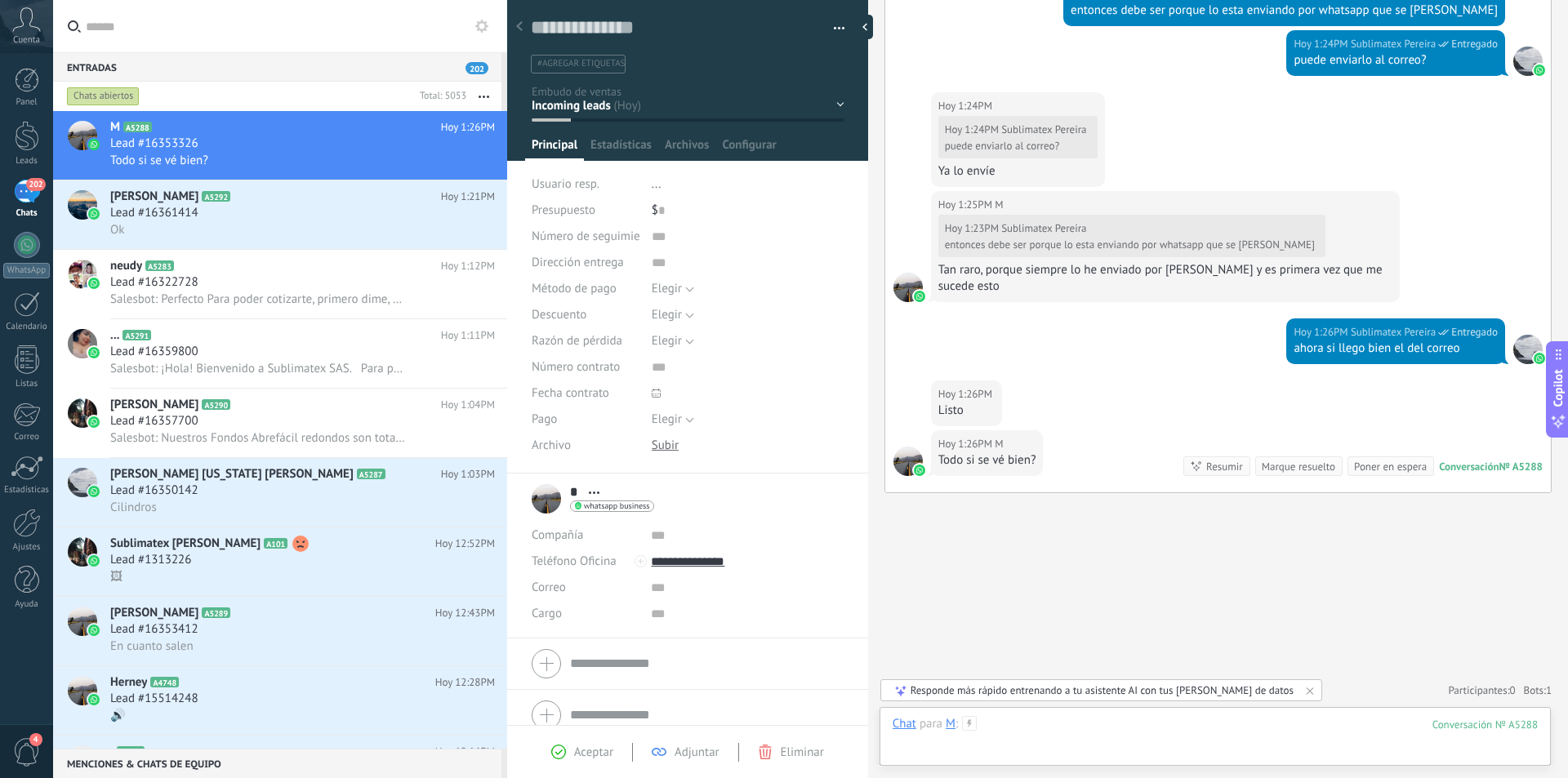
click at [1003, 728] on div at bounding box center [1215, 741] width 645 height 49
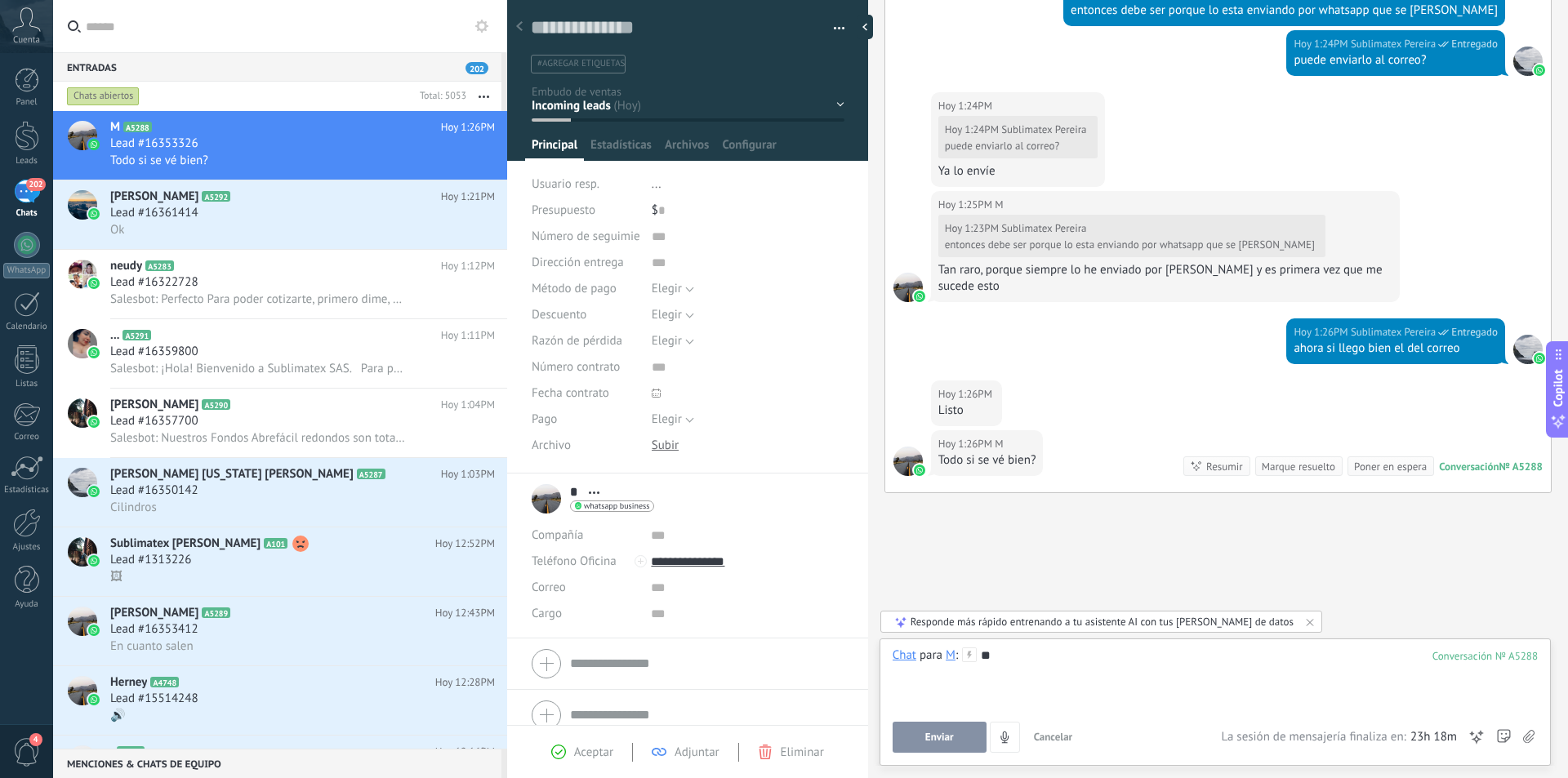
click at [955, 736] on button "Enviar" at bounding box center [940, 737] width 94 height 31
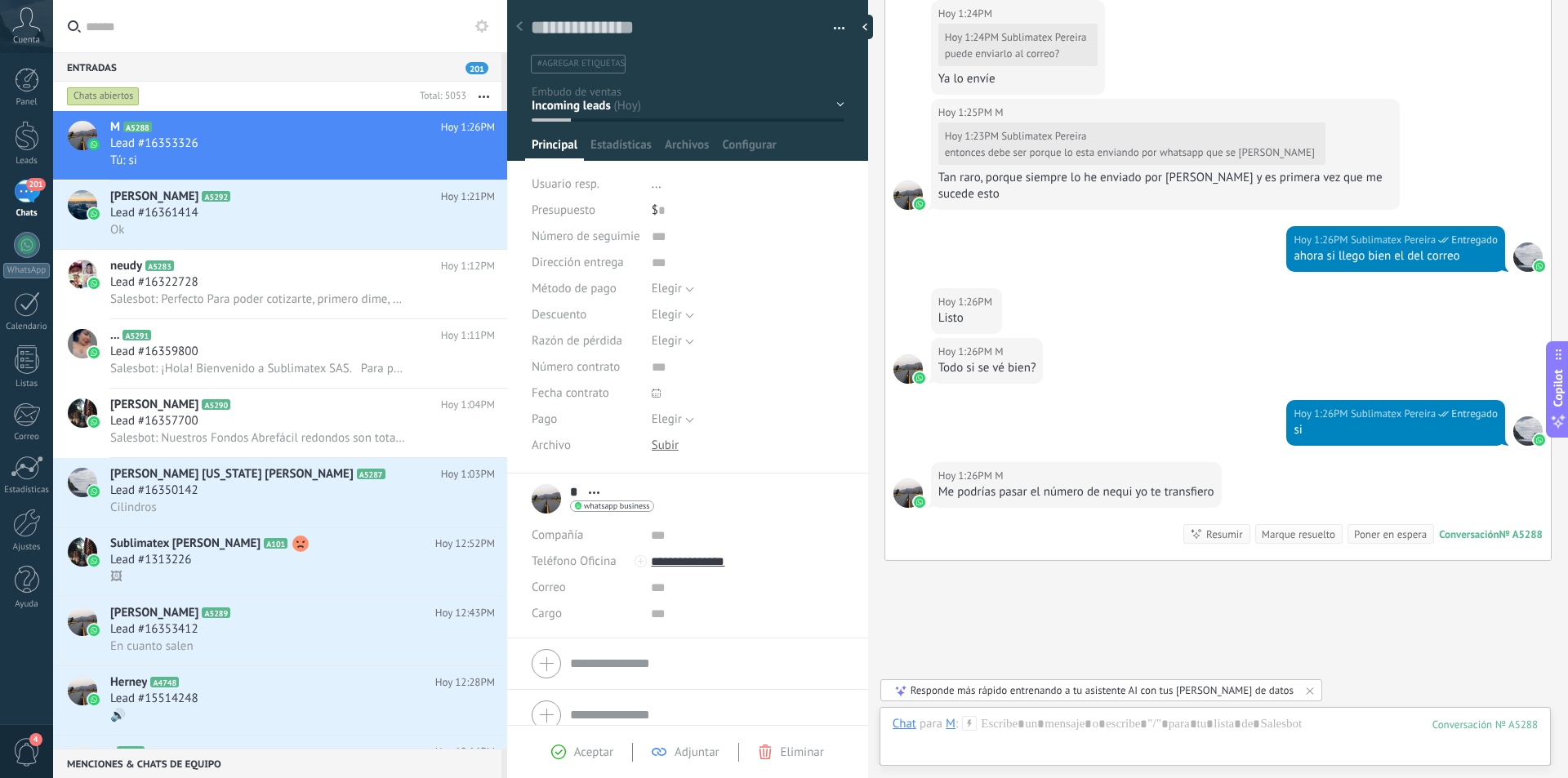
scroll to position [3031, 0]
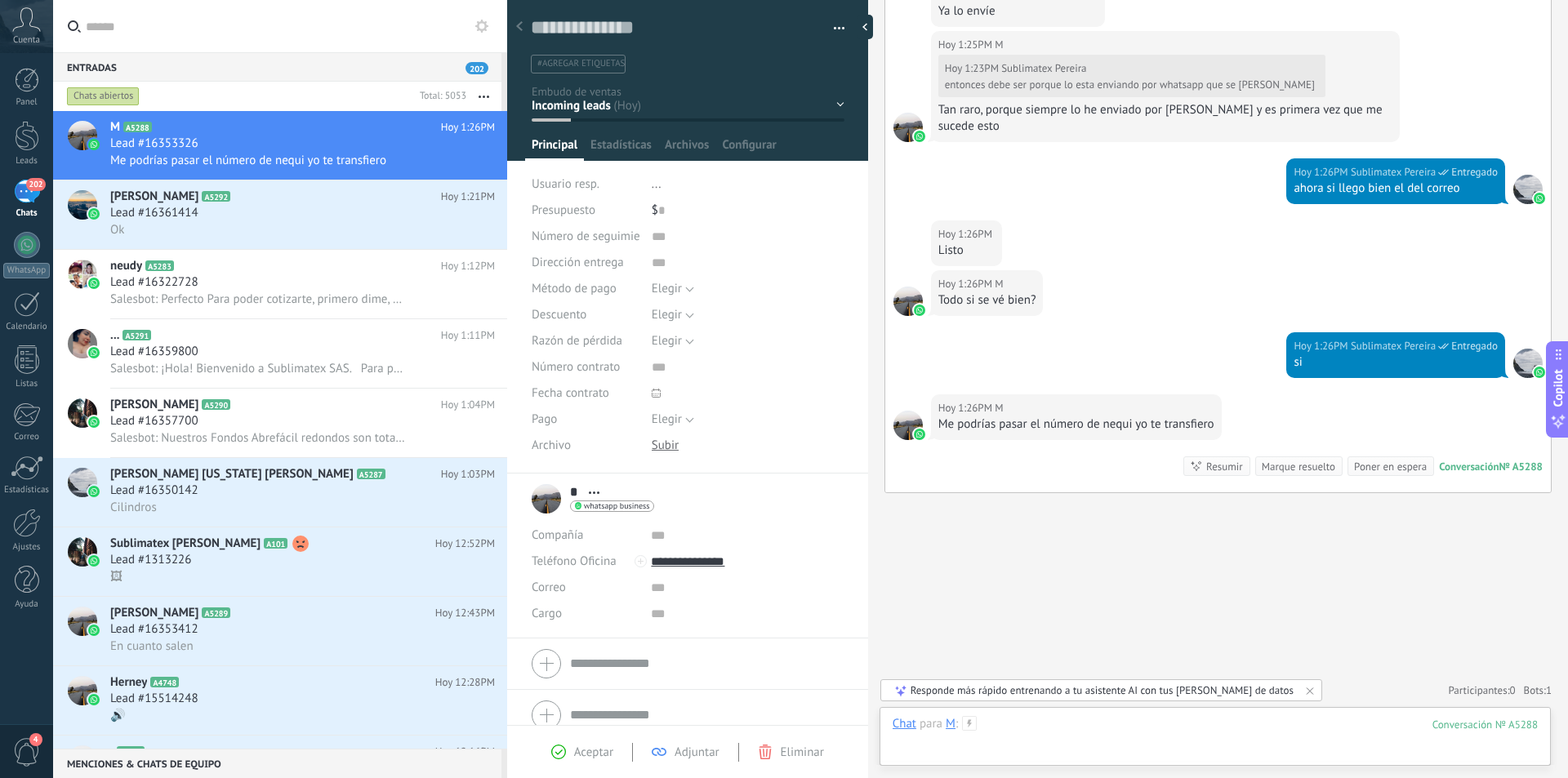
click at [1085, 730] on div at bounding box center [1215, 741] width 645 height 49
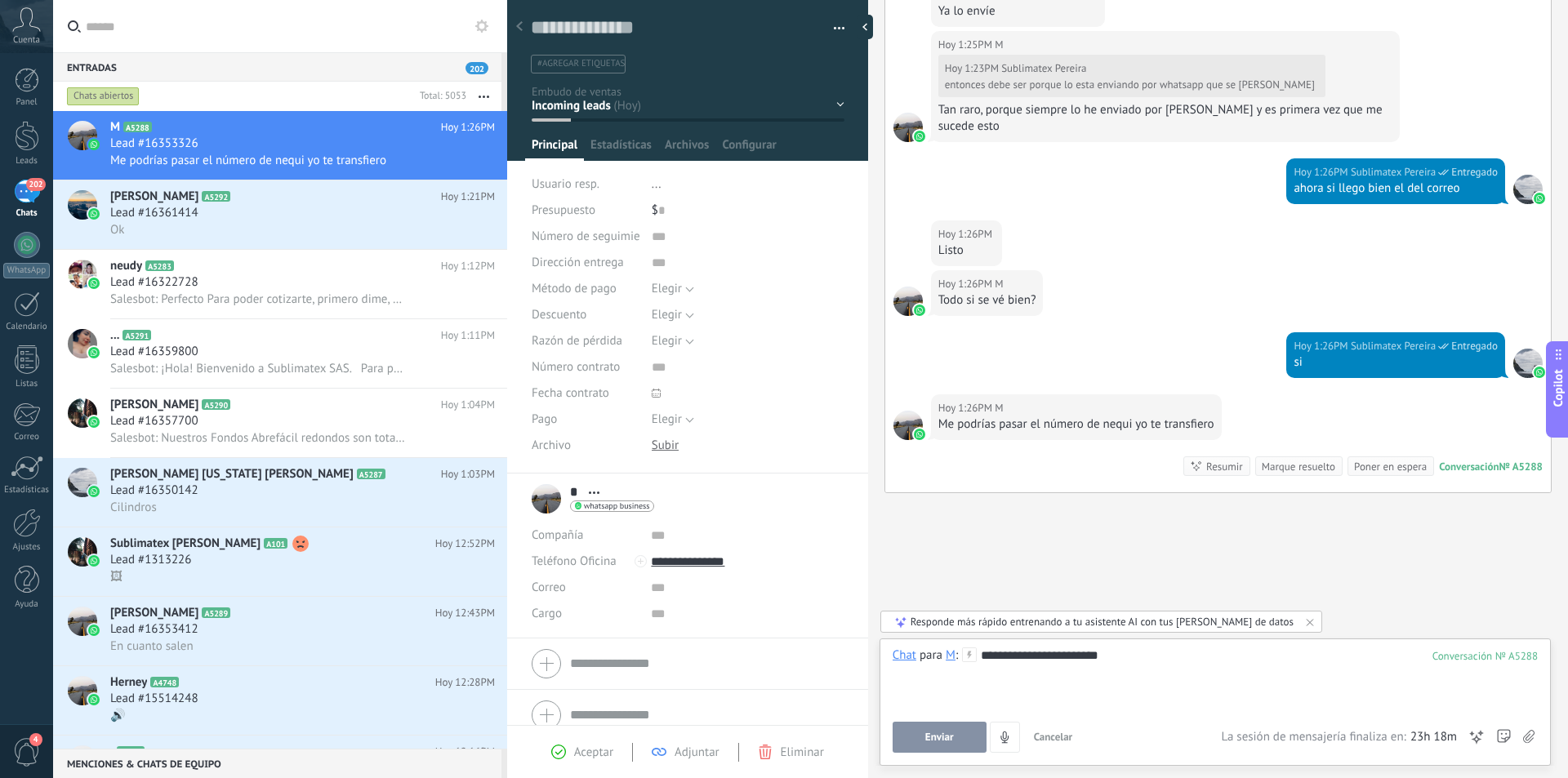
click at [941, 732] on span "Enviar" at bounding box center [939, 737] width 29 height 11
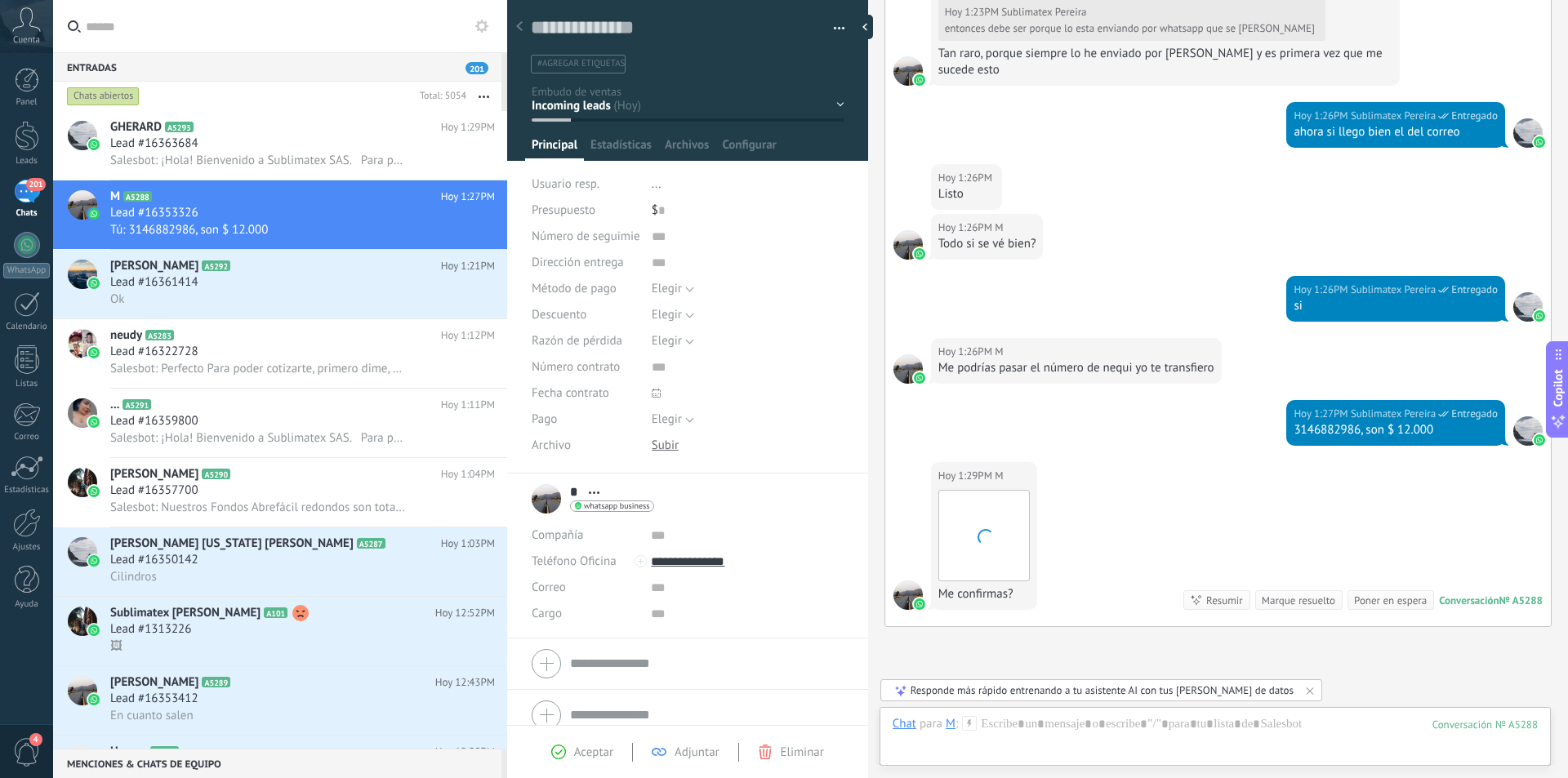
scroll to position [3222, 0]
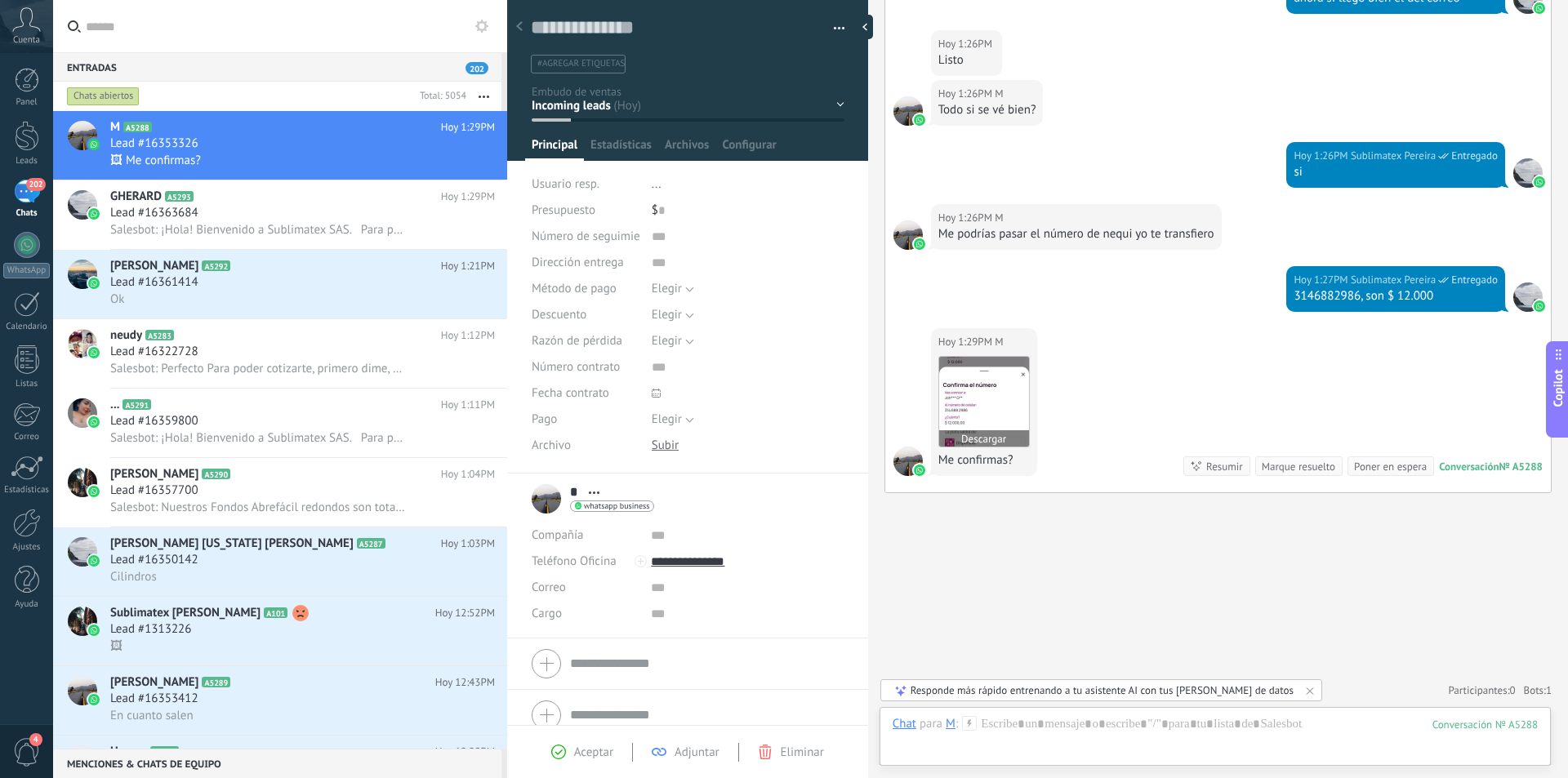
click at [1003, 405] on img at bounding box center [983, 401] width 90 height 90
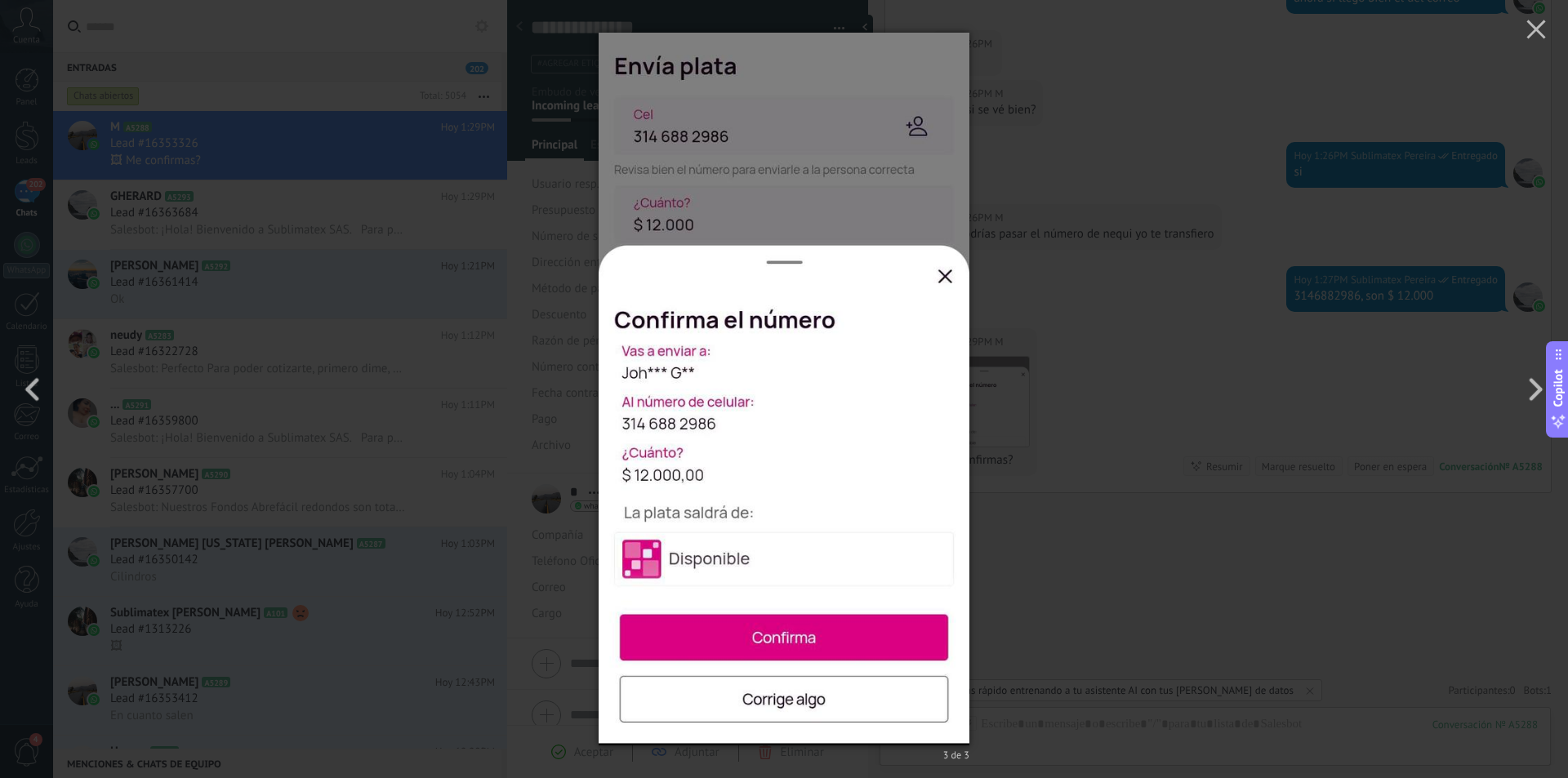
click at [1144, 597] on div "3 de 3" at bounding box center [784, 389] width 1568 height 778
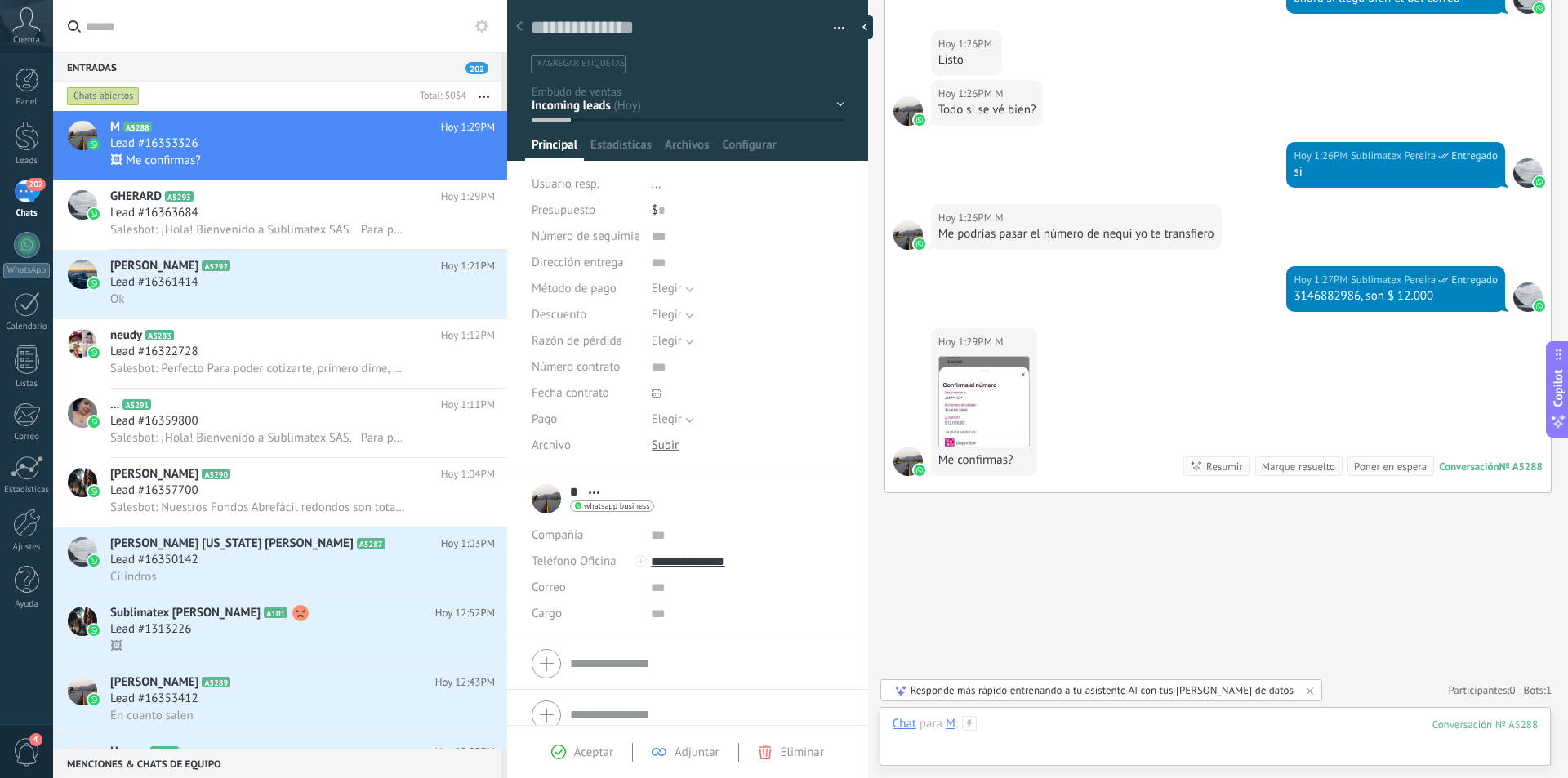
click at [990, 730] on div at bounding box center [1215, 741] width 645 height 49
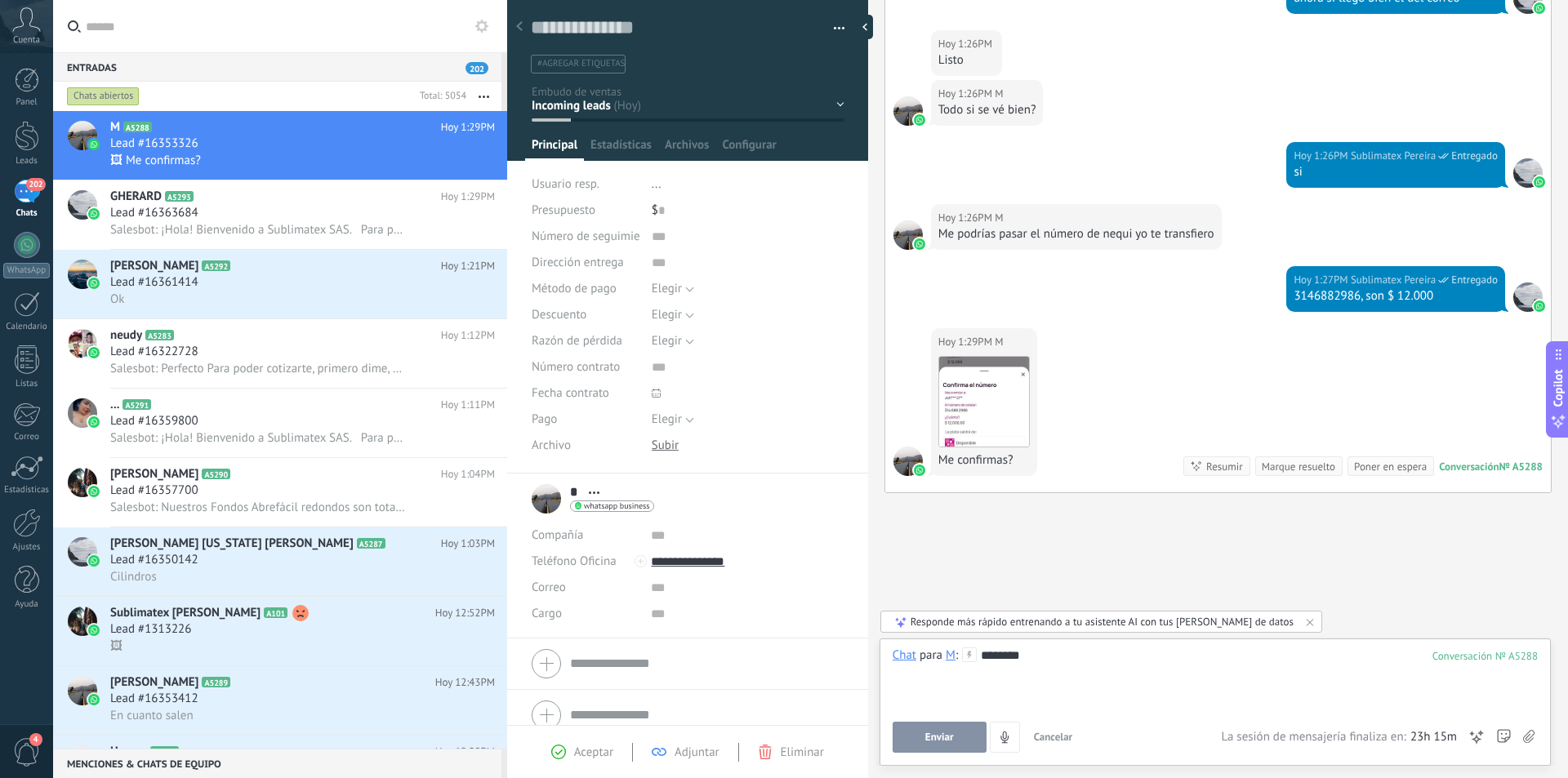
click at [950, 728] on button "Enviar" at bounding box center [940, 737] width 94 height 31
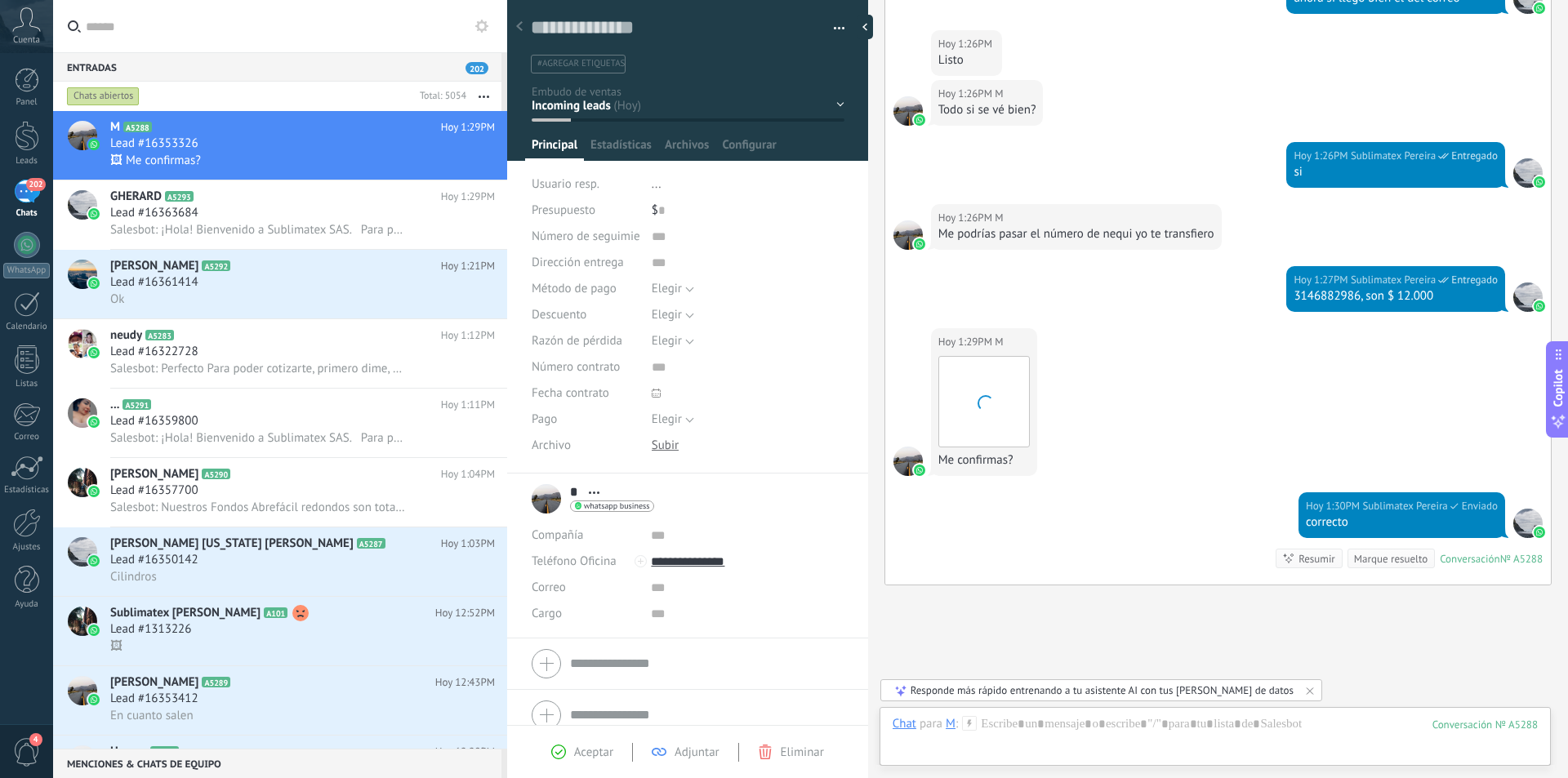
scroll to position [3314, 0]
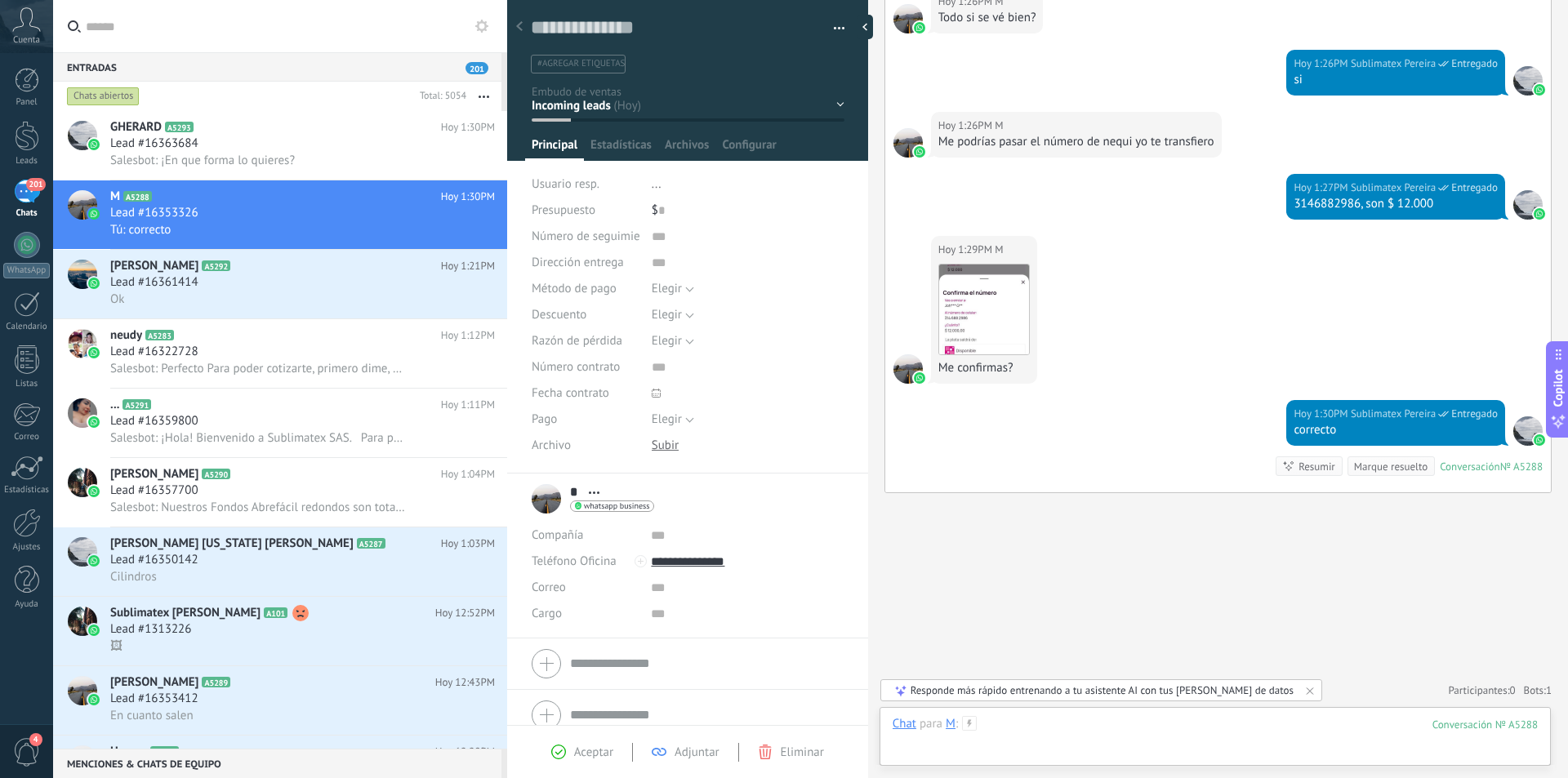
click at [1060, 734] on div at bounding box center [1215, 741] width 645 height 49
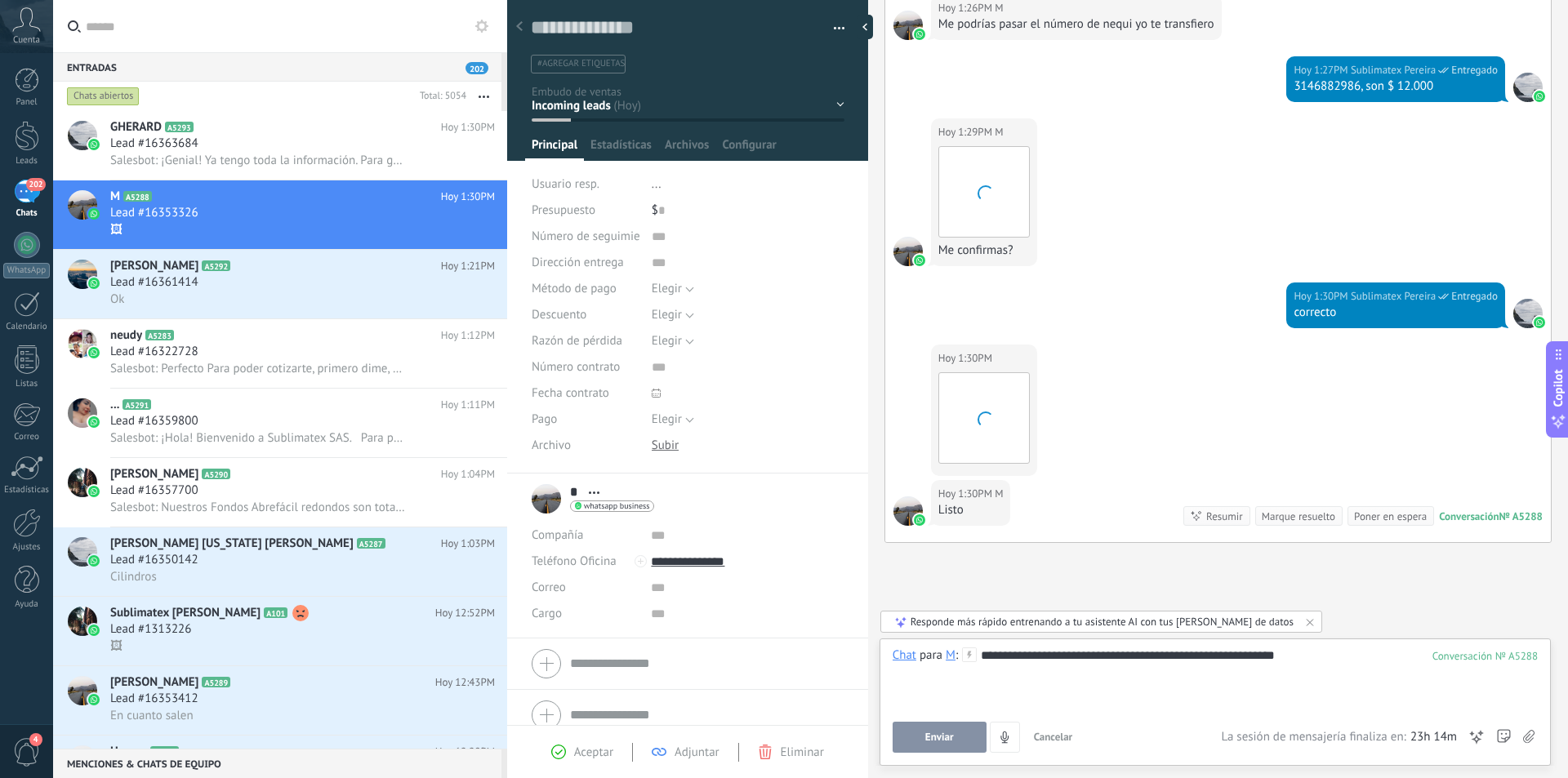
scroll to position [3481, 0]
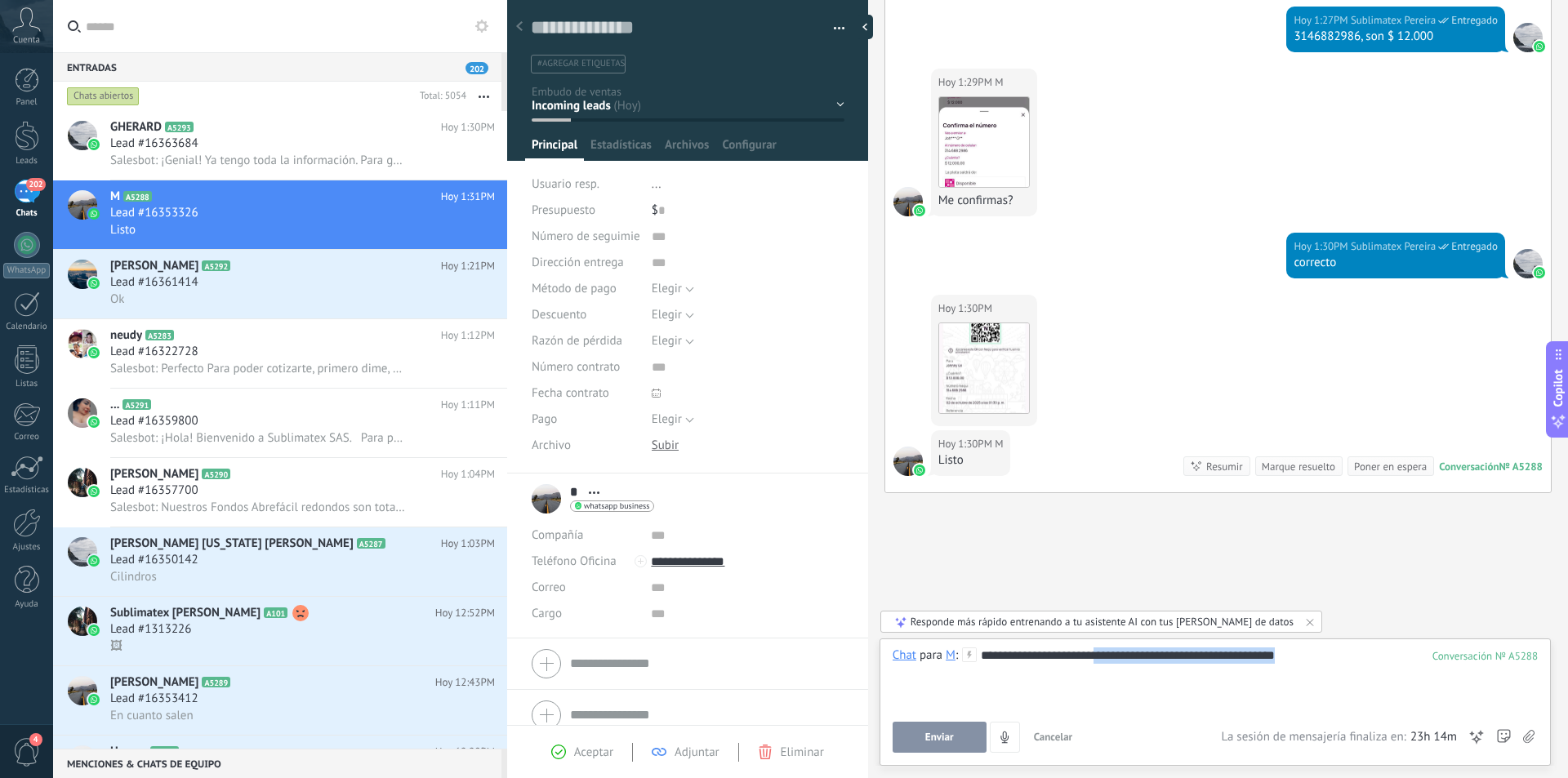
drag, startPoint x: 1098, startPoint y: 660, endPoint x: 1296, endPoint y: 668, distance: 198.2
click at [1296, 668] on div "**********" at bounding box center [1215, 678] width 645 height 62
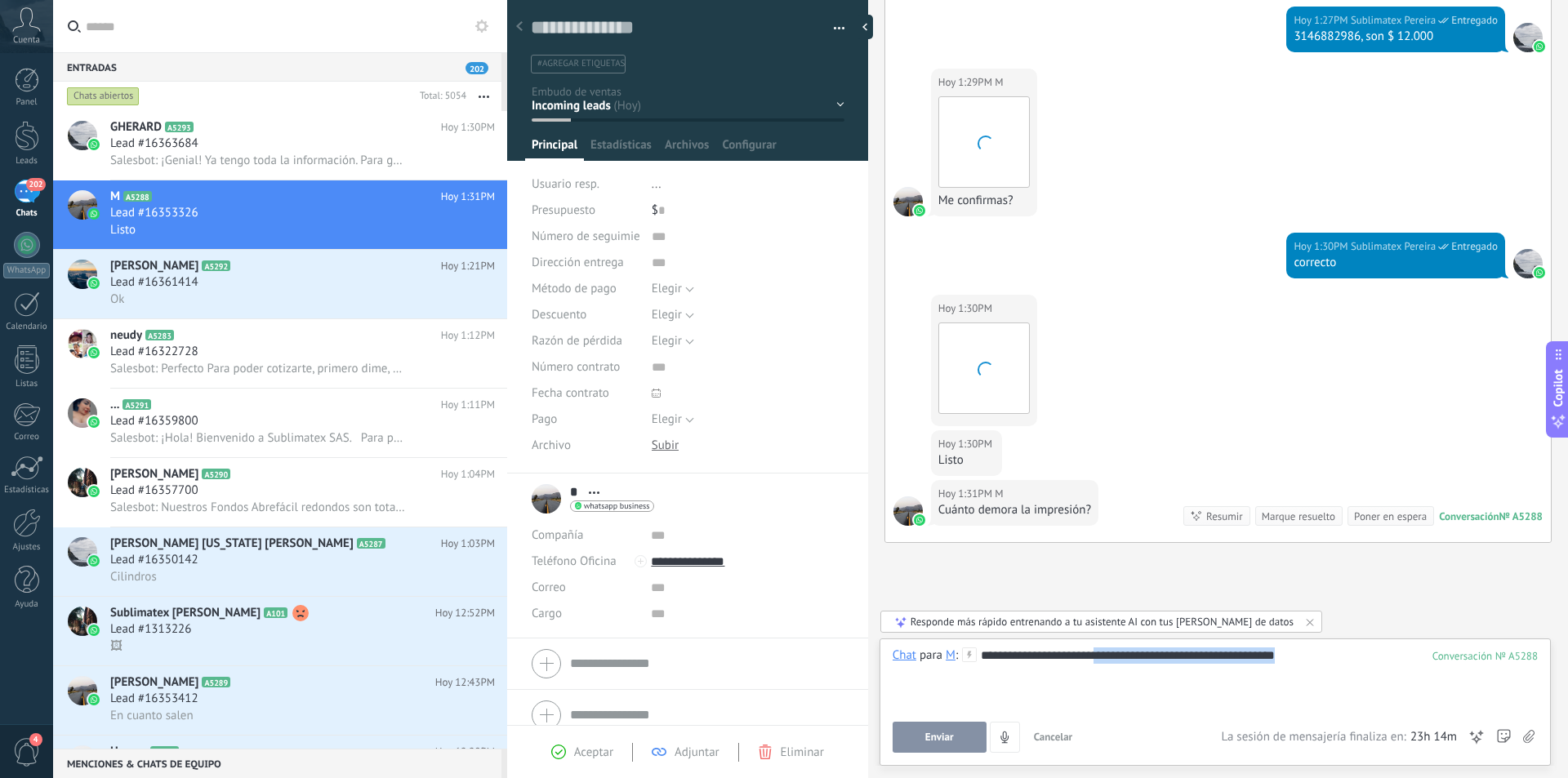
scroll to position [3531, 0]
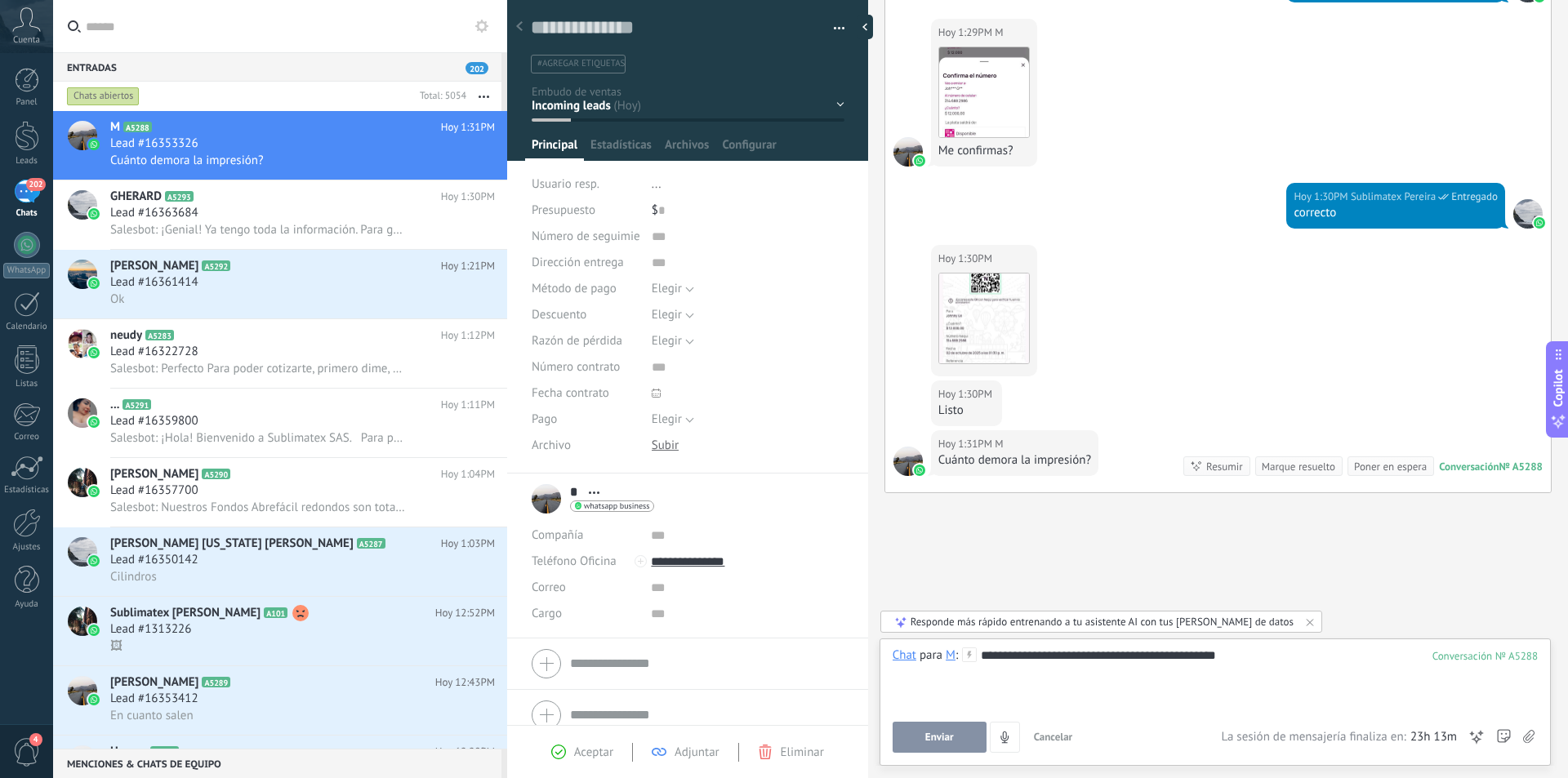
click at [944, 728] on button "Enviar" at bounding box center [940, 737] width 94 height 31
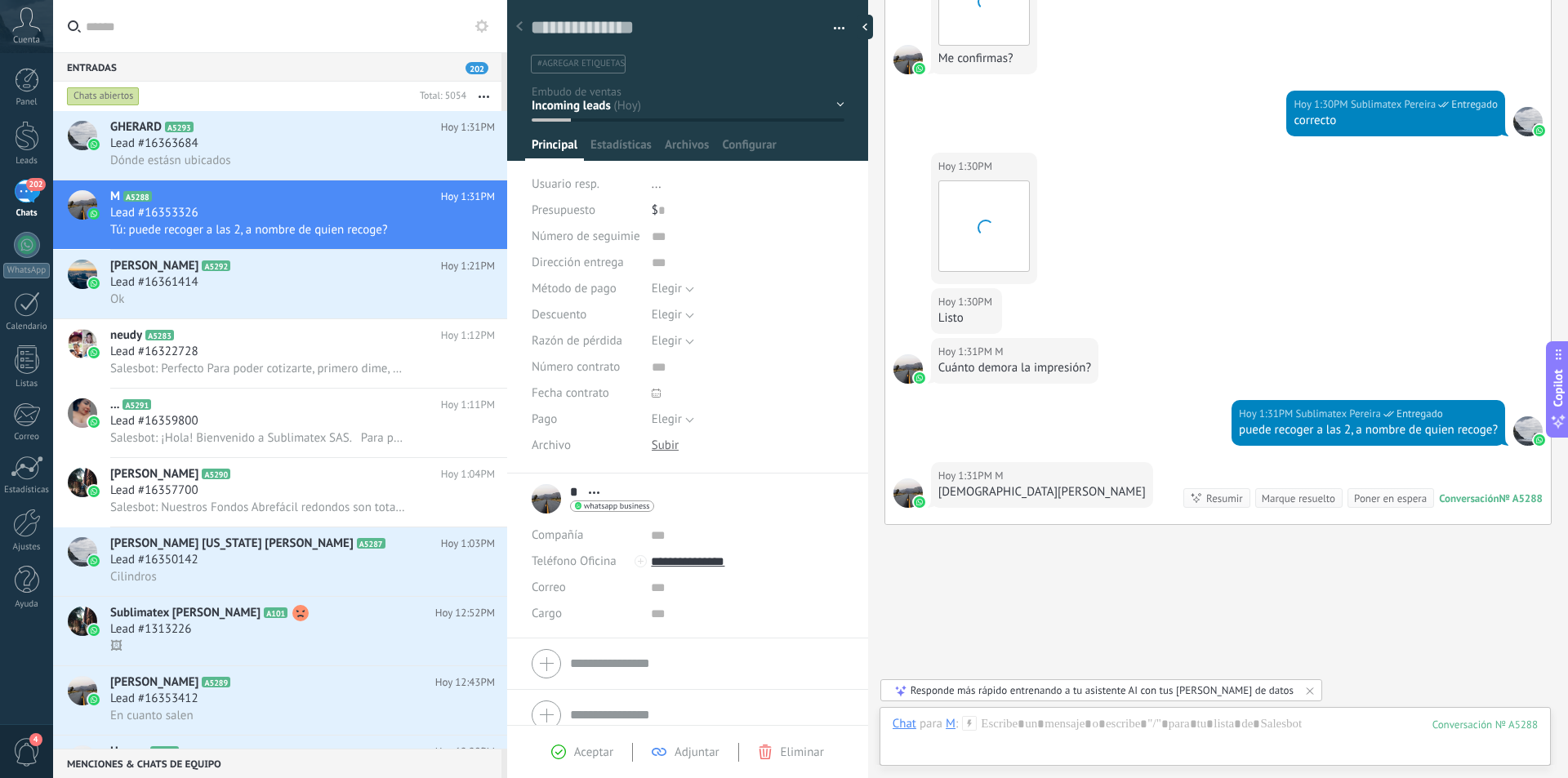
scroll to position [3655, 0]
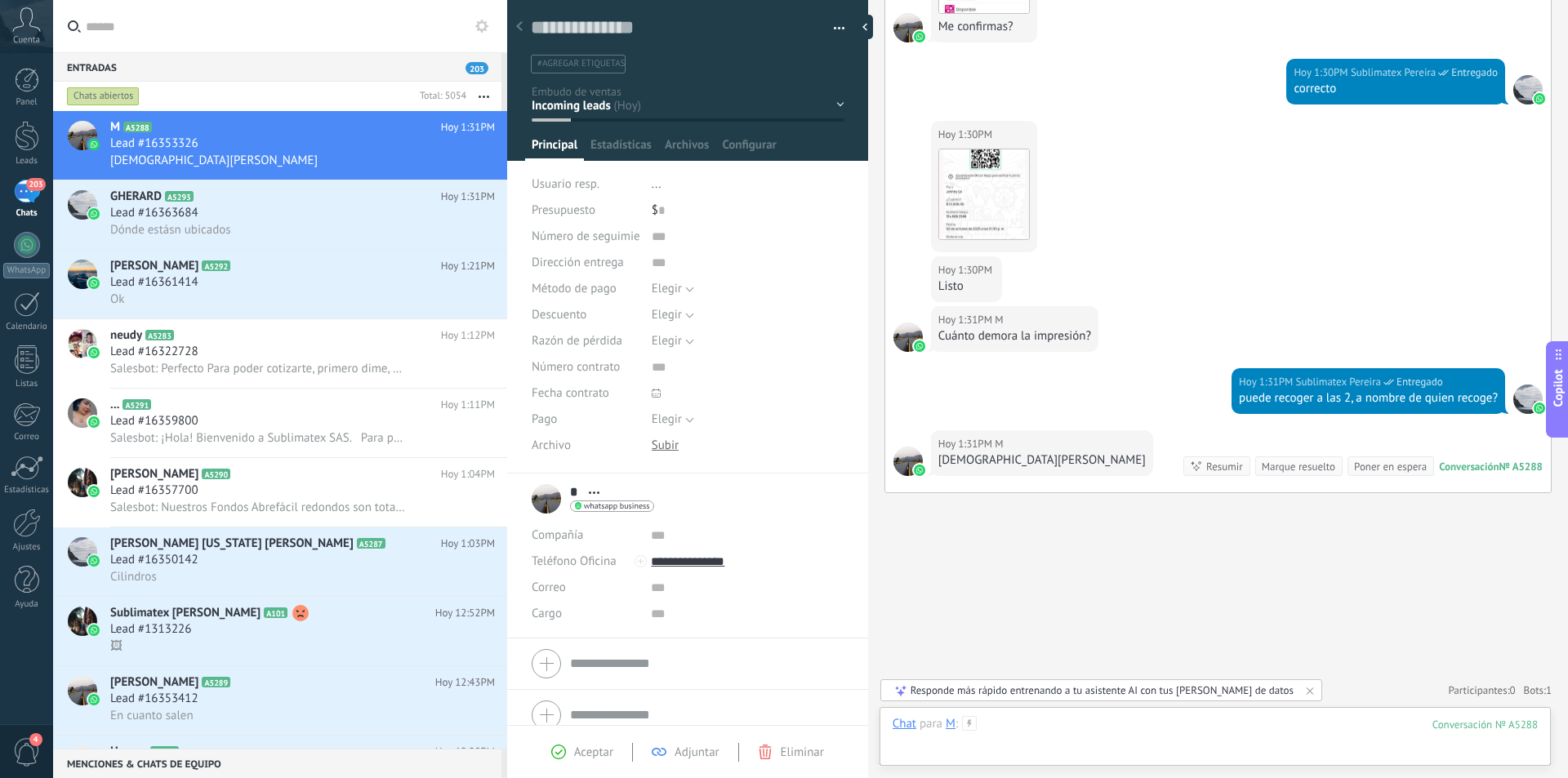
click at [1047, 734] on div at bounding box center [1215, 741] width 645 height 49
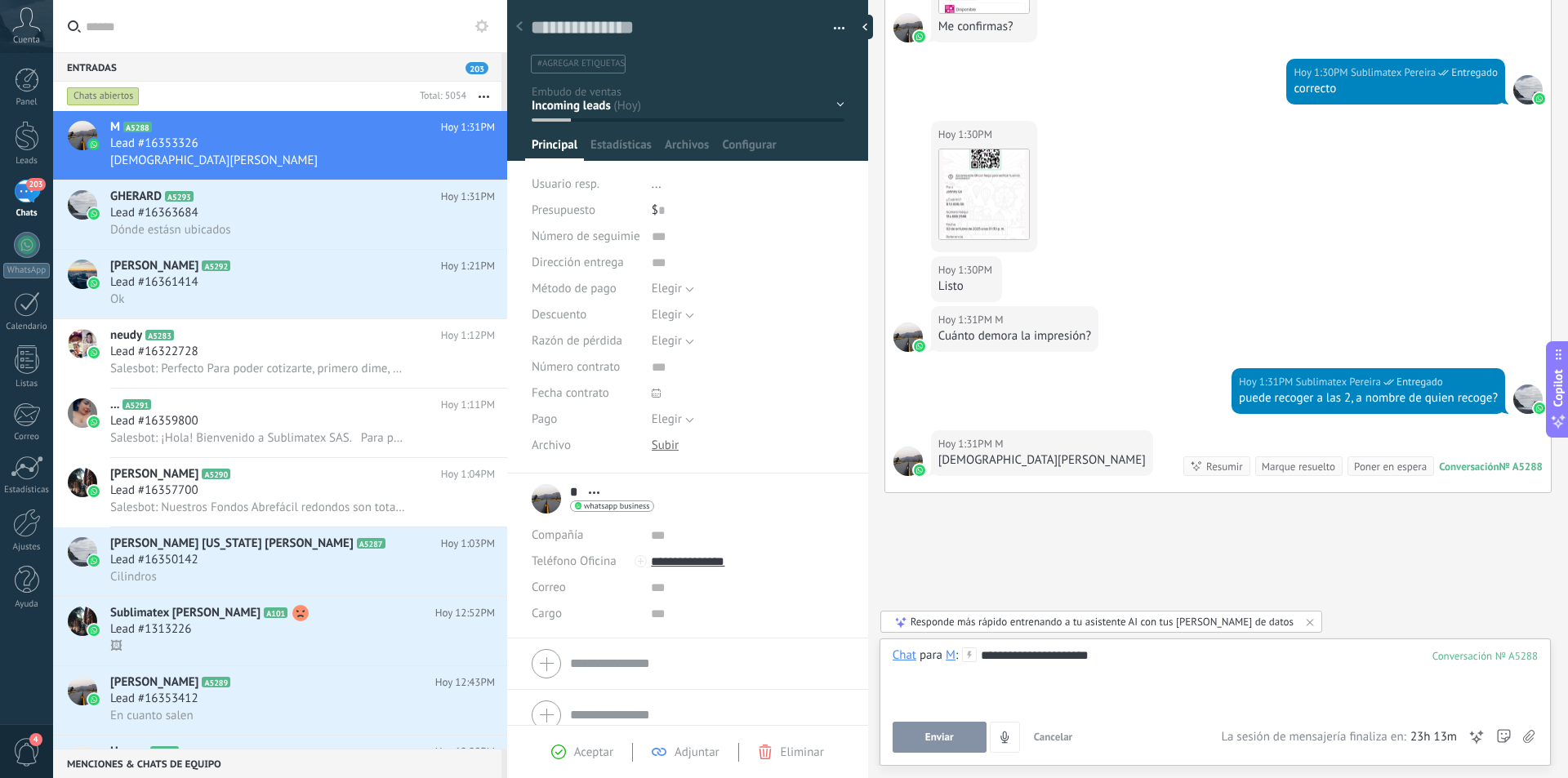
click at [963, 737] on button "Enviar" at bounding box center [940, 737] width 94 height 31
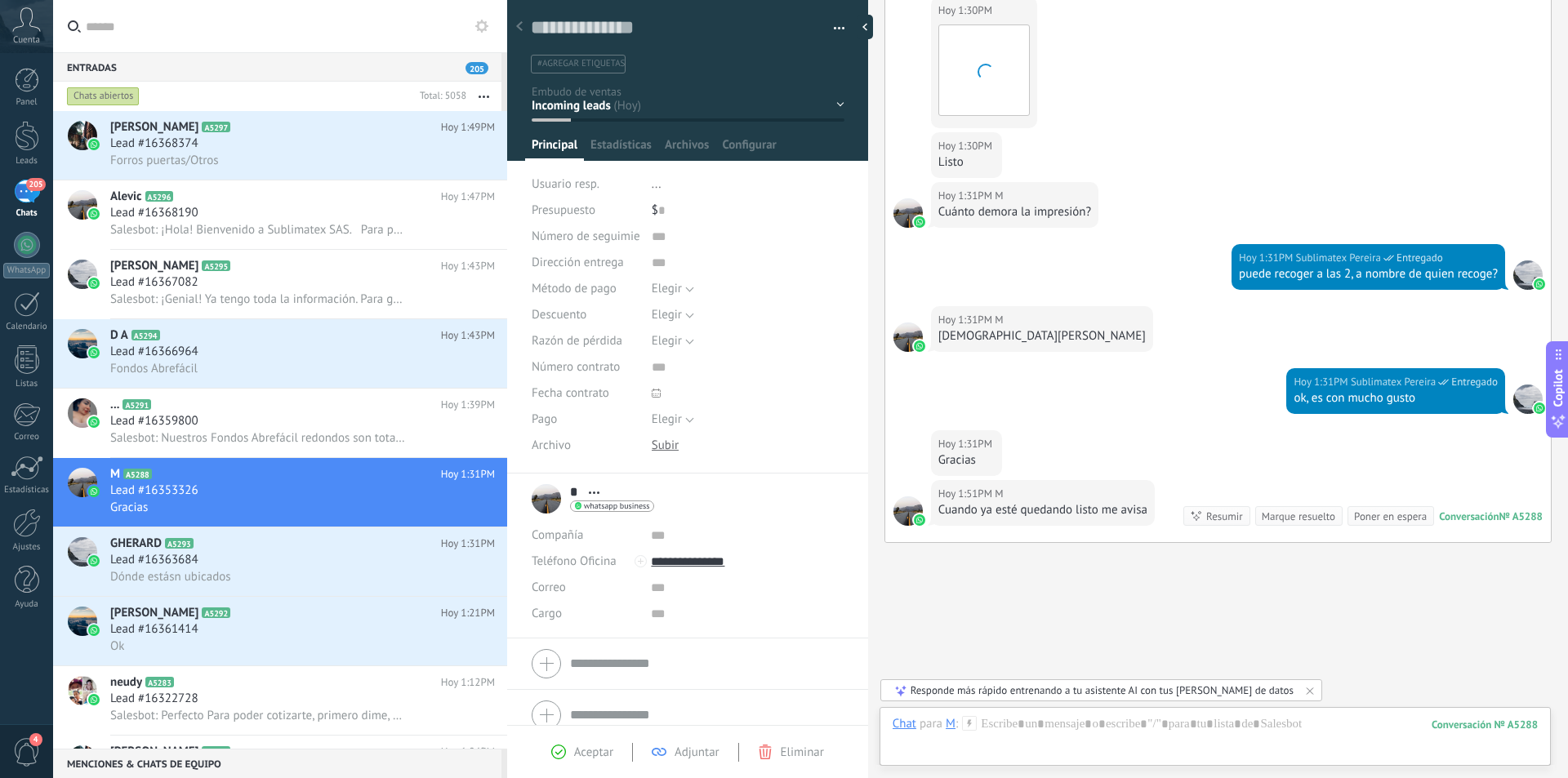
scroll to position [3829, 0]
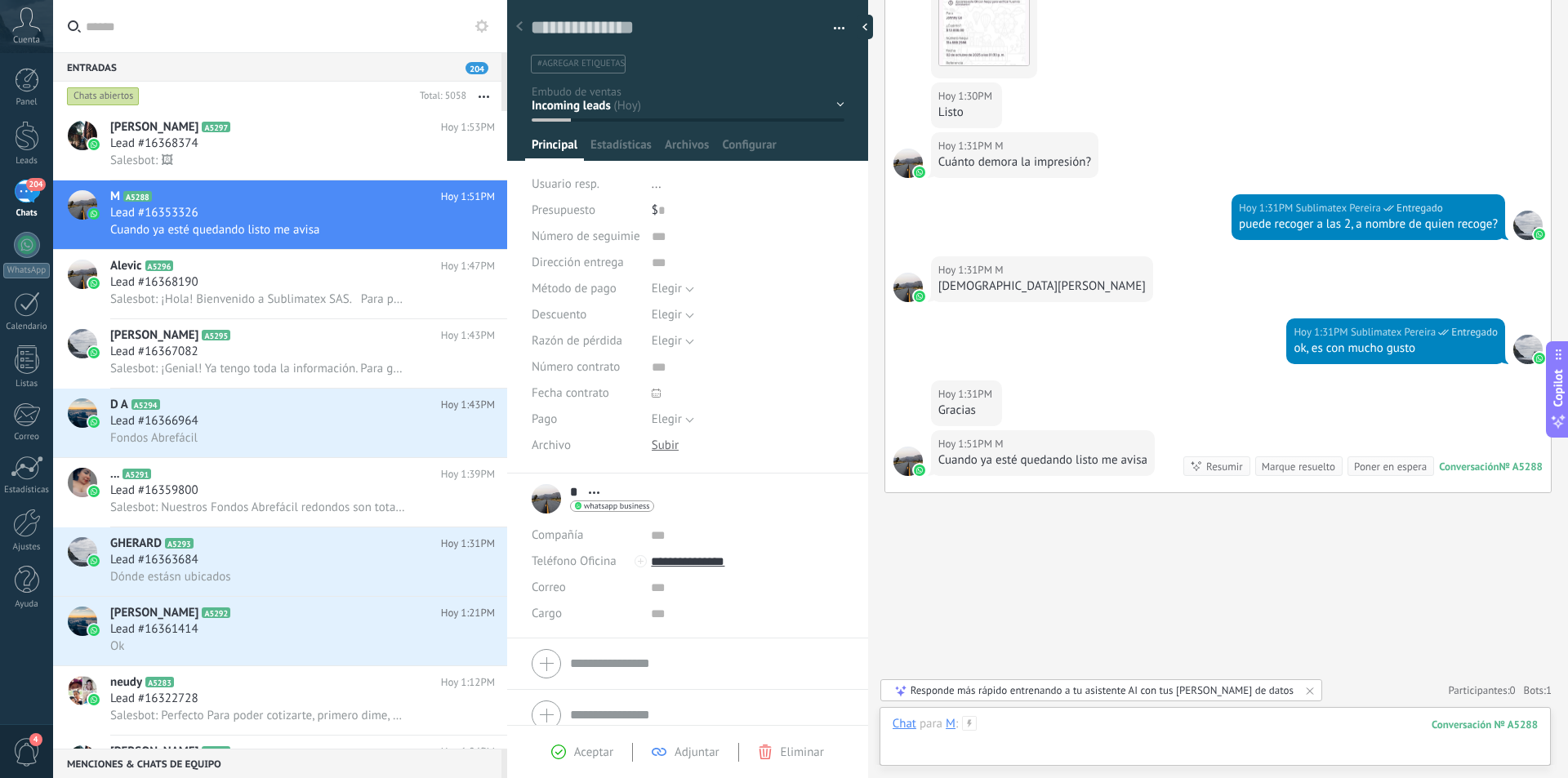
click at [1073, 732] on div at bounding box center [1215, 741] width 645 height 49
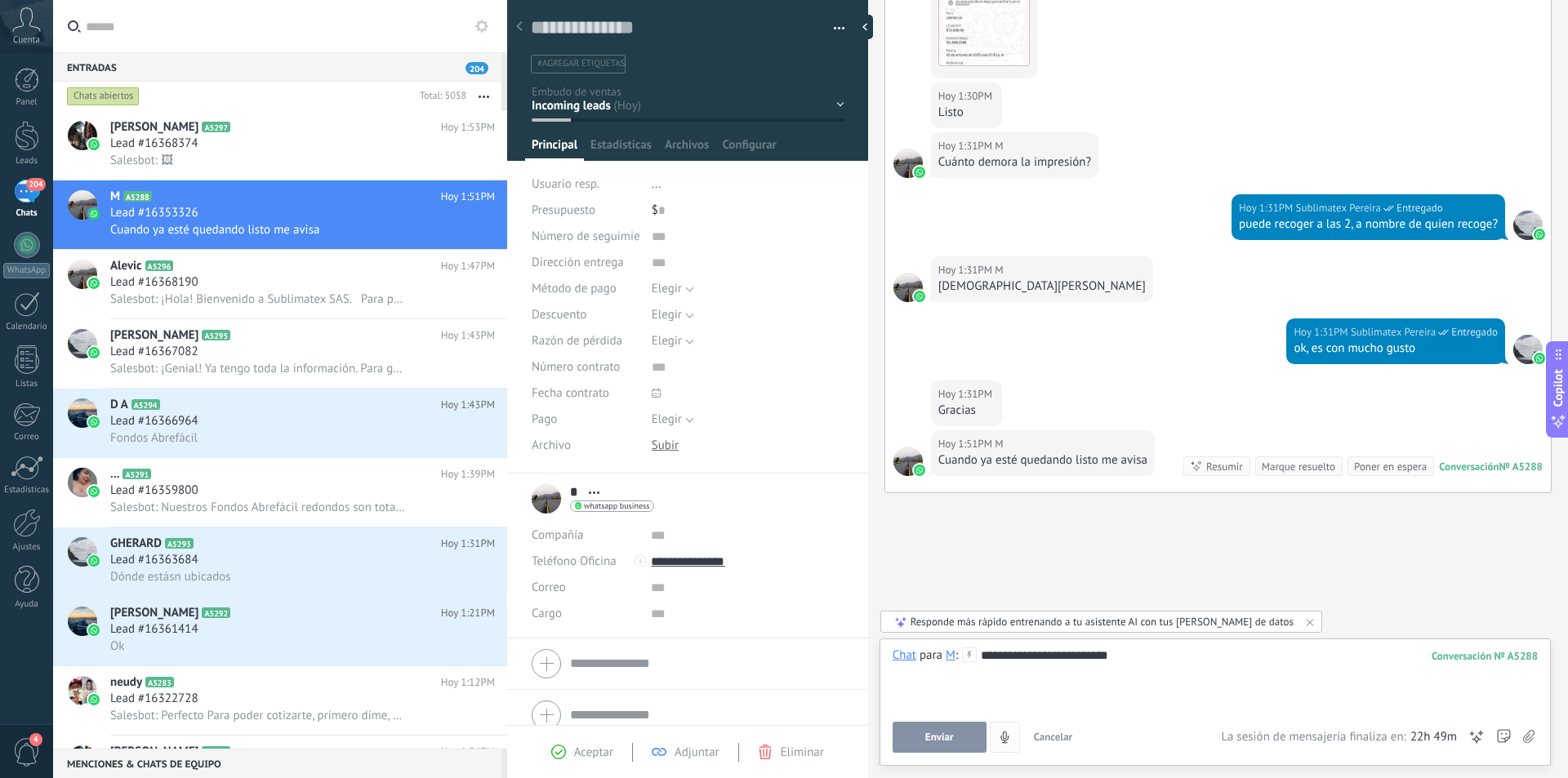
click at [941, 741] on span "Enviar" at bounding box center [939, 737] width 29 height 11
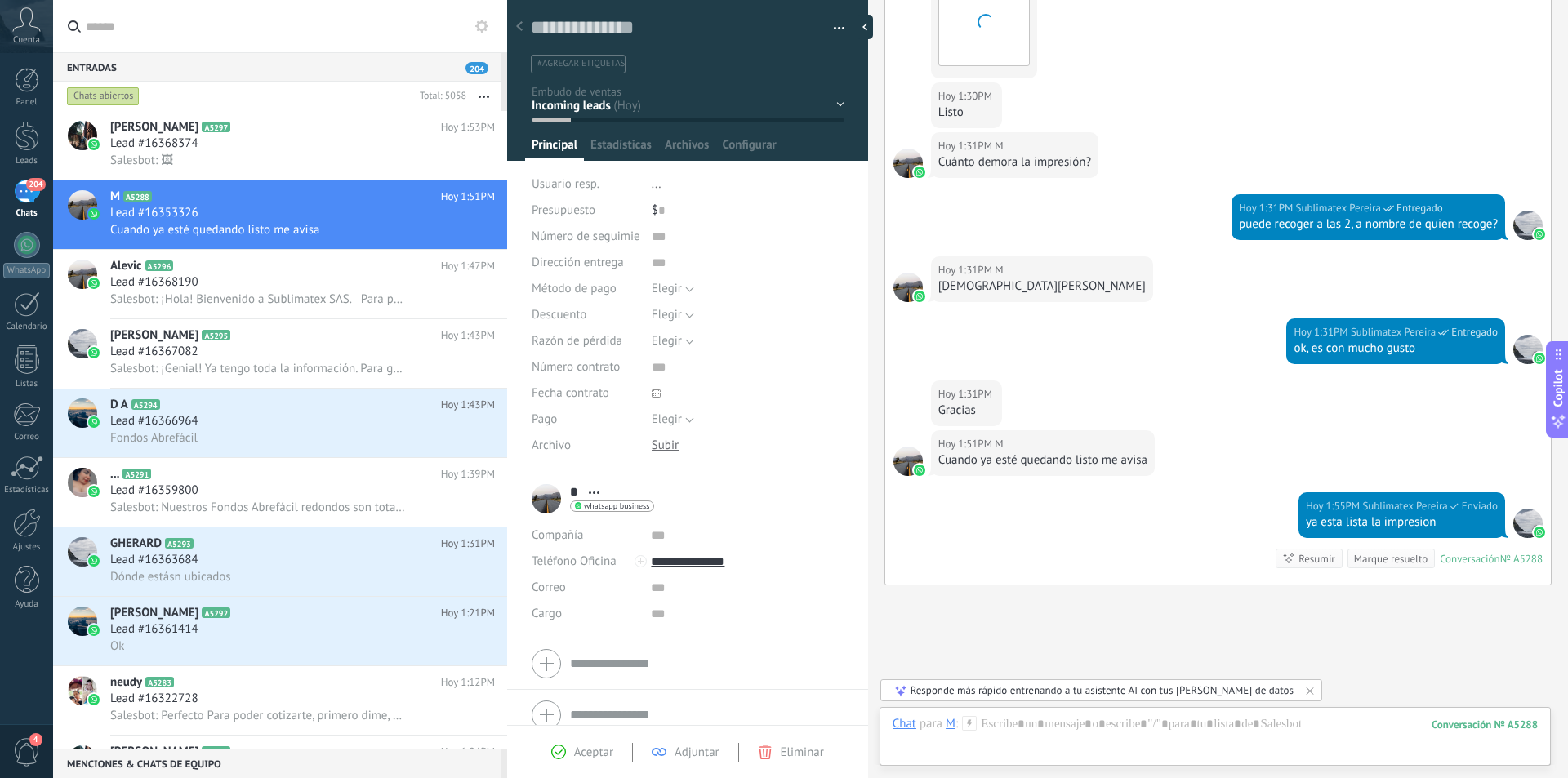
scroll to position [3921, 0]
